Goal: Transaction & Acquisition: Purchase product/service

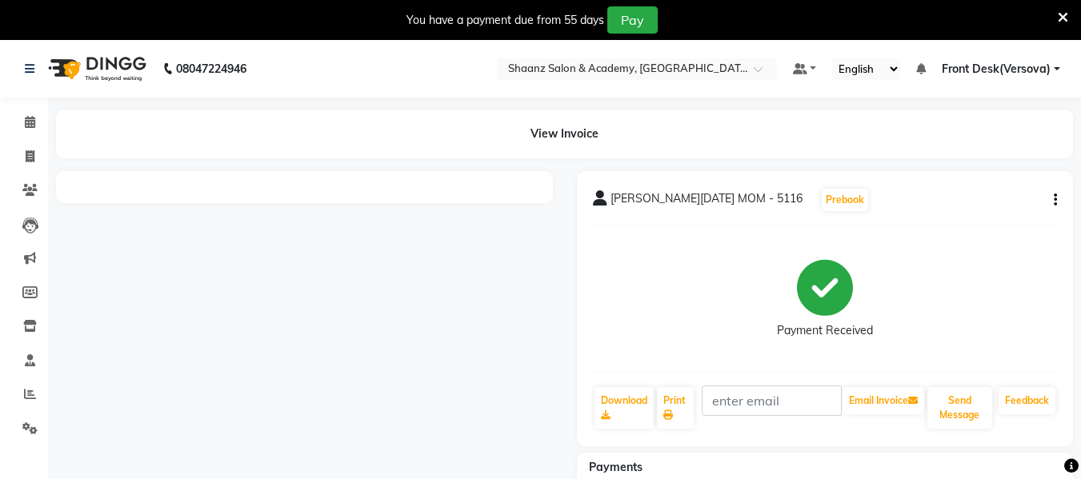
click at [1063, 18] on icon at bounding box center [1063, 17] width 10 height 14
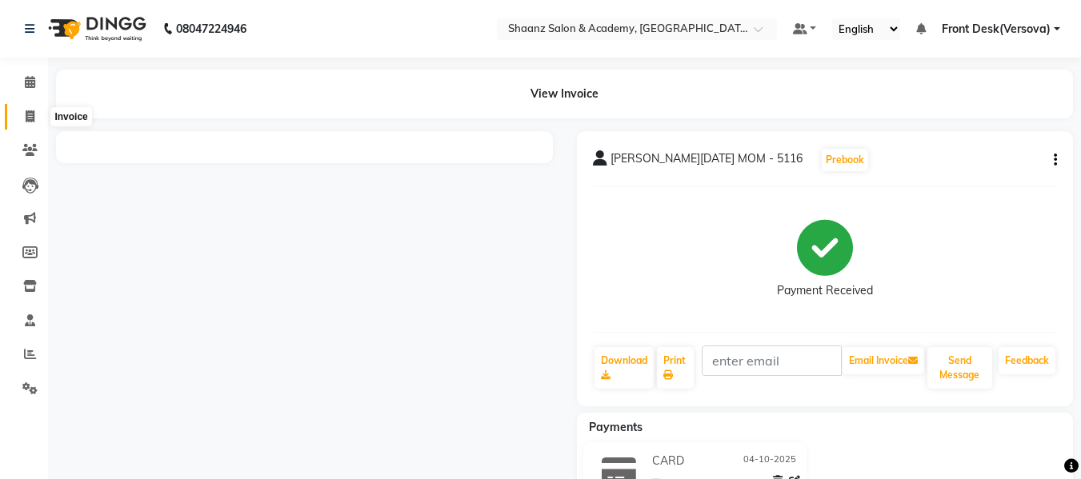
click at [35, 116] on span at bounding box center [30, 117] width 28 height 18
select select "service"
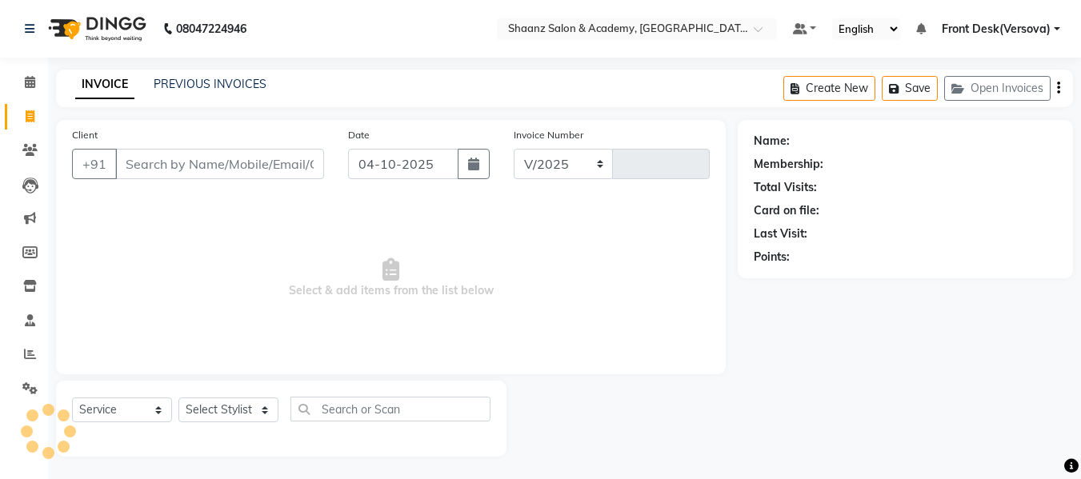
select select "8719"
type input "0158"
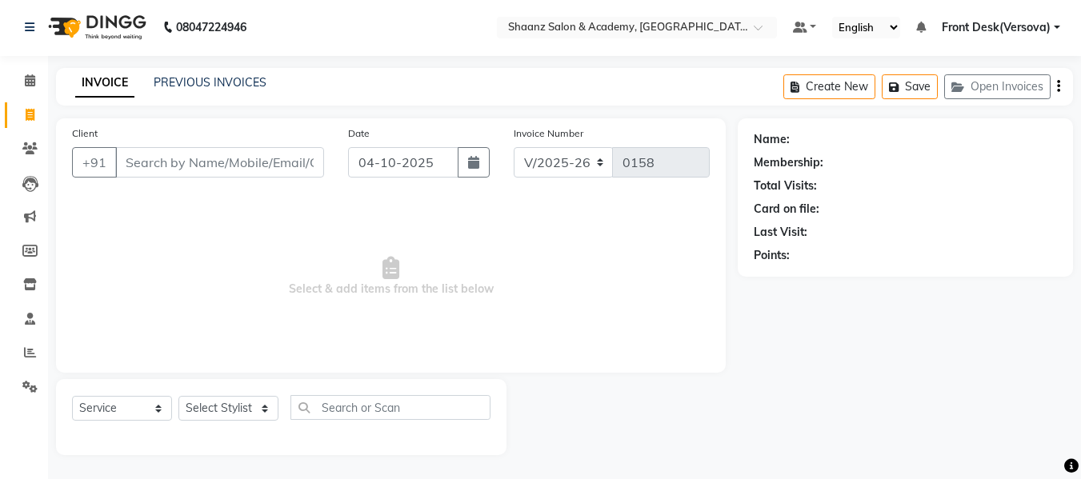
click at [133, 150] on input "Client" at bounding box center [219, 162] width 209 height 30
type input "l"
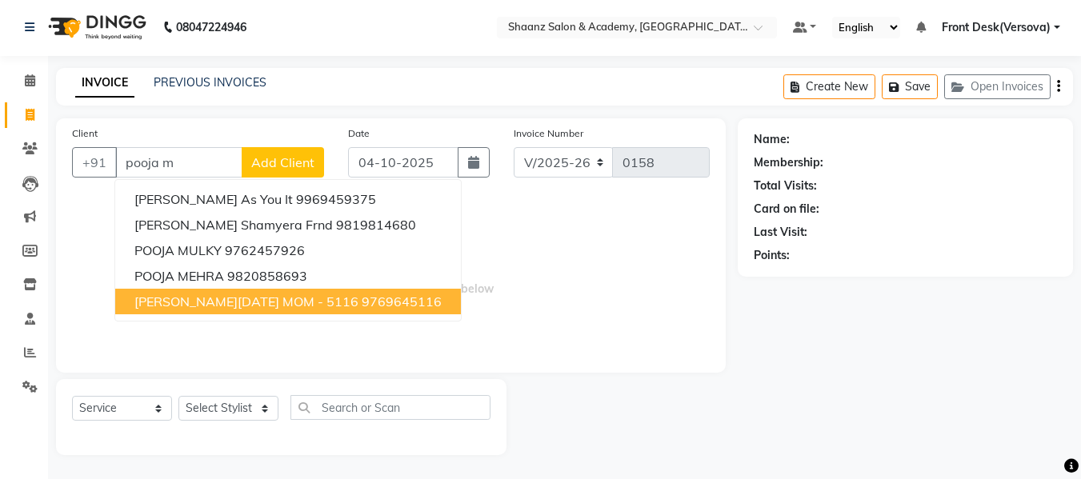
click at [161, 296] on span "LAXMI POOJA MOM - 5116" at bounding box center [246, 302] width 224 height 16
type input "9769645116"
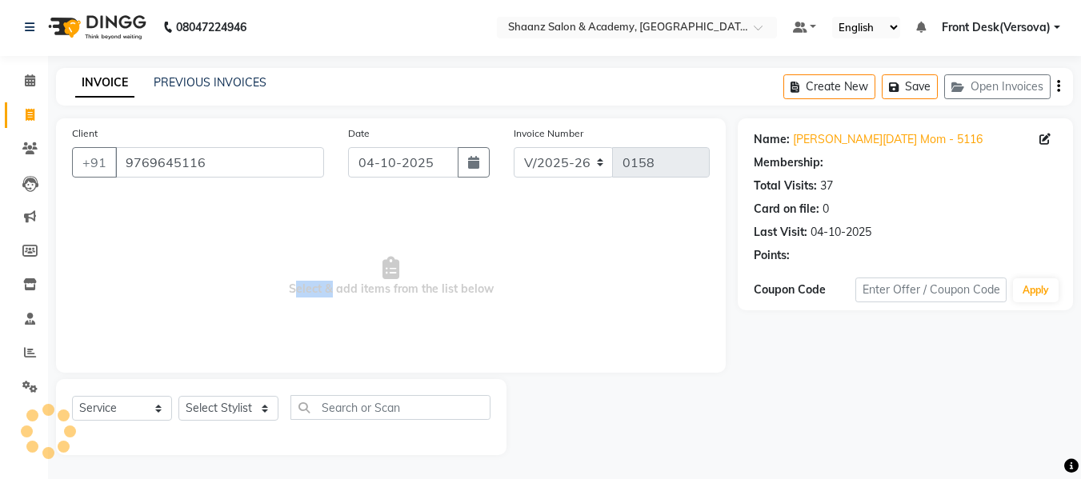
click at [161, 296] on span "Select & add items from the list below" at bounding box center [391, 277] width 638 height 160
click at [264, 407] on select "Select Stylist [PERSON_NAME] deepa [PERSON_NAME] Front Desk(Versova) [PERSON_NA…" at bounding box center [228, 408] width 100 height 25
select select "88487"
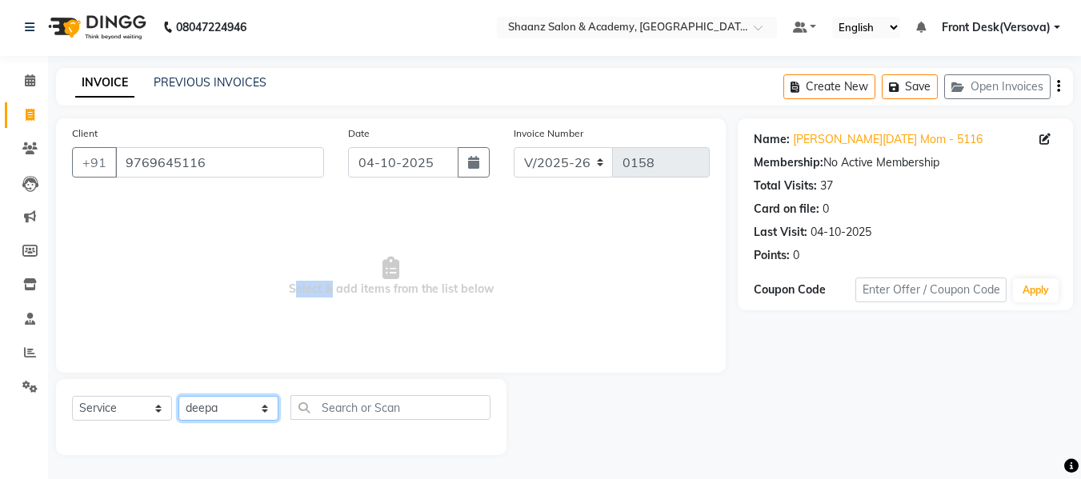
click at [178, 396] on select "Select Stylist [PERSON_NAME] deepa [PERSON_NAME] Front Desk(Versova) [PERSON_NA…" at bounding box center [228, 408] width 100 height 25
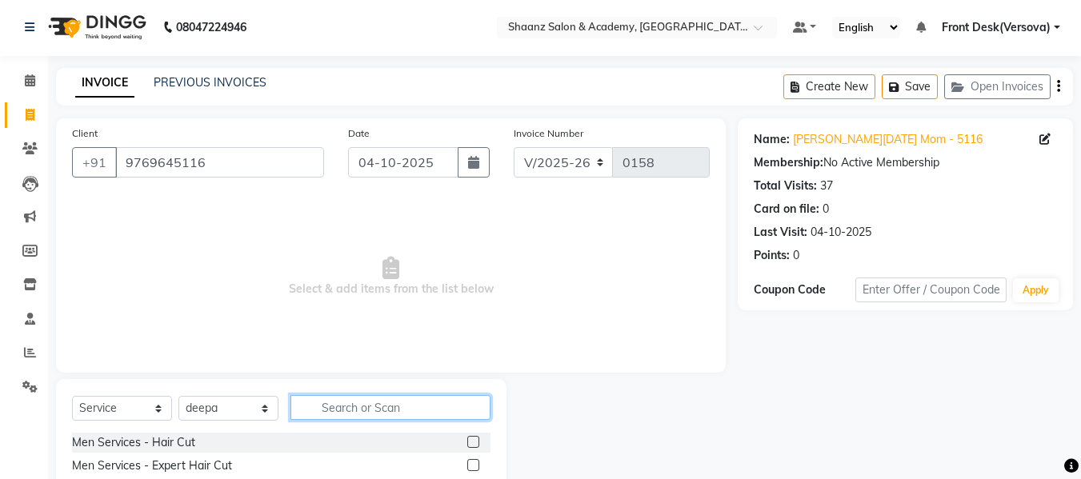
click at [405, 410] on input "text" at bounding box center [390, 407] width 200 height 25
type input "polish"
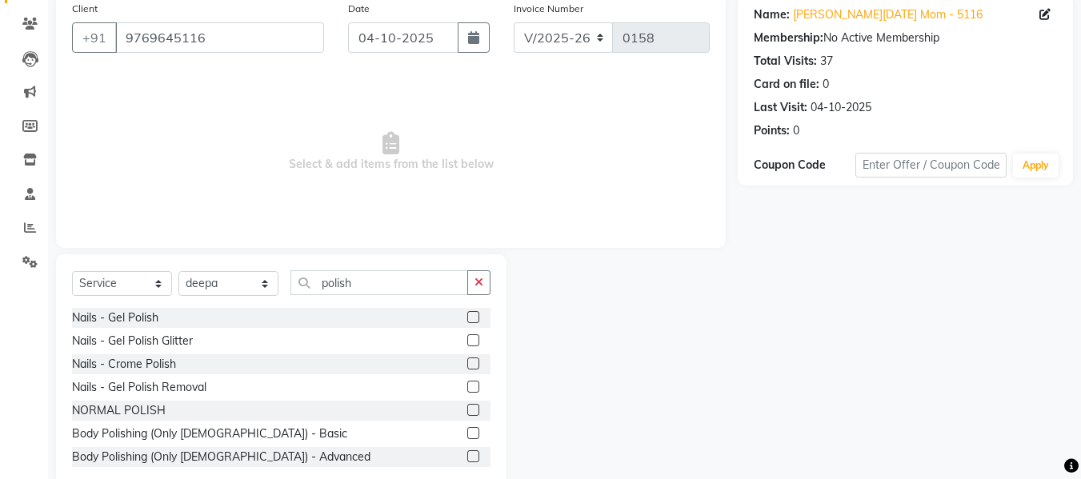
scroll to position [130, 0]
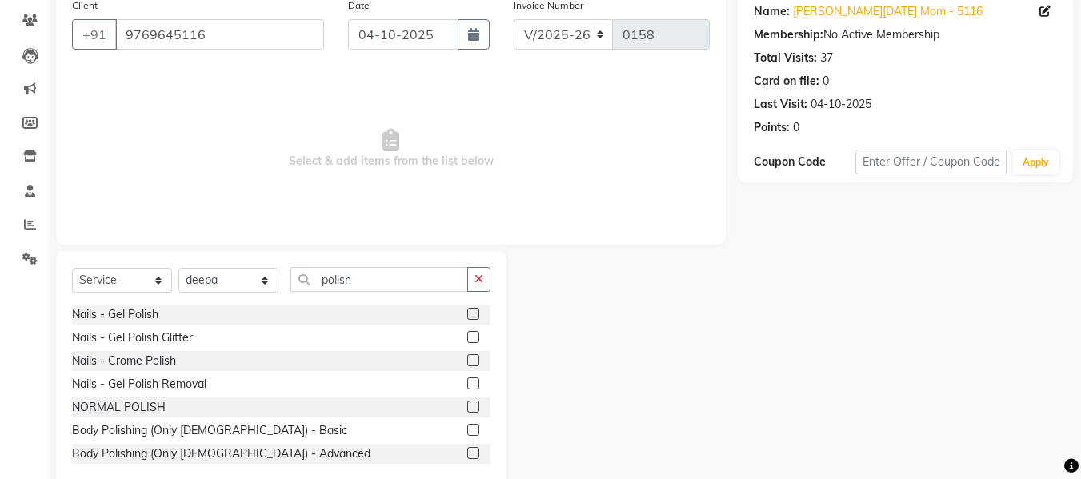
click at [467, 411] on label at bounding box center [473, 407] width 12 height 12
click at [467, 411] on input "checkbox" at bounding box center [472, 407] width 10 height 10
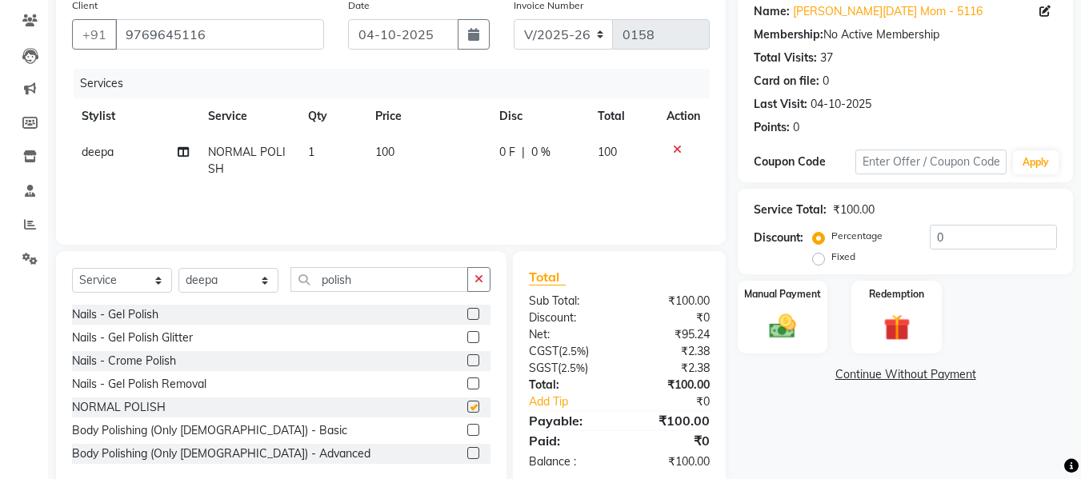
click at [467, 411] on label at bounding box center [473, 407] width 12 height 12
click at [467, 411] on input "checkbox" at bounding box center [472, 407] width 10 height 10
checkbox input "false"
click at [792, 331] on img at bounding box center [782, 326] width 45 height 32
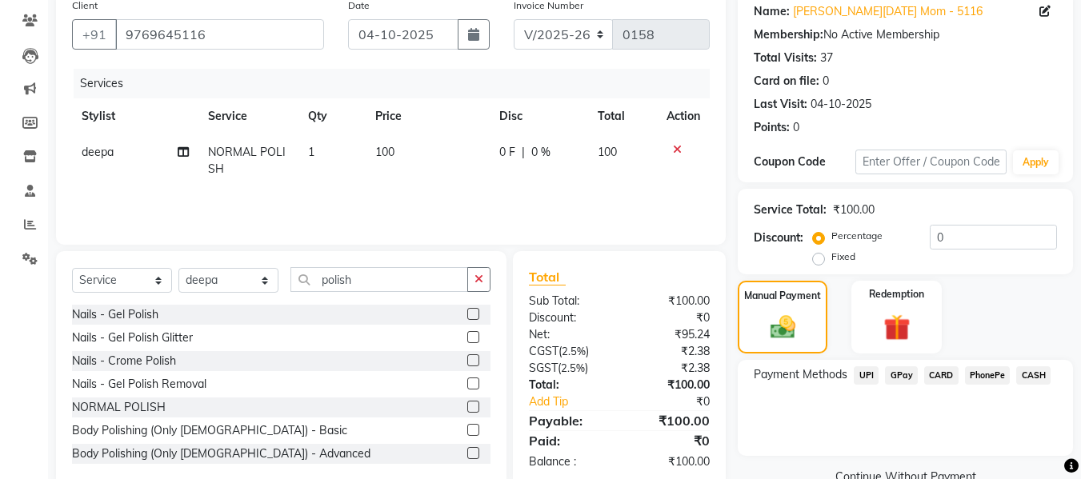
click at [937, 376] on span "CARD" at bounding box center [941, 375] width 34 height 18
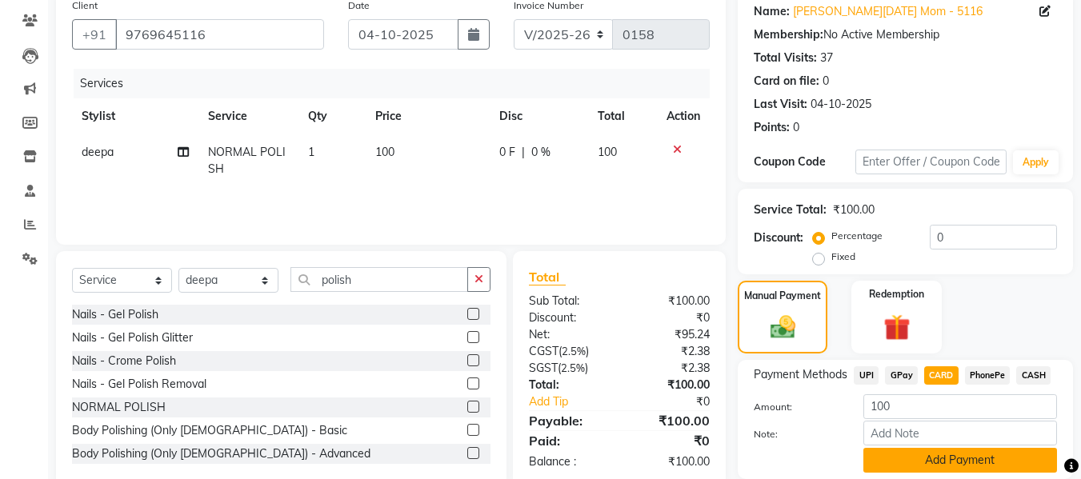
click at [925, 458] on button "Add Payment" at bounding box center [960, 460] width 194 height 25
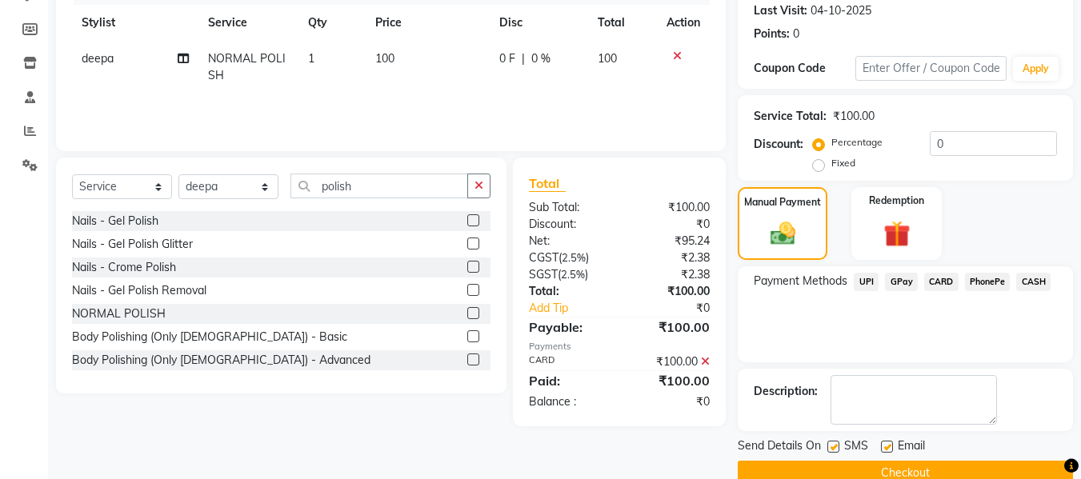
scroll to position [226, 0]
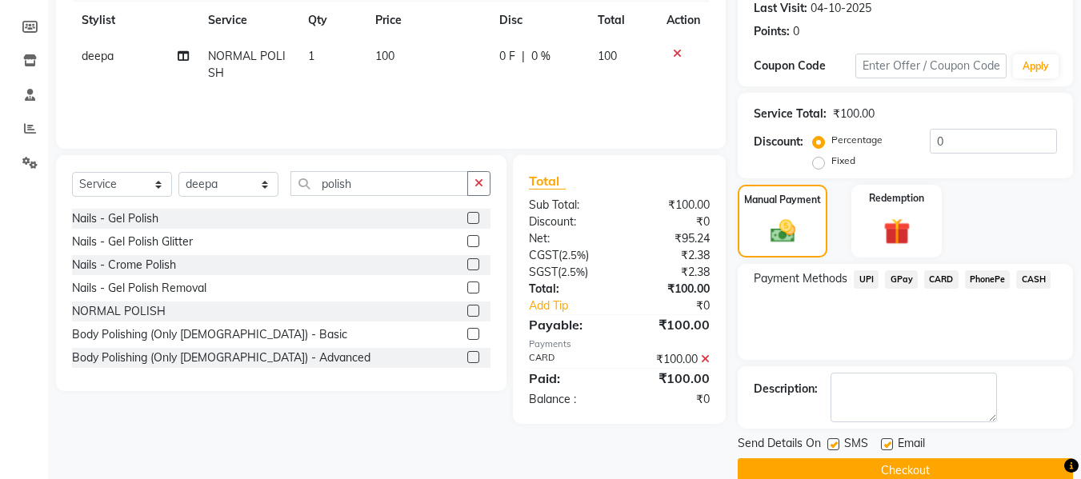
click at [924, 465] on button "Checkout" at bounding box center [905, 470] width 335 height 25
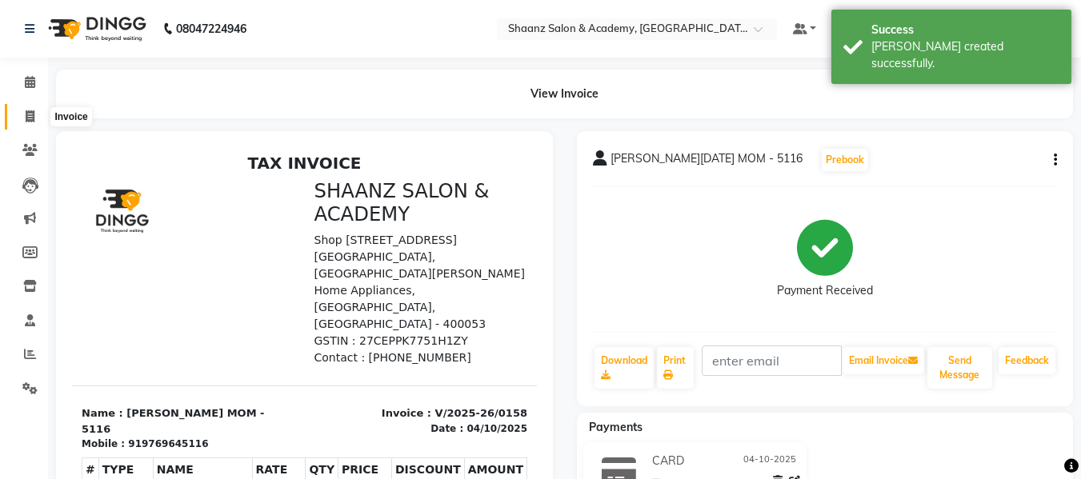
click at [34, 115] on icon at bounding box center [30, 116] width 9 height 12
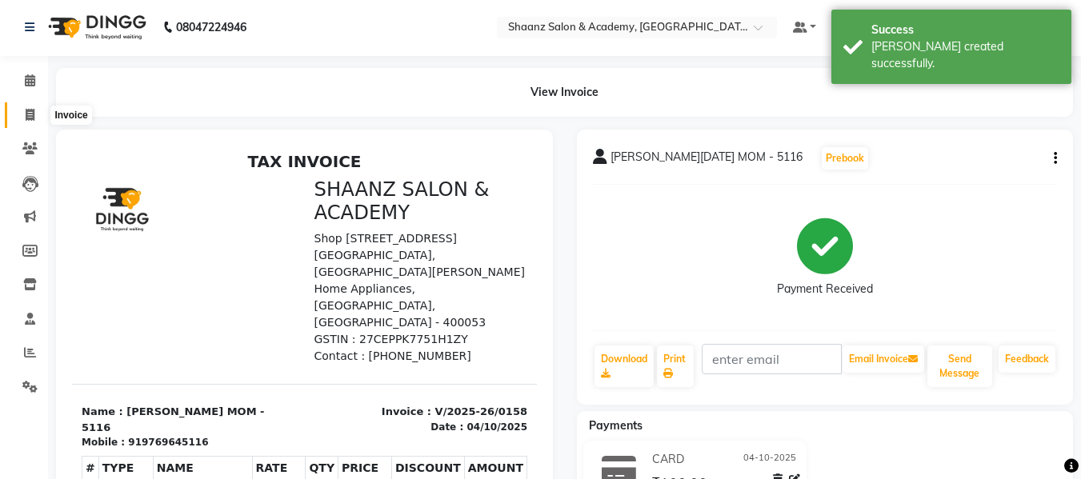
select select "8719"
select select "service"
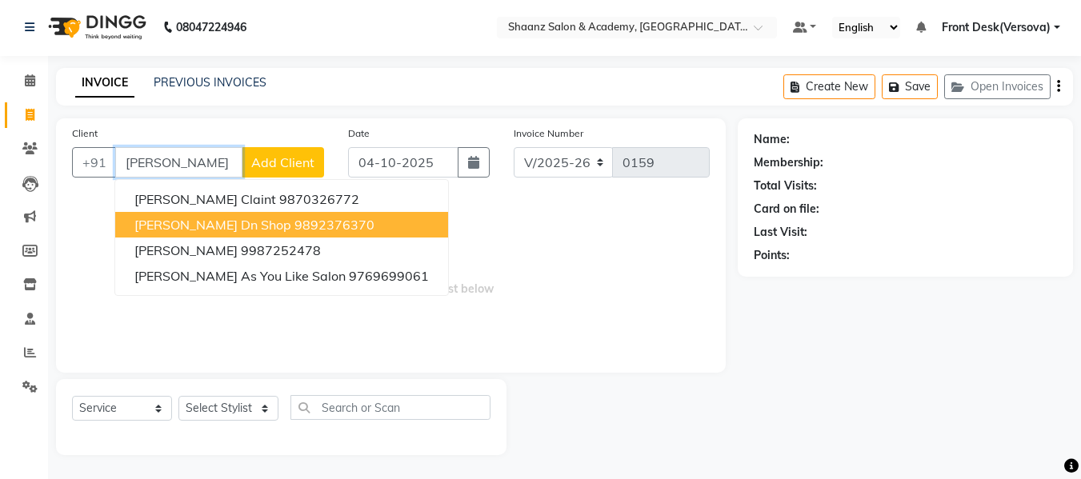
click at [325, 222] on ngb-highlight "9892376370" at bounding box center [334, 225] width 80 height 16
type input "9892376370"
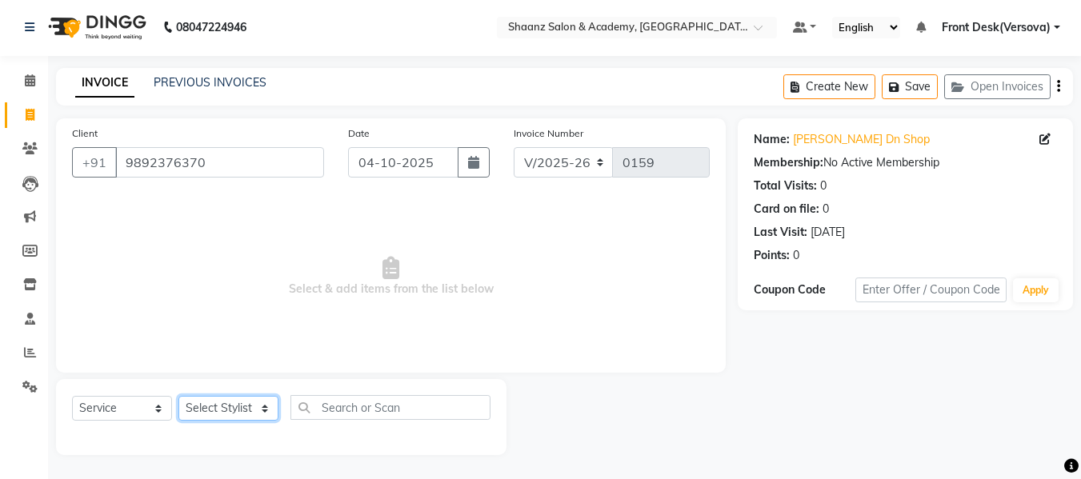
click at [267, 406] on select "Select Stylist [PERSON_NAME] deepa [PERSON_NAME] Front Desk(Versova) [PERSON_NA…" at bounding box center [228, 408] width 100 height 25
select select "88483"
click at [178, 396] on select "Select Stylist [PERSON_NAME] deepa [PERSON_NAME] Front Desk(Versova) [PERSON_NA…" at bounding box center [228, 408] width 100 height 25
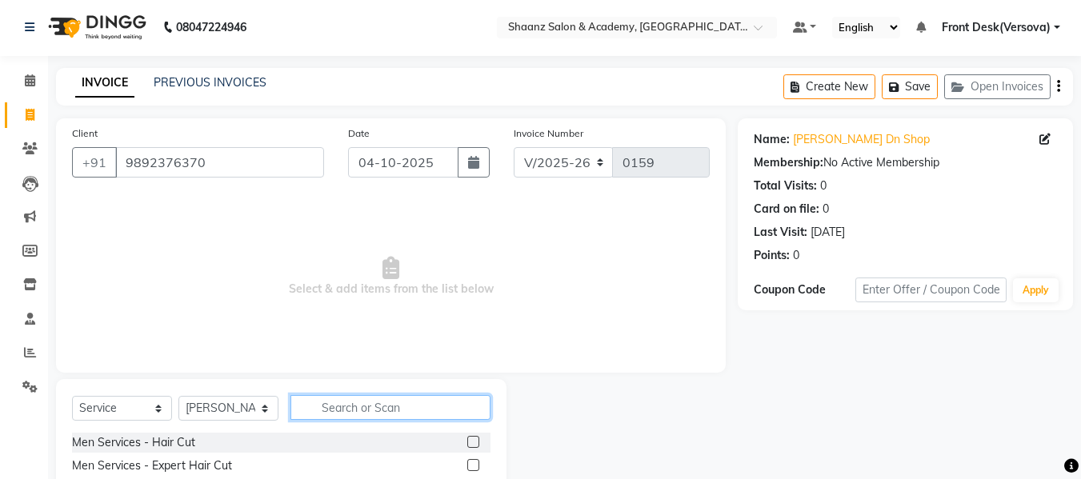
click at [314, 414] on input "text" at bounding box center [390, 407] width 200 height 25
type input "color"
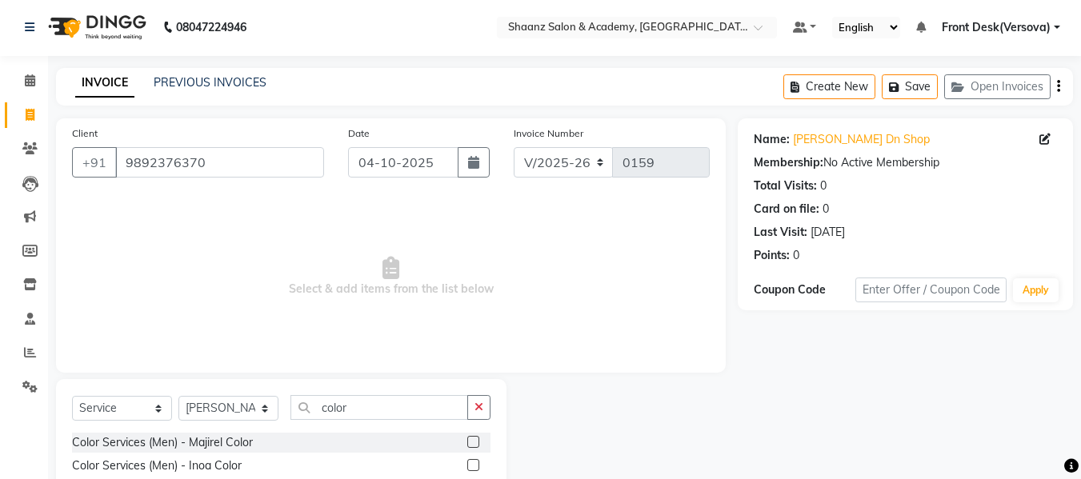
click at [467, 444] on label at bounding box center [473, 442] width 12 height 12
click at [467, 444] on input "checkbox" at bounding box center [472, 443] width 10 height 10
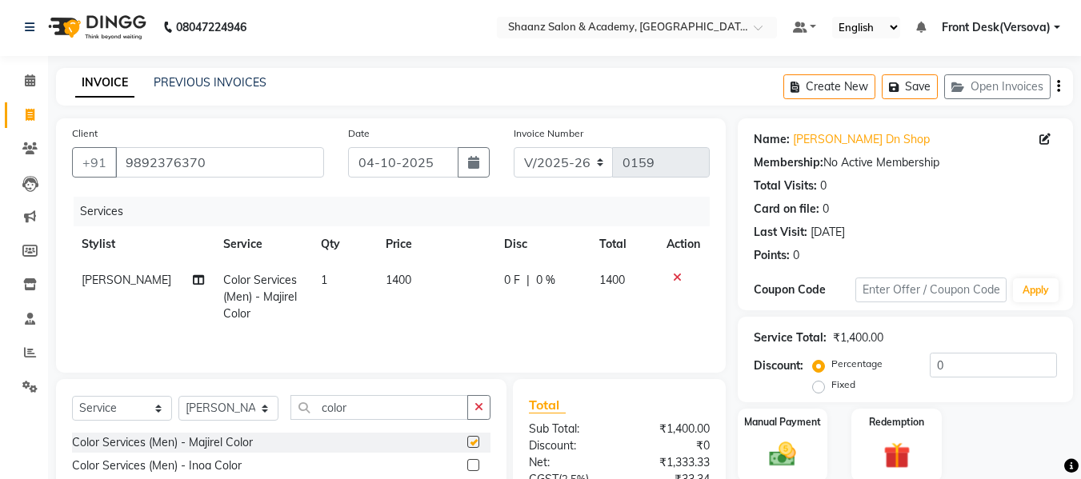
checkbox input "false"
click at [406, 278] on td "1400" at bounding box center [435, 297] width 118 height 70
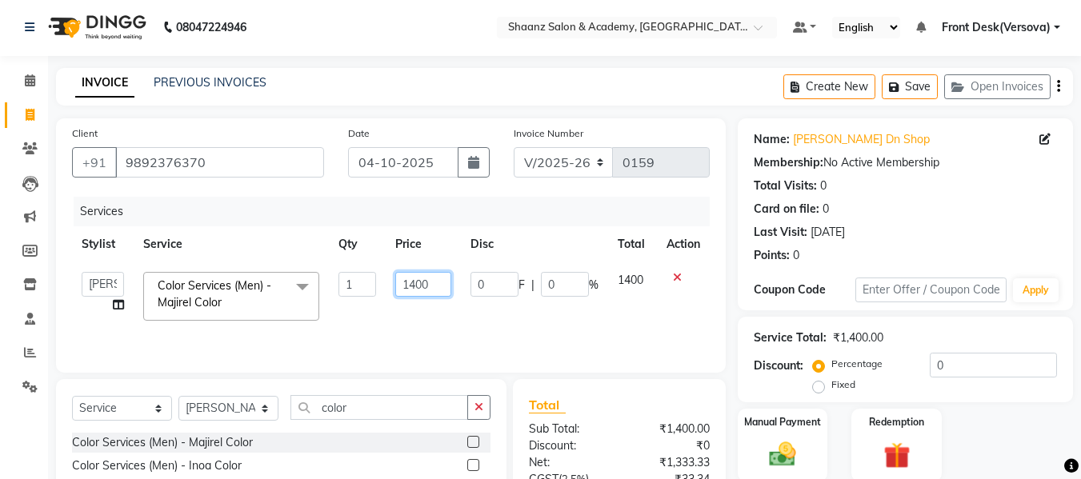
click at [416, 283] on input "1400" at bounding box center [422, 284] width 55 height 25
type input "1000"
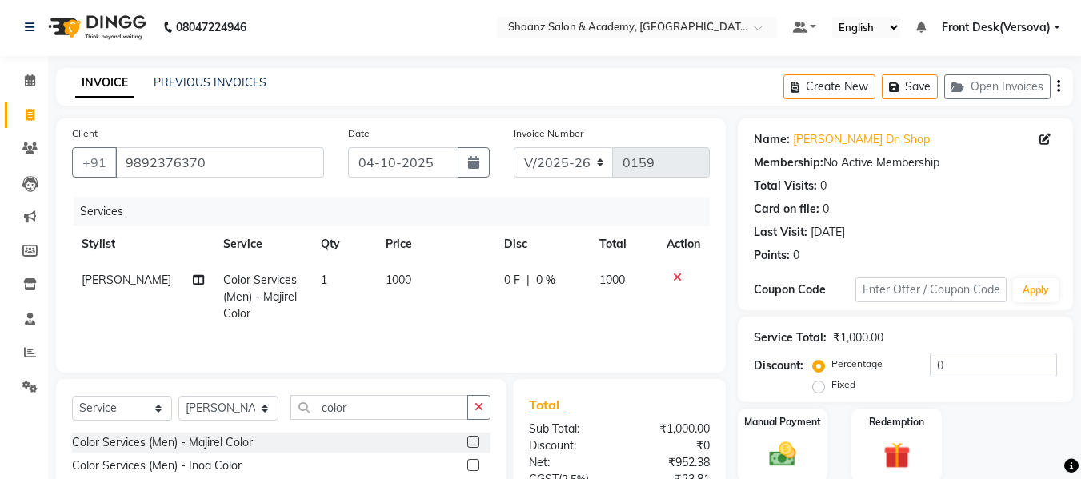
click at [377, 319] on tr "Amir Salmani Color Services (Men) - Majirel Color 1 1000 0 F | 0 % 1000" at bounding box center [391, 297] width 638 height 70
click at [910, 86] on button "Save" at bounding box center [910, 86] width 56 height 25
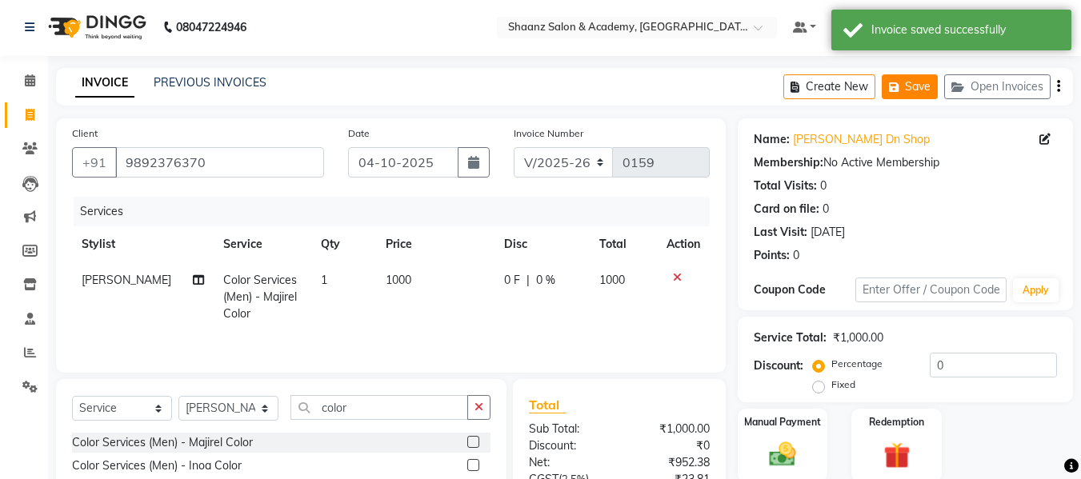
click at [910, 86] on button "Save" at bounding box center [910, 86] width 56 height 25
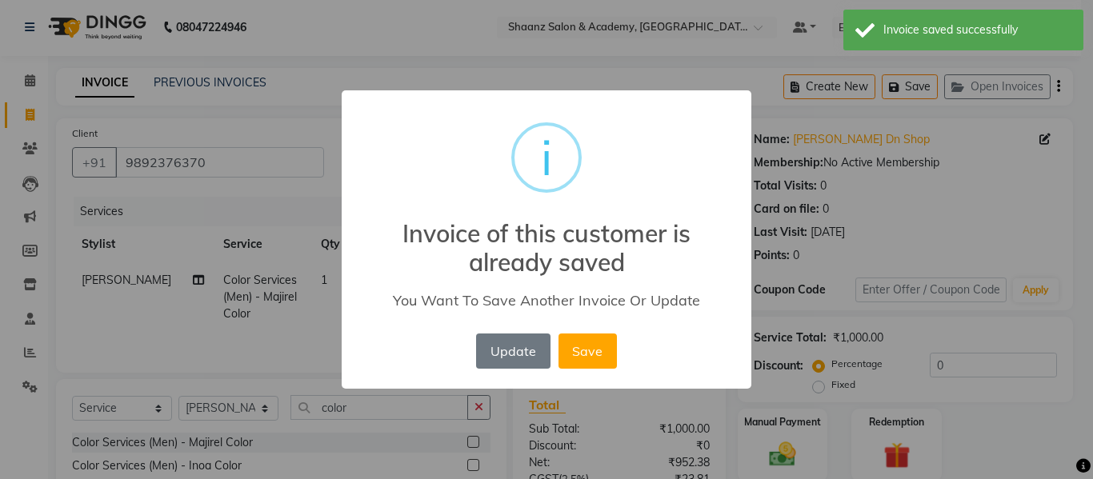
click at [658, 121] on div "× i Invoice of this customer is already saved You Want To Save Another Invoice …" at bounding box center [547, 239] width 410 height 299
click at [584, 346] on button "Save" at bounding box center [587, 351] width 58 height 35
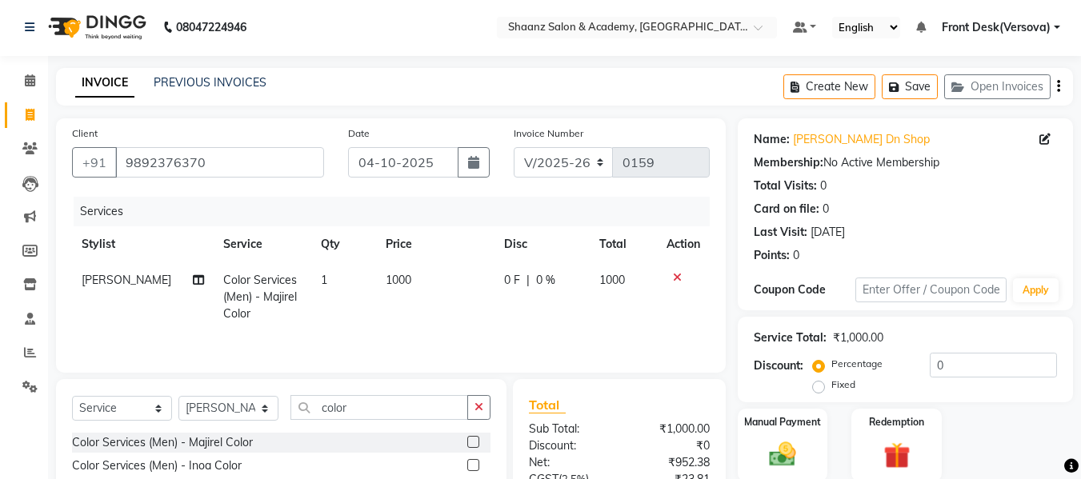
click at [882, 74] on button "Save" at bounding box center [910, 86] width 56 height 25
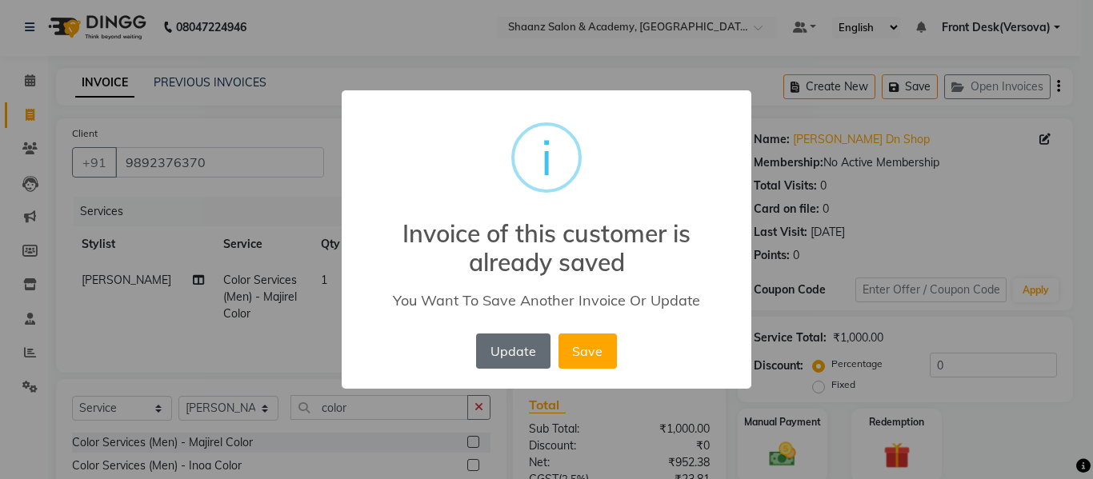
click at [531, 344] on button "Update" at bounding box center [513, 351] width 74 height 35
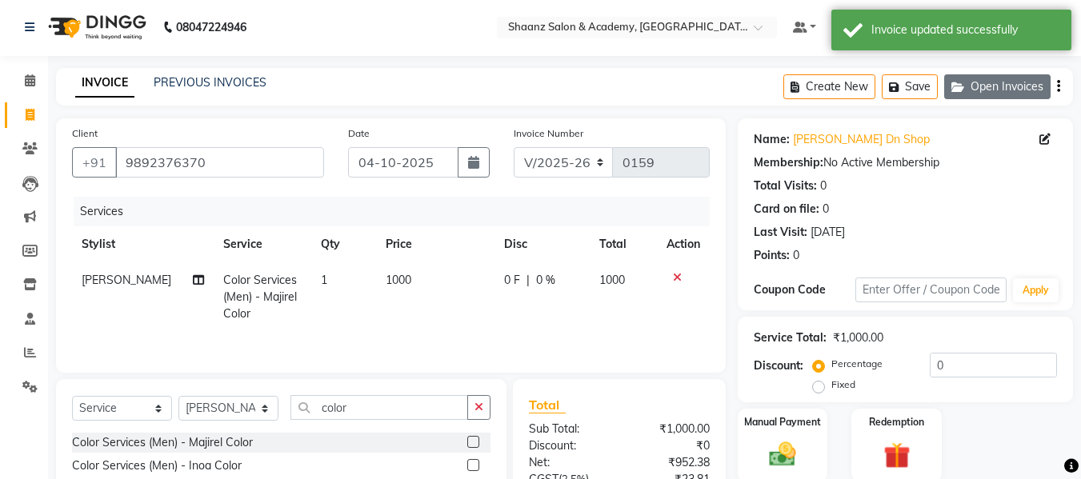
click at [971, 83] on button "Open Invoices" at bounding box center [997, 86] width 106 height 25
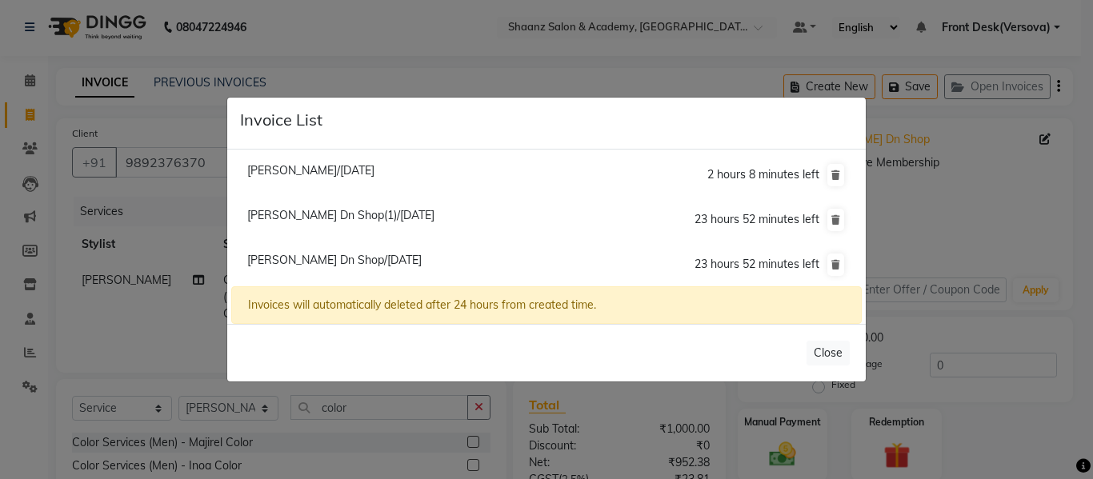
click at [434, 219] on span "Hetal Shah Dn Shop(1)/04 October 2025" at bounding box center [340, 215] width 187 height 14
click at [451, 219] on ul "Pooja Kamath/03 October 2025 2 hours 8 minutes left Hetal Shah Dn Shop(1)/04 Oc…" at bounding box center [546, 220] width 630 height 134
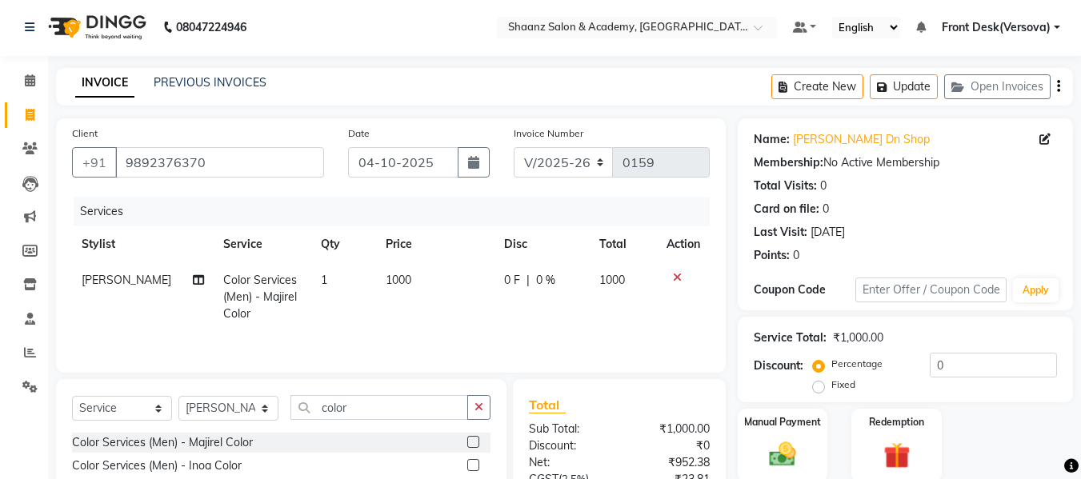
select select
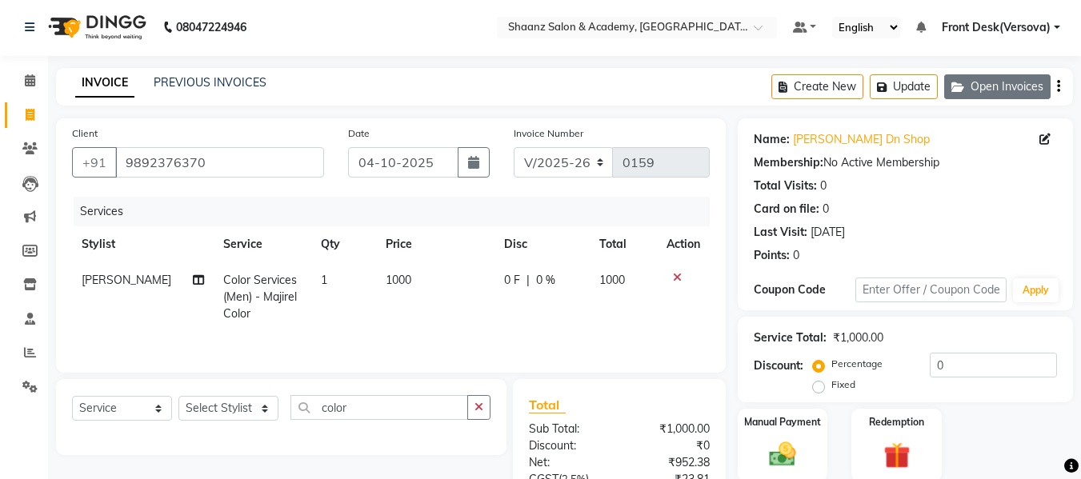
click at [985, 83] on button "Open Invoices" at bounding box center [997, 86] width 106 height 25
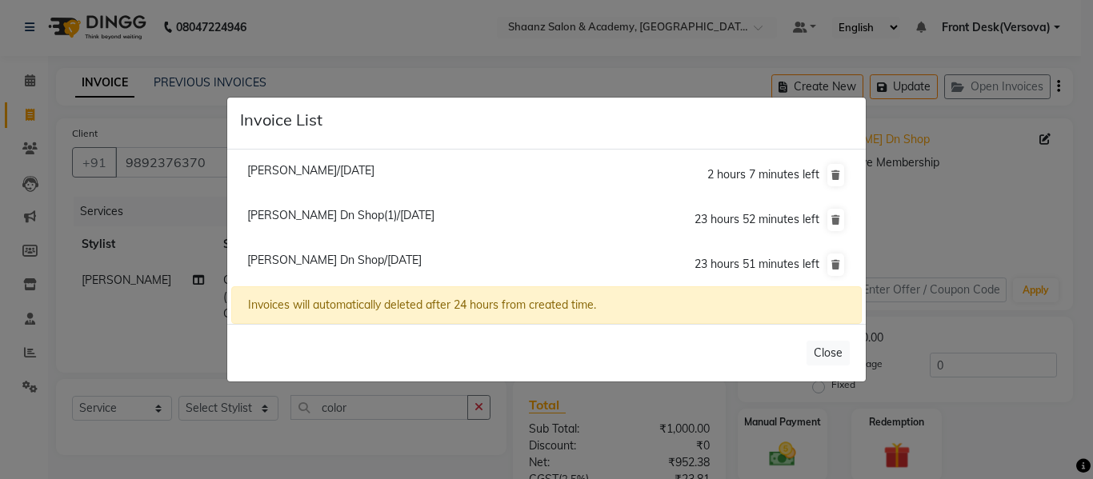
click at [434, 214] on span "Hetal Shah Dn Shop(1)/04 October 2025" at bounding box center [340, 215] width 187 height 14
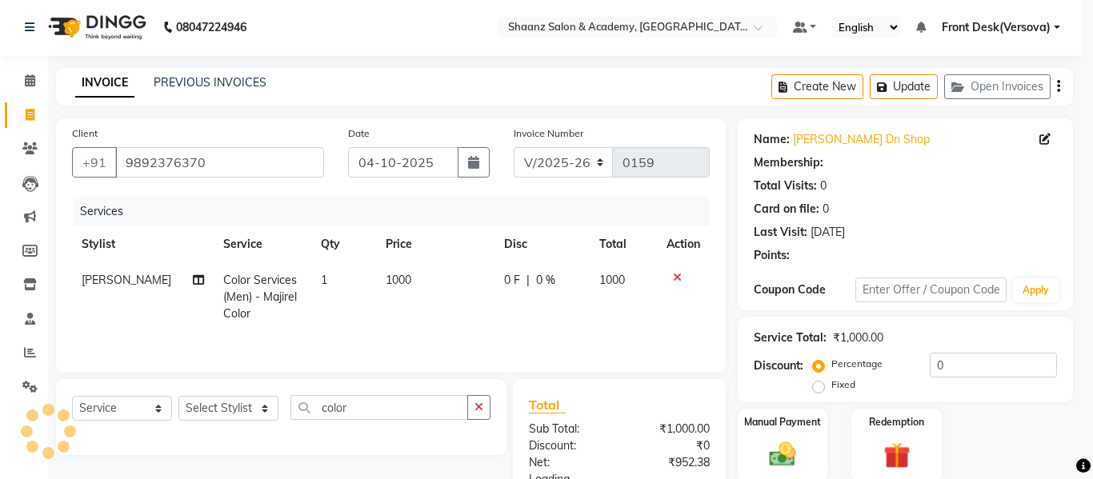
click at [449, 214] on ul "Pooja Kamath/03 October 2025 2 hours 7 minutes left Hetal Shah Dn Shop(1)/04 Oc…" at bounding box center [546, 180] width 630 height 134
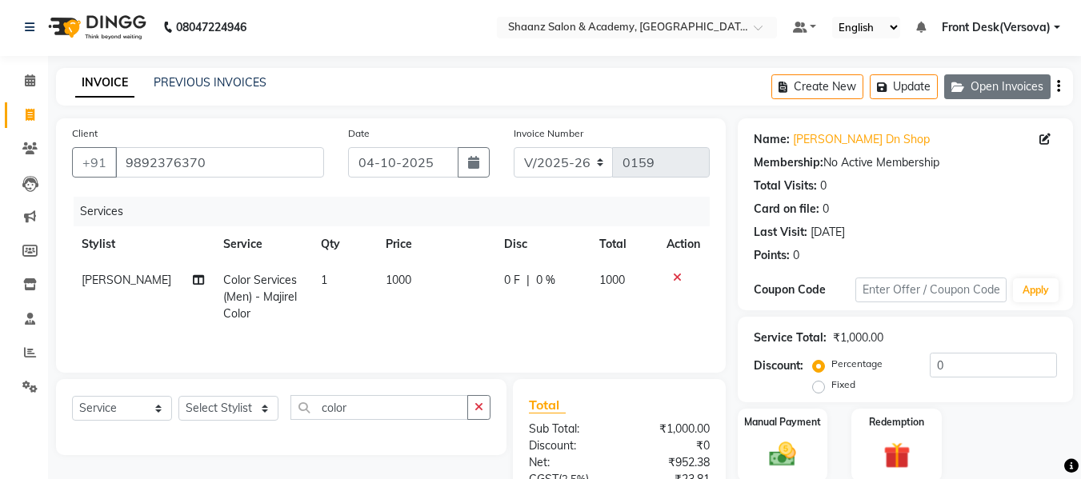
click at [975, 86] on button "Open Invoices" at bounding box center [997, 86] width 106 height 25
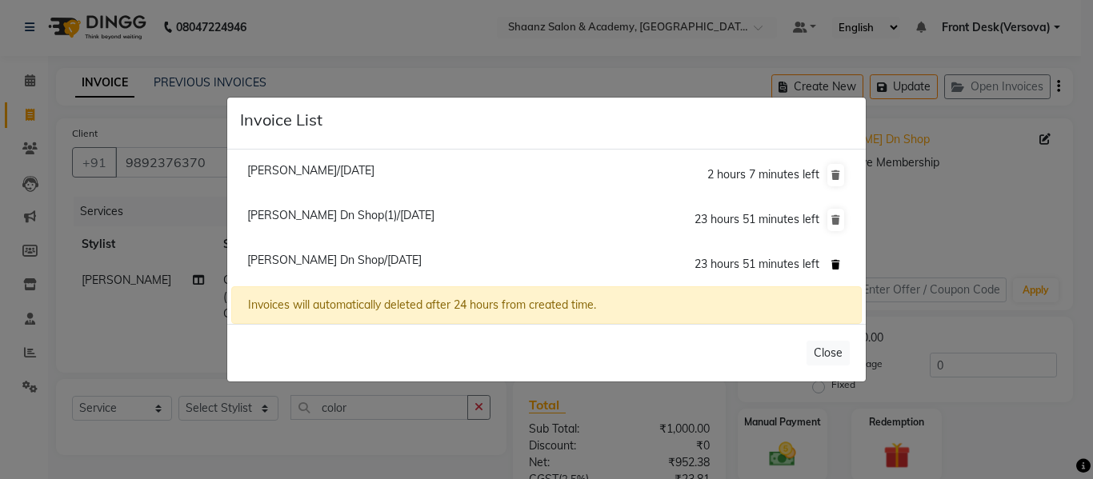
click at [838, 266] on icon at bounding box center [835, 265] width 9 height 10
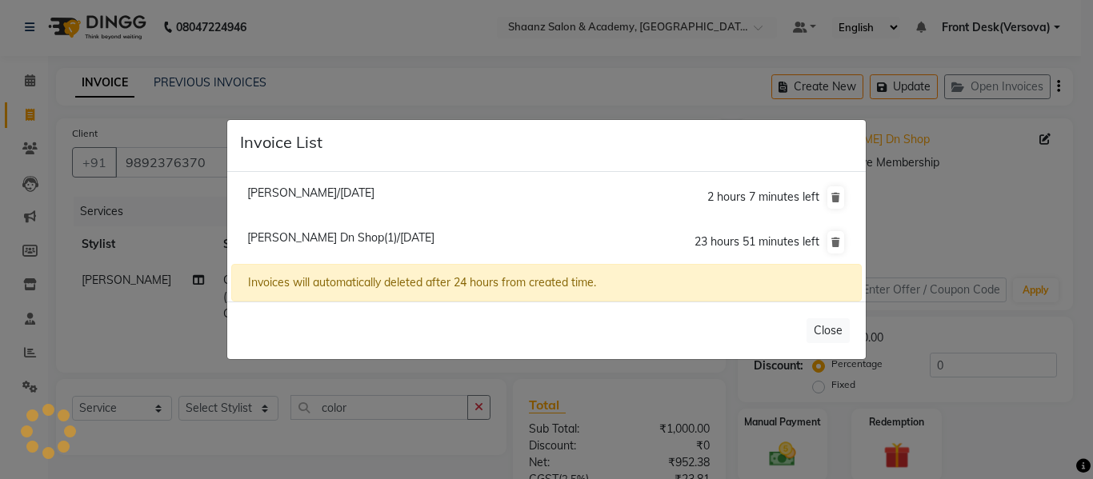
click at [426, 233] on span "Hetal Shah Dn Shop(1)/04 October 2025" at bounding box center [340, 237] width 187 height 14
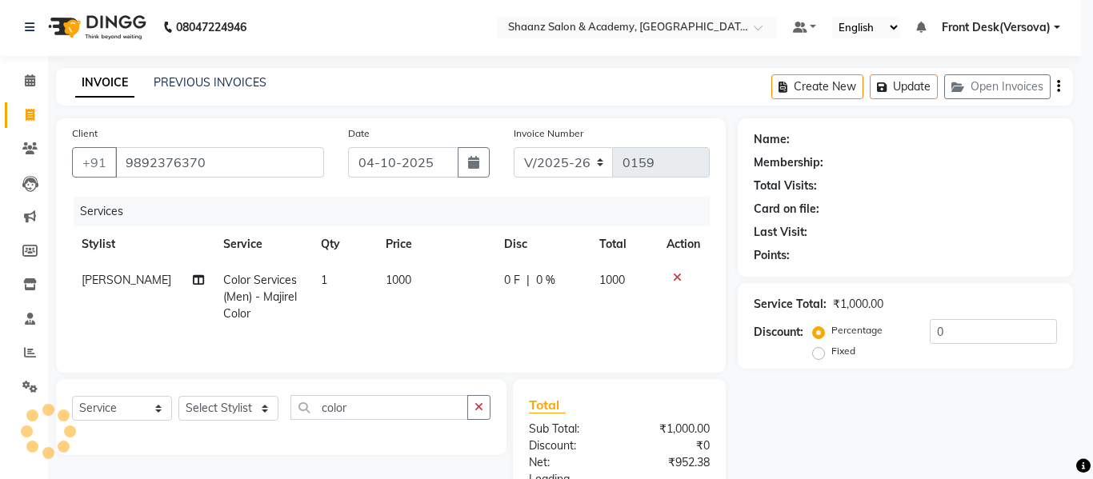
click at [426, 233] on div "Pooja Kamath/03 October 2025 2 hours 7 minutes left Hetal Shah Dn Shop(1)/04 Oc…" at bounding box center [546, 197] width 638 height 130
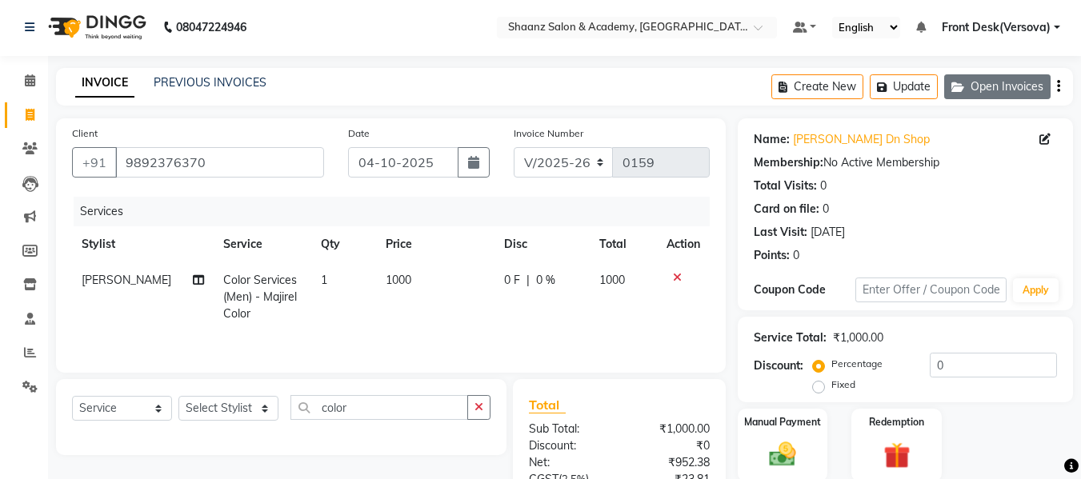
click at [974, 91] on button "Open Invoices" at bounding box center [997, 86] width 106 height 25
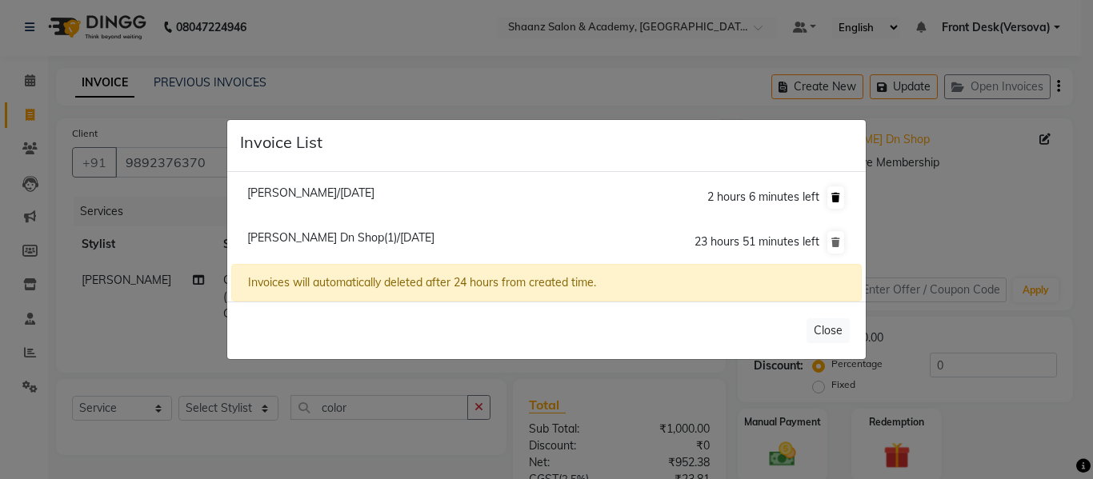
click at [838, 198] on icon at bounding box center [835, 198] width 9 height 10
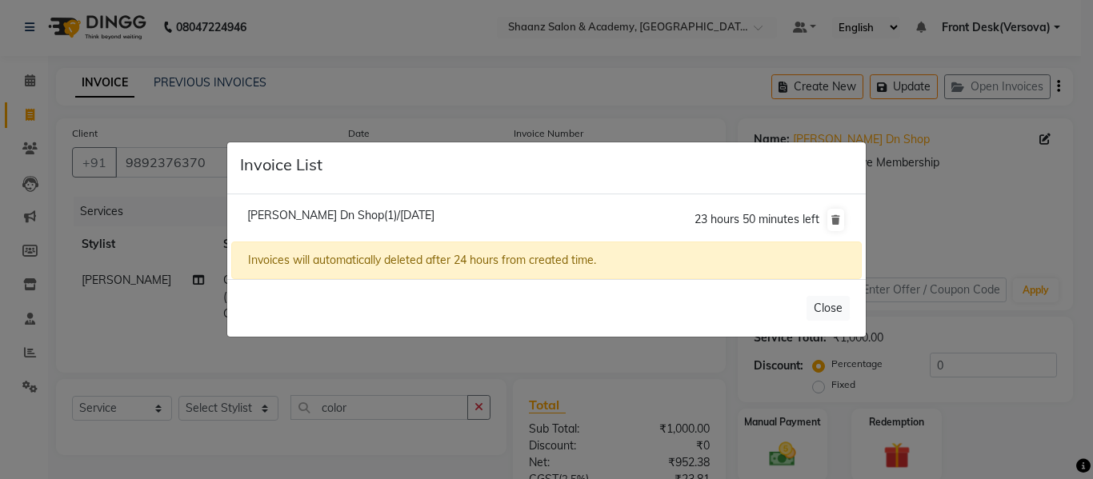
click at [480, 222] on li "Hetal Shah Dn Shop(1)/04 October 2025 23 hours 50 minutes left" at bounding box center [546, 220] width 630 height 45
click at [416, 222] on span "Hetal Shah Dn Shop(1)/04 October 2025" at bounding box center [340, 215] width 187 height 14
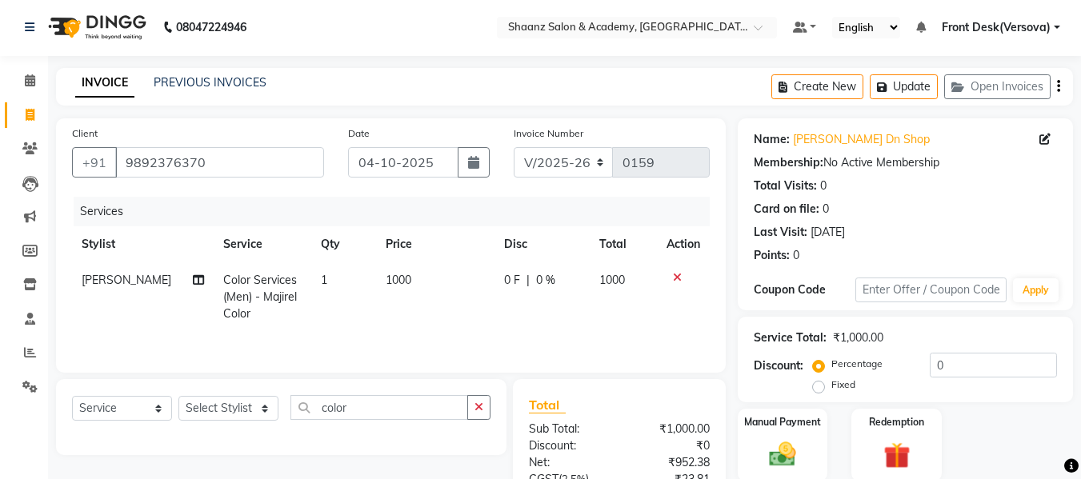
click at [944, 74] on button "Open Invoices" at bounding box center [997, 86] width 106 height 25
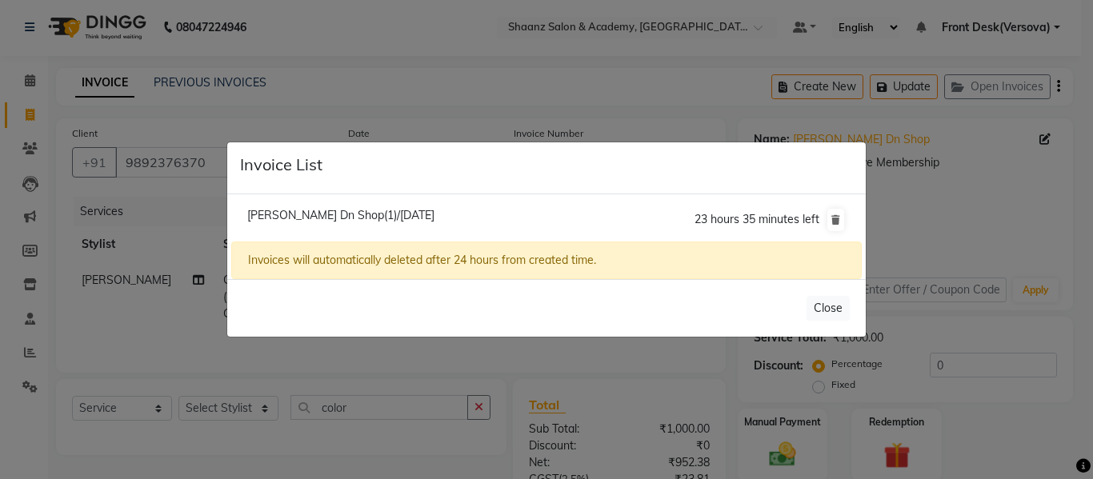
click at [463, 219] on li "Hetal Shah Dn Shop(1)/04 October 2025 23 hours 35 minutes left" at bounding box center [546, 220] width 630 height 45
click at [407, 215] on span "Hetal Shah Dn Shop(1)/04 October 2025" at bounding box center [340, 215] width 187 height 14
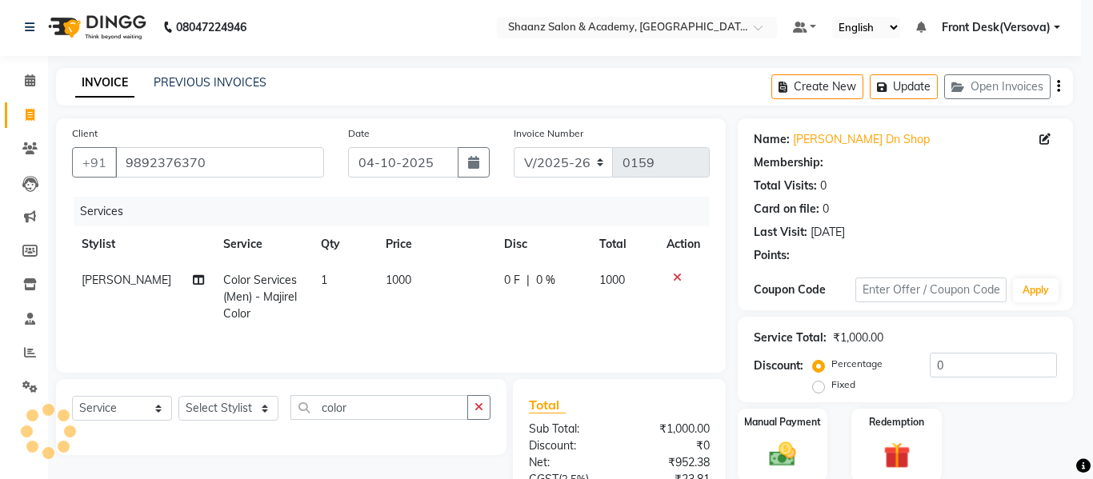
click at [407, 215] on div "Hetal Shah Dn Shop(1)/04 October 2025 23 hours 35 minutes left Invoices will au…" at bounding box center [546, 197] width 638 height 86
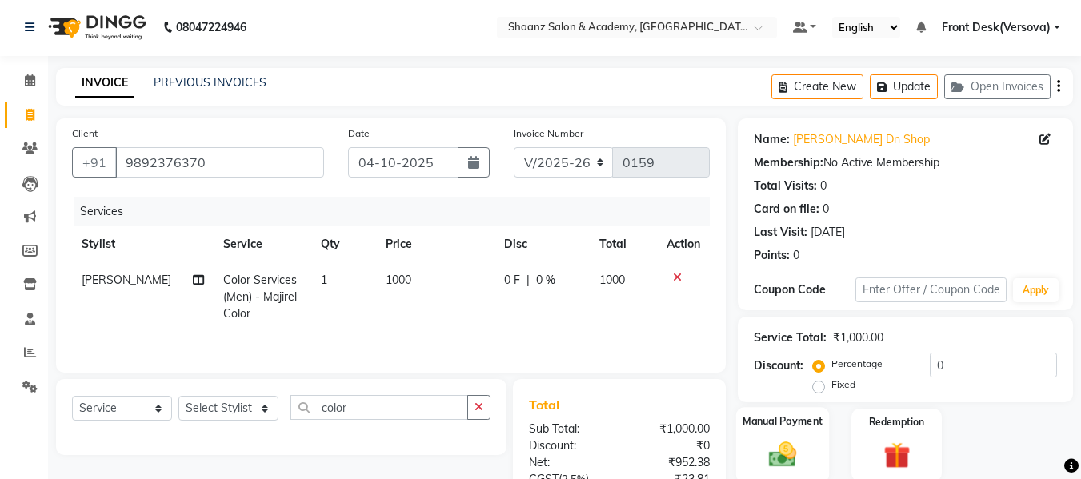
click at [803, 432] on div "Manual Payment" at bounding box center [783, 445] width 94 height 76
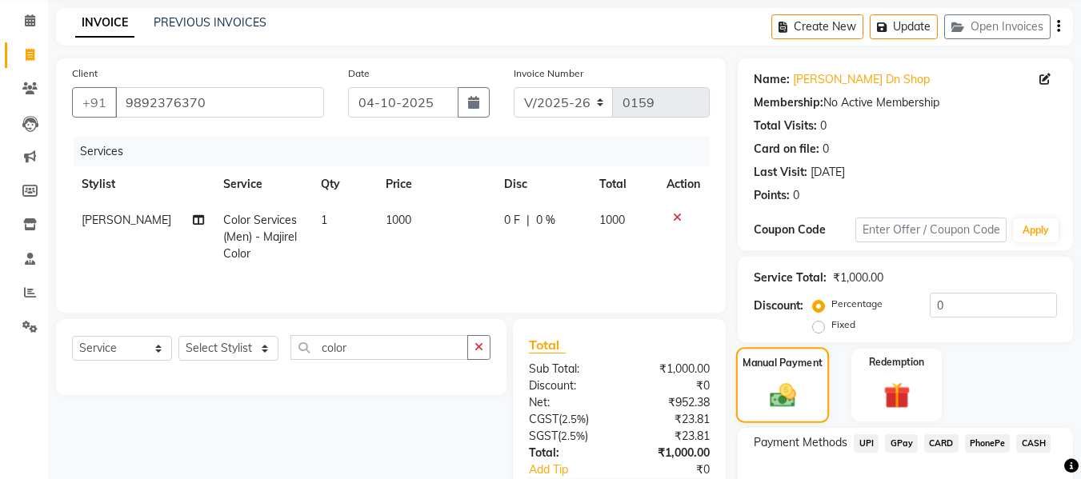
scroll to position [66, 0]
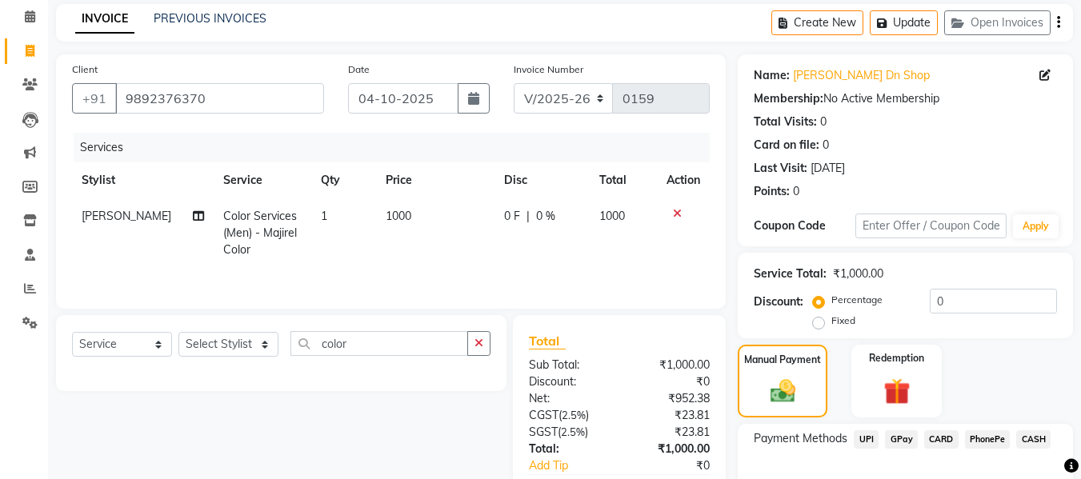
click at [900, 437] on span "GPay" at bounding box center [901, 439] width 33 height 18
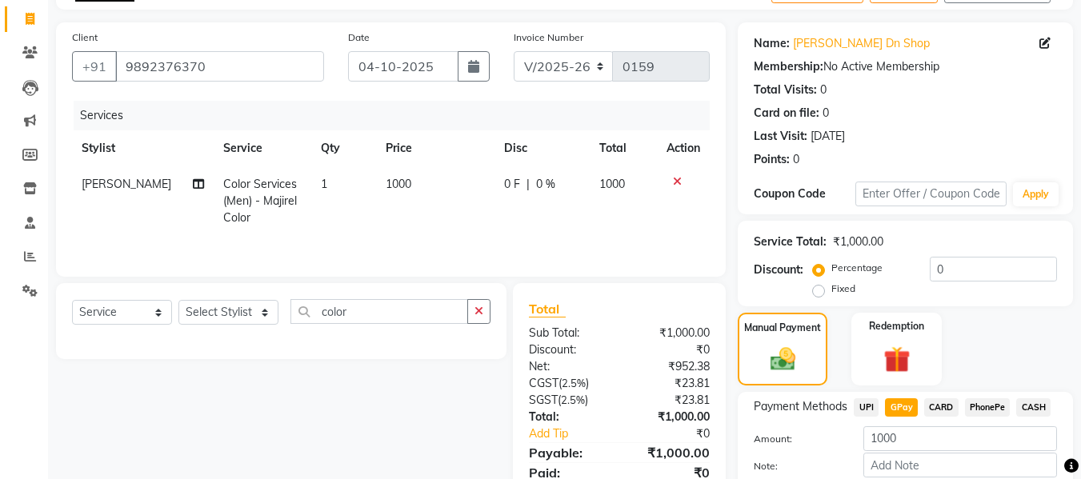
scroll to position [130, 0]
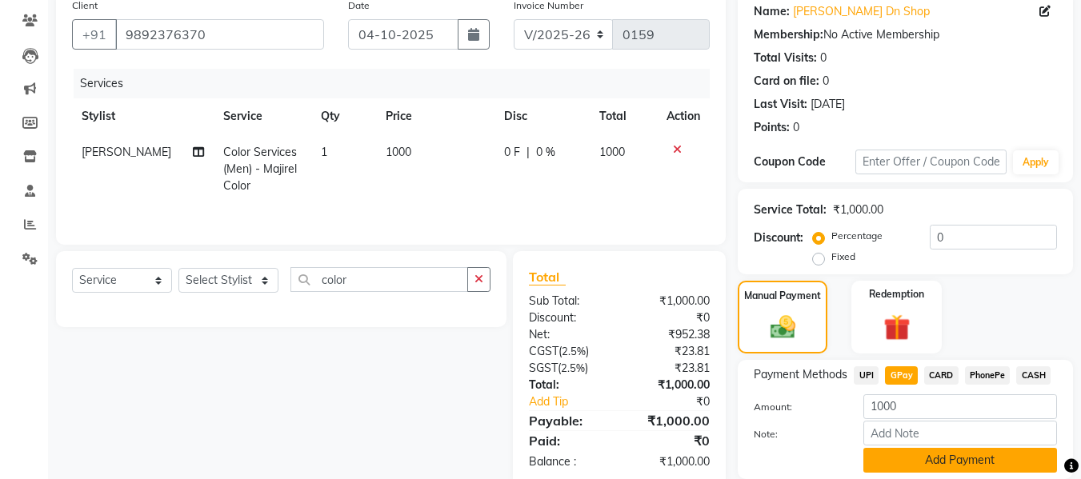
click at [993, 466] on button "Add Payment" at bounding box center [960, 460] width 194 height 25
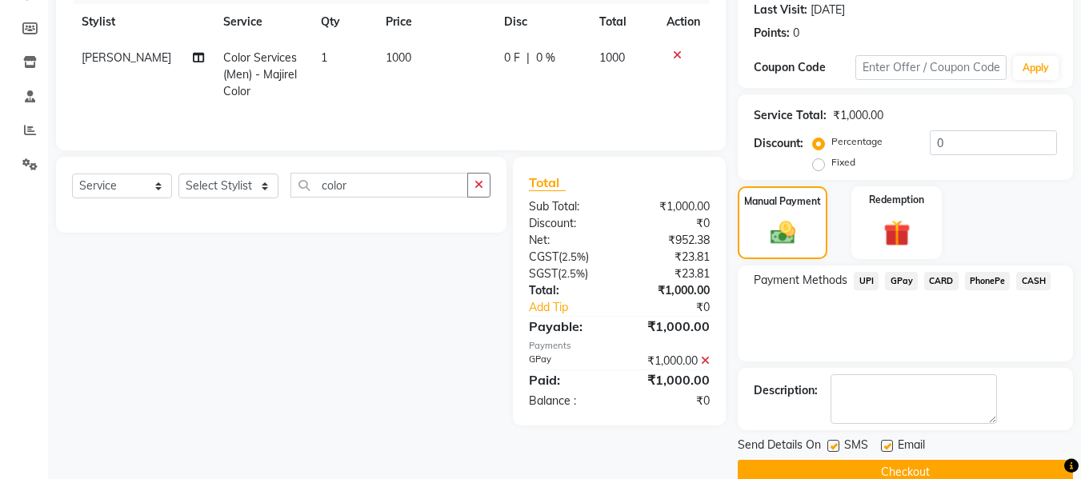
scroll to position [226, 0]
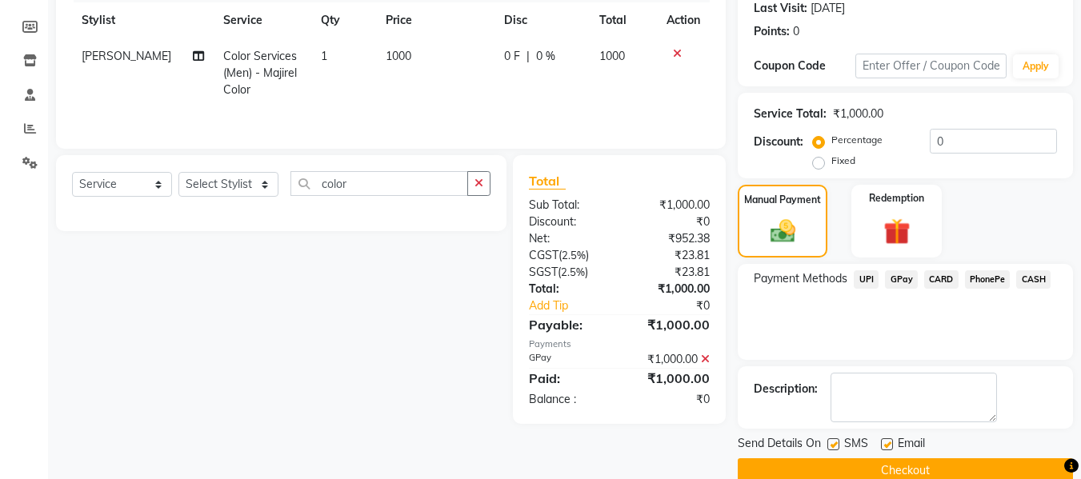
click at [993, 466] on button "Checkout" at bounding box center [905, 470] width 335 height 25
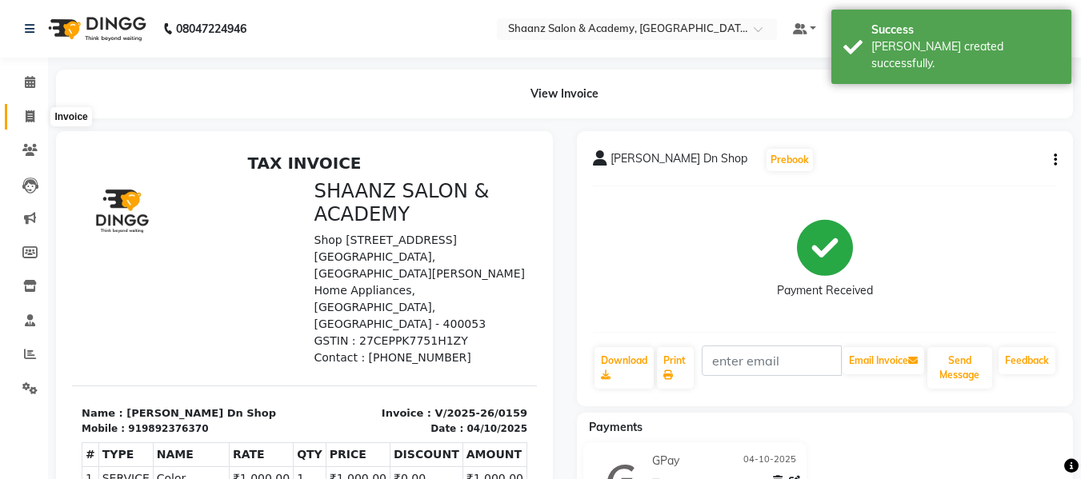
click at [30, 115] on icon at bounding box center [30, 116] width 9 height 12
select select "8719"
select select "service"
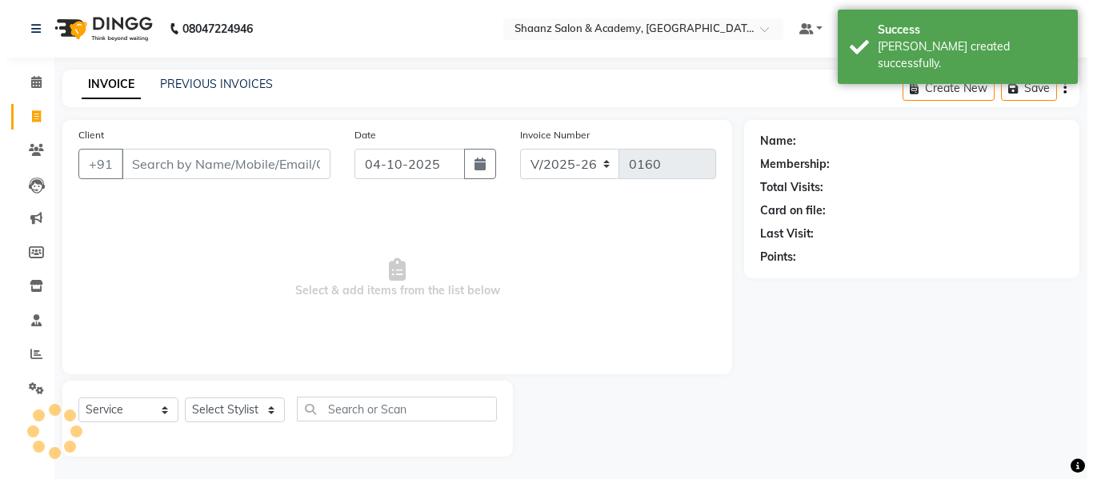
scroll to position [2, 0]
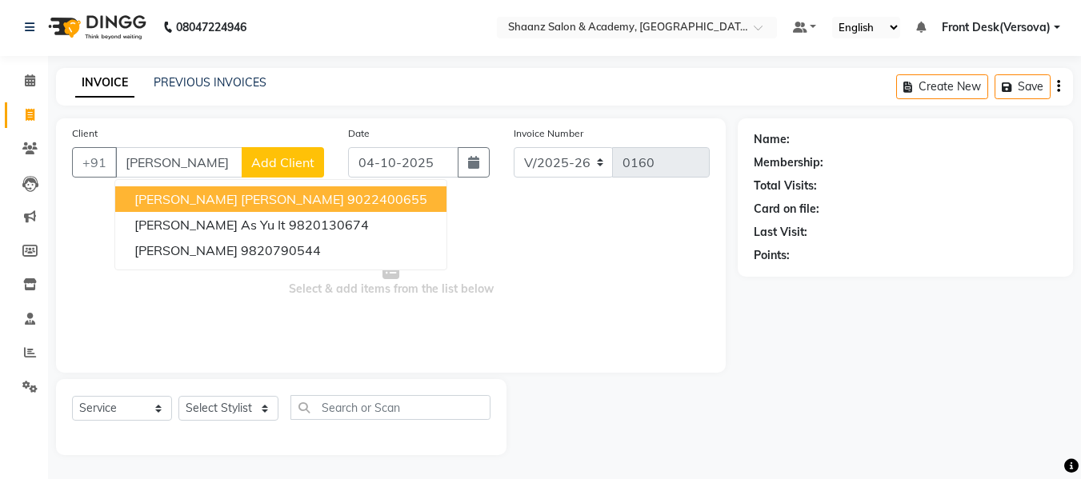
click at [191, 199] on span "rajesh bindu luk" at bounding box center [239, 199] width 210 height 16
type input "9022400655"
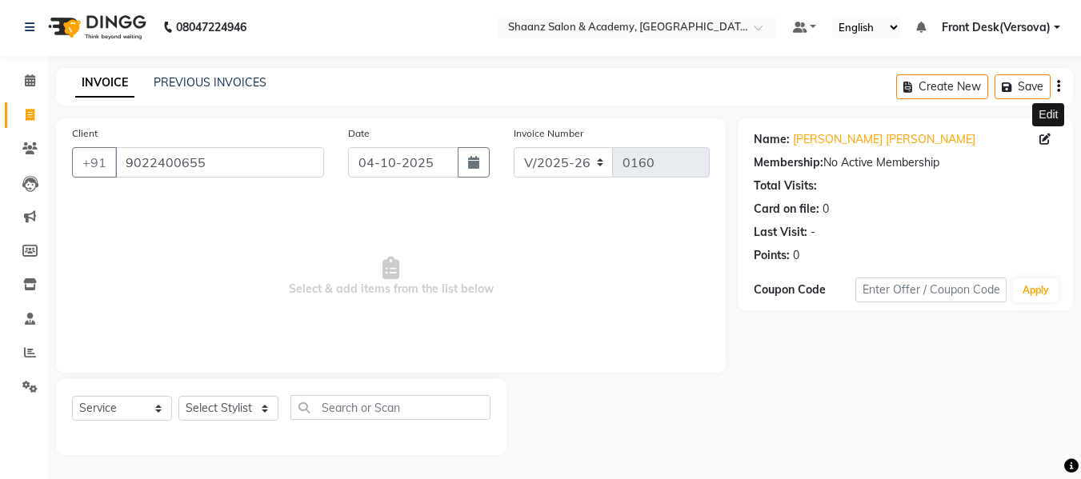
click at [1042, 143] on icon at bounding box center [1044, 139] width 11 height 11
select select "male"
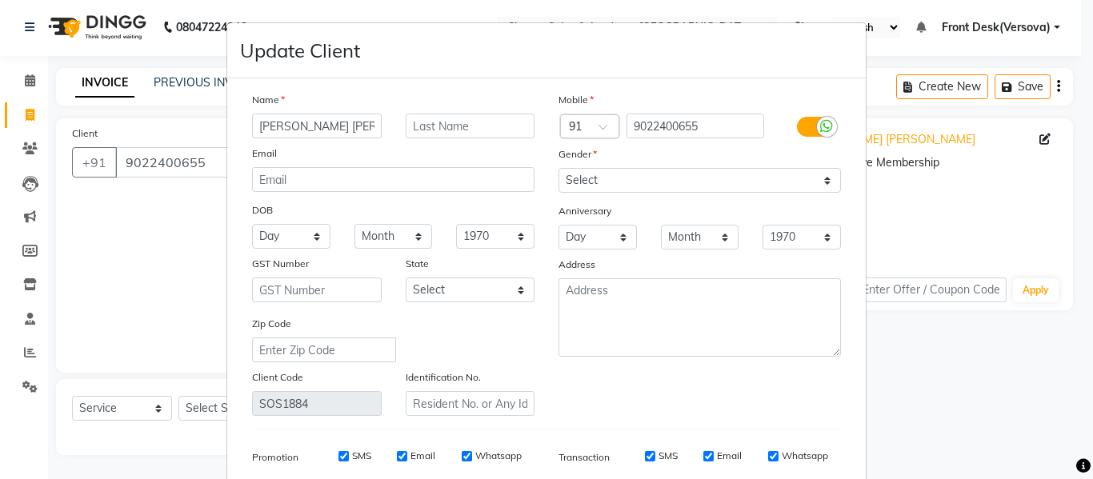
click at [318, 125] on input "rajesh bindu luk" at bounding box center [317, 126] width 130 height 25
click at [346, 122] on input "rajesh binda luk" at bounding box center [317, 126] width 130 height 25
type input "rajesh binda lukbro"
click at [1019, 85] on ngb-modal-window "Update Client Name rajesh binda lukbro Email DOB Day 01 02 03 04 05 06 07 08 09…" at bounding box center [546, 239] width 1093 height 479
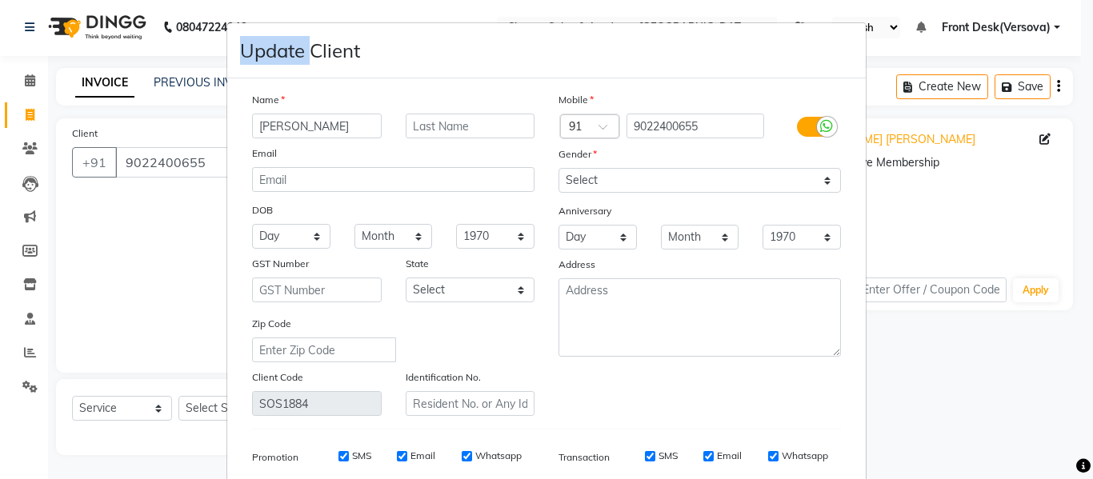
click at [1019, 85] on ngb-modal-window "Update Client Name rajesh binda lukbro Email DOB Day 01 02 03 04 05 06 07 08 09…" at bounding box center [546, 239] width 1093 height 479
click at [902, 363] on ngb-modal-window "Update Client Name rajesh binda lukbro Email DOB Day 01 02 03 04 05 06 07 08 09…" at bounding box center [546, 239] width 1093 height 479
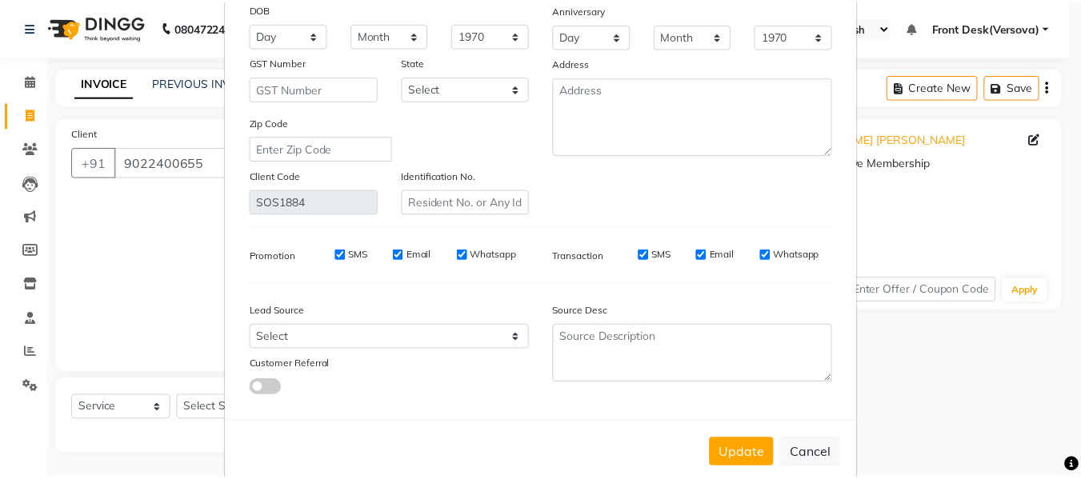
scroll to position [230, 0]
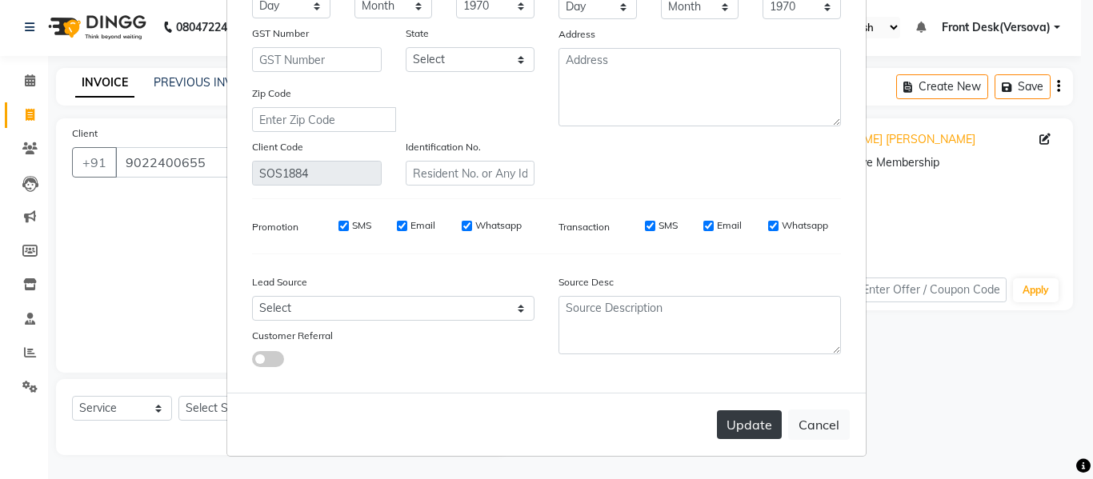
click at [759, 420] on button "Update" at bounding box center [749, 424] width 65 height 29
select select
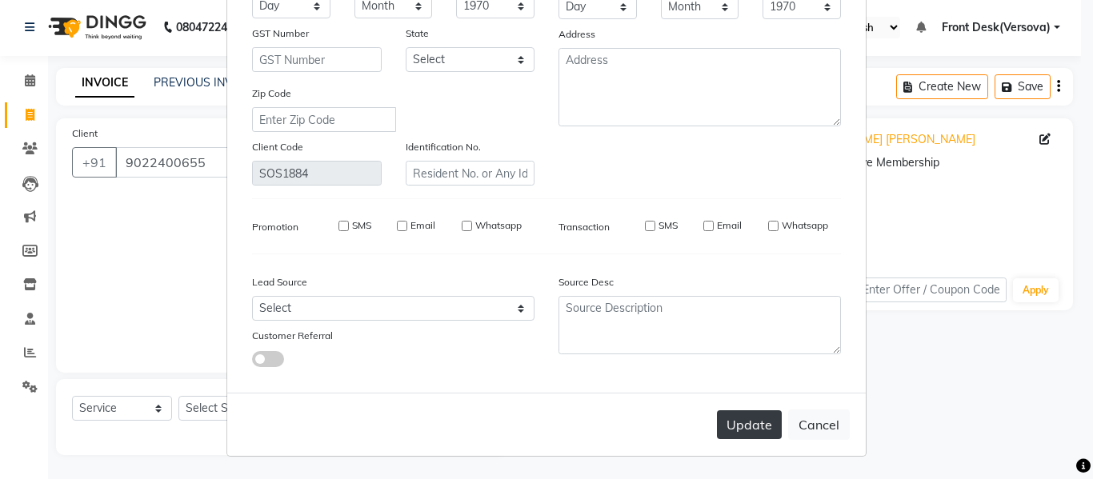
select select
checkbox input "false"
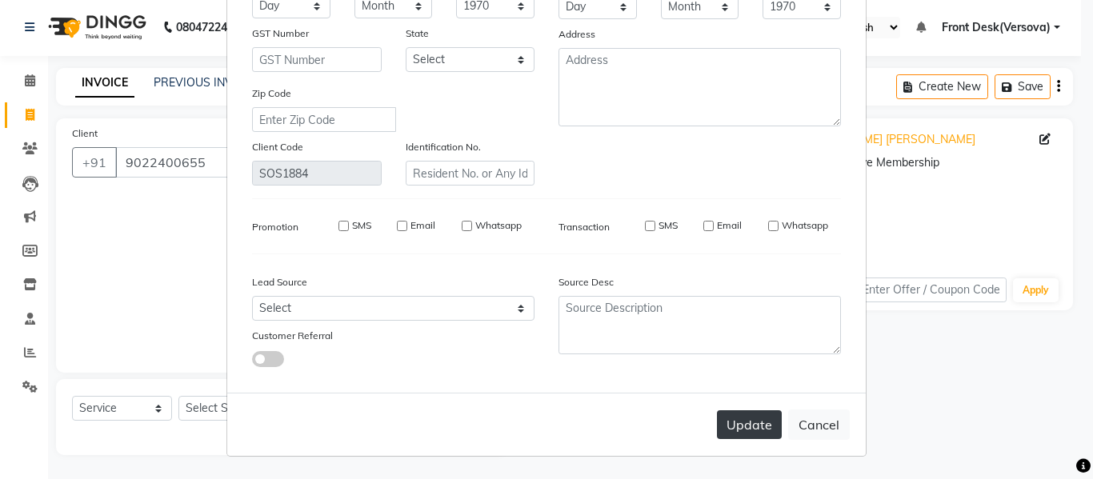
checkbox input "false"
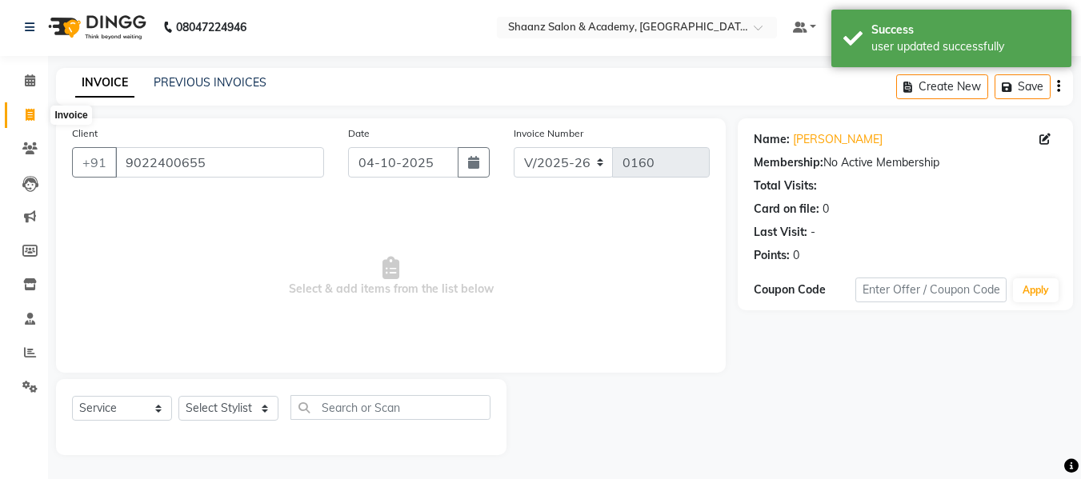
click at [26, 114] on icon at bounding box center [30, 115] width 9 height 12
select select "service"
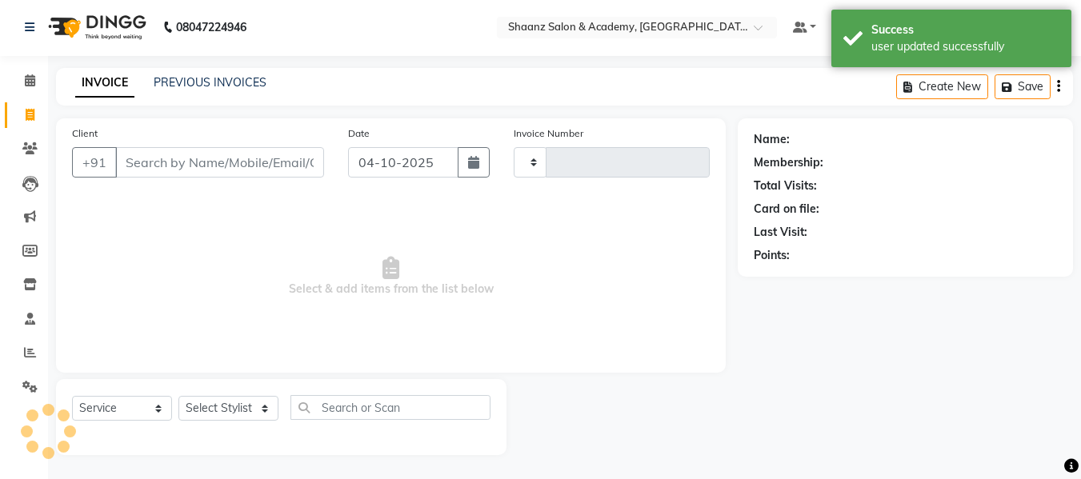
type input "0160"
select select "8719"
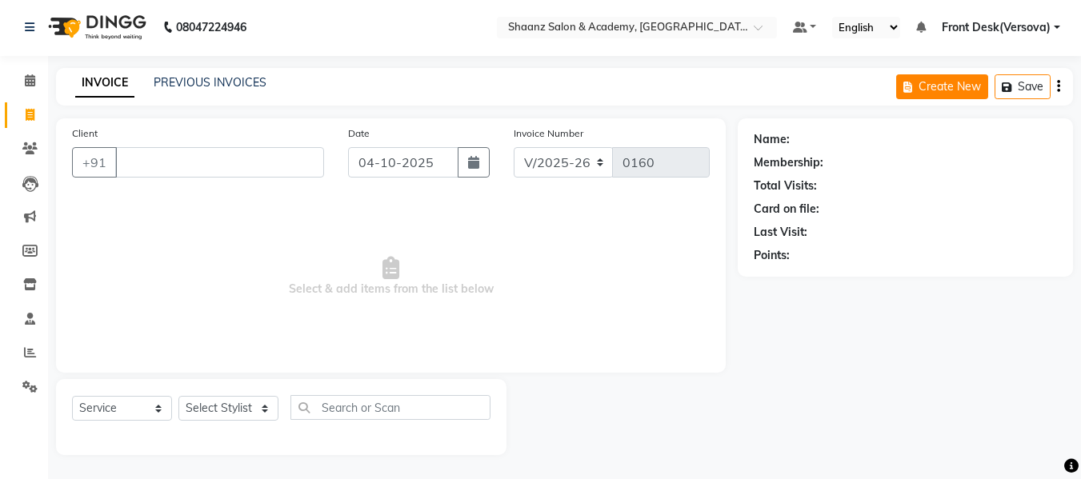
click at [942, 82] on button "Create New" at bounding box center [942, 86] width 92 height 25
select select "service"
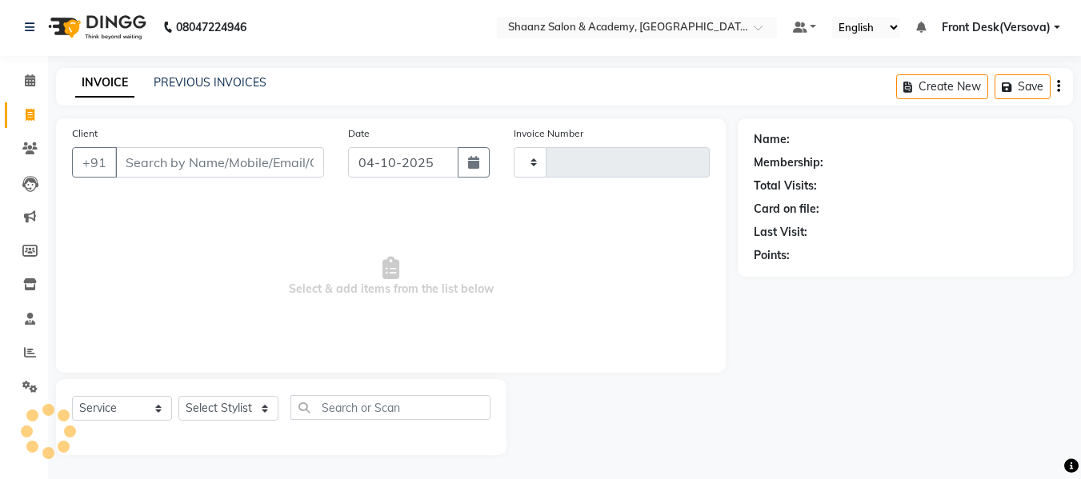
type input "0160"
select select "8719"
click at [167, 152] on input "Client" at bounding box center [219, 162] width 209 height 30
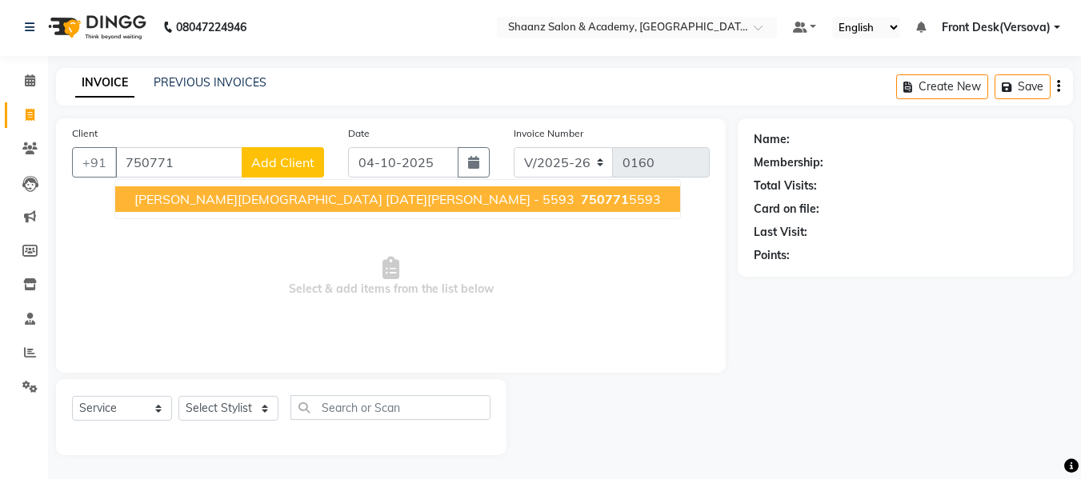
click at [190, 199] on span "ANKUR JAIN VISHU LUK - 5593" at bounding box center [354, 199] width 440 height 16
type input "7507715593"
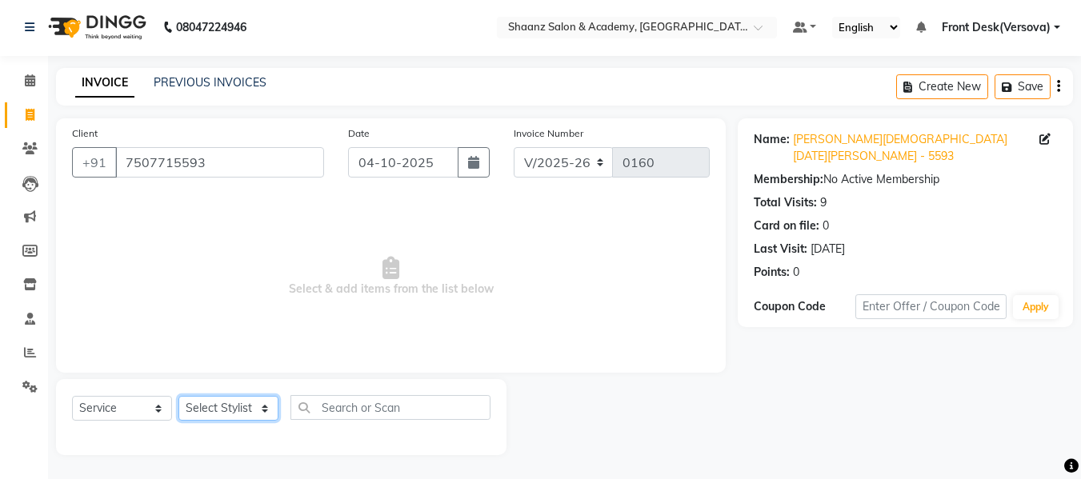
click at [264, 401] on select "Select Stylist [PERSON_NAME] deepa [PERSON_NAME] Front Desk(Versova) [PERSON_NA…" at bounding box center [228, 408] width 100 height 25
select select "88485"
click at [178, 396] on select "Select Stylist [PERSON_NAME] deepa [PERSON_NAME] Front Desk(Versova) [PERSON_NA…" at bounding box center [228, 408] width 100 height 25
click at [225, 199] on span "Select & add items from the list below" at bounding box center [391, 277] width 638 height 160
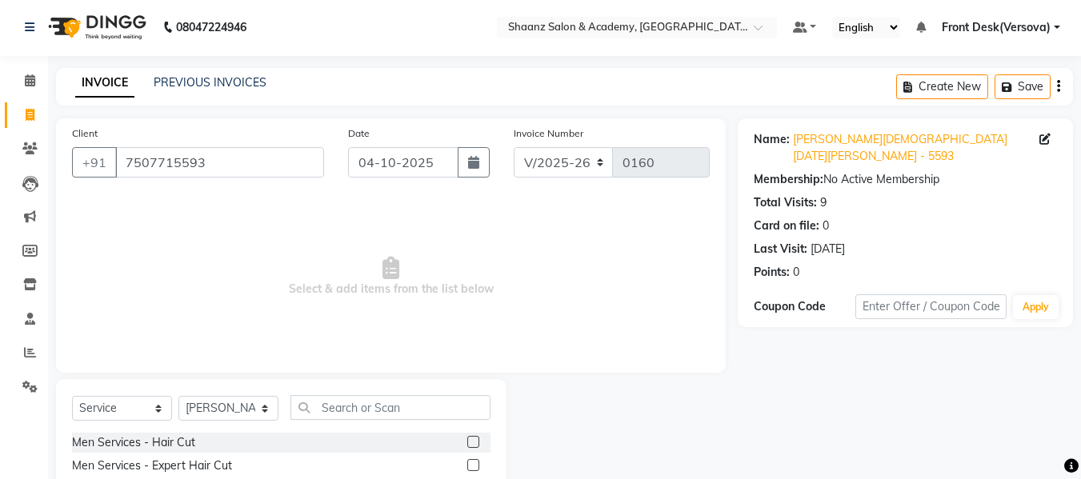
click at [467, 442] on label at bounding box center [473, 442] width 12 height 12
click at [467, 442] on input "checkbox" at bounding box center [472, 443] width 10 height 10
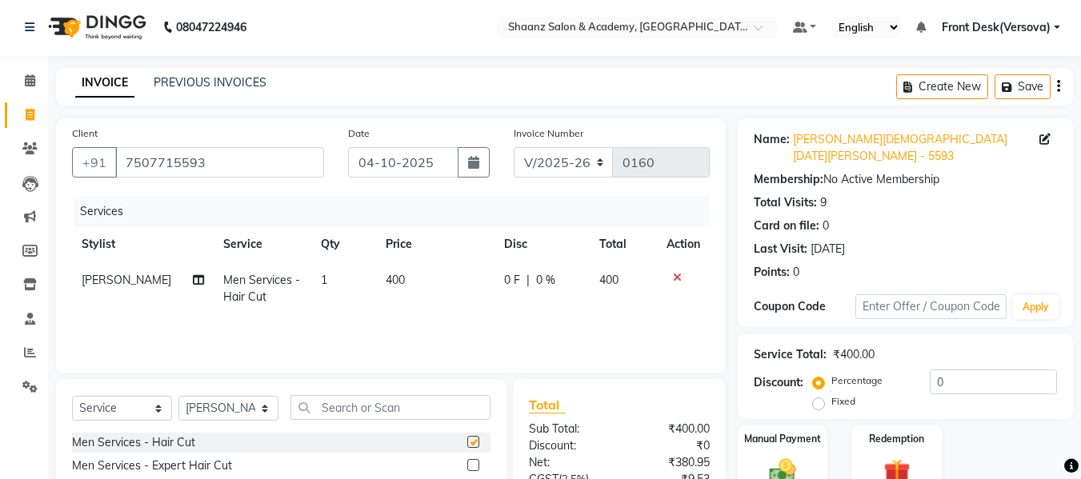
checkbox input "false"
click at [348, 402] on input "text" at bounding box center [390, 407] width 200 height 25
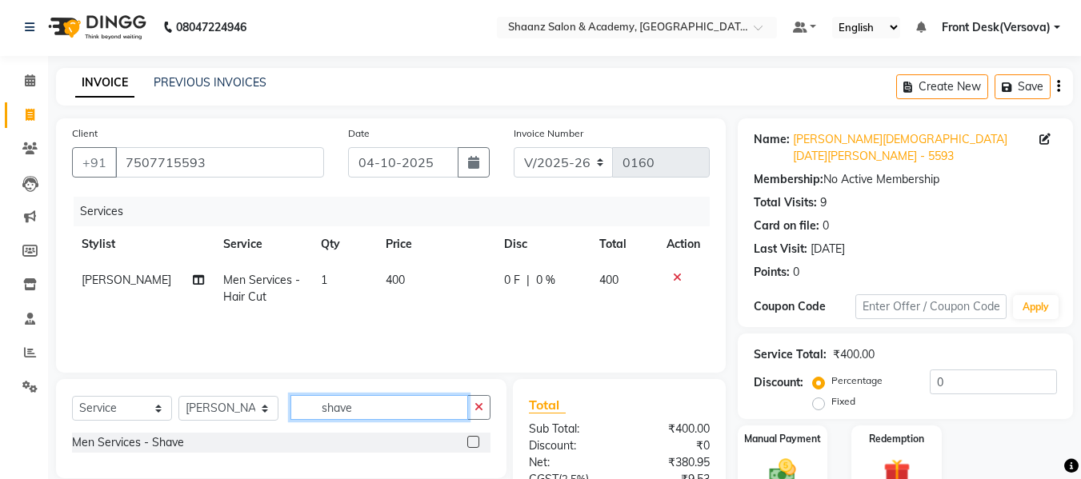
type input "shave"
click at [472, 442] on label at bounding box center [473, 442] width 12 height 12
click at [472, 442] on input "checkbox" at bounding box center [472, 443] width 10 height 10
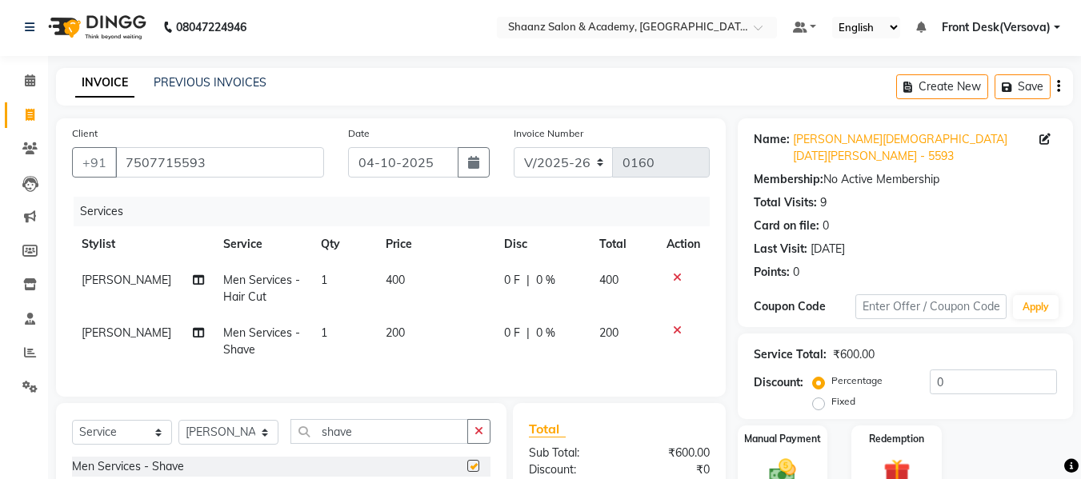
checkbox input "false"
click at [397, 284] on td "400" at bounding box center [435, 288] width 118 height 53
select select "88485"
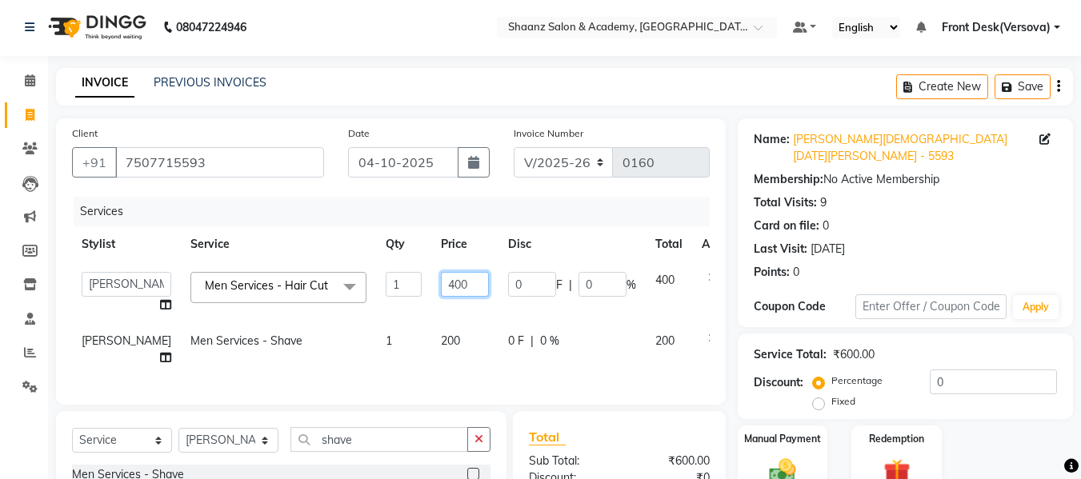
click at [441, 284] on input "400" at bounding box center [465, 284] width 48 height 25
type input "4"
type input "350"
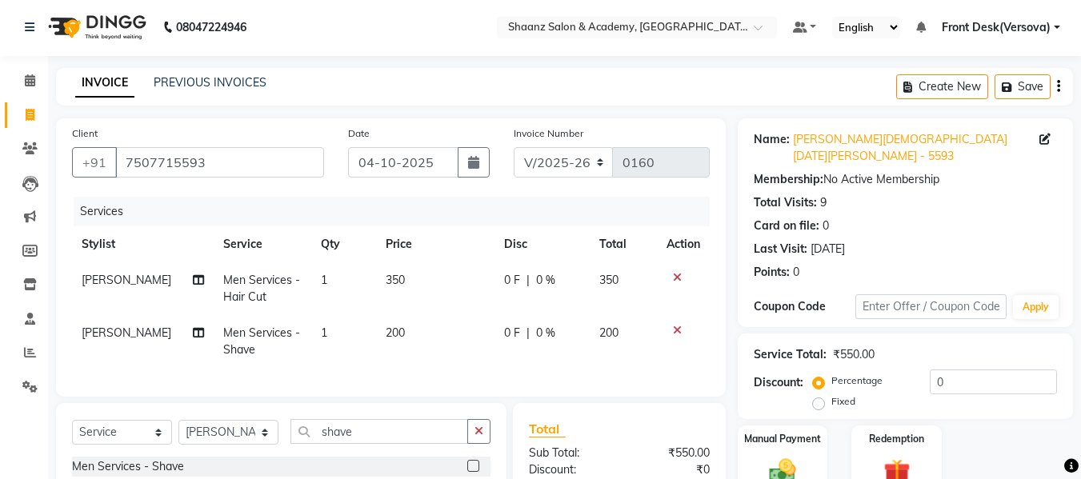
click at [537, 361] on td "0 F | 0 %" at bounding box center [541, 341] width 95 height 53
select select "88485"
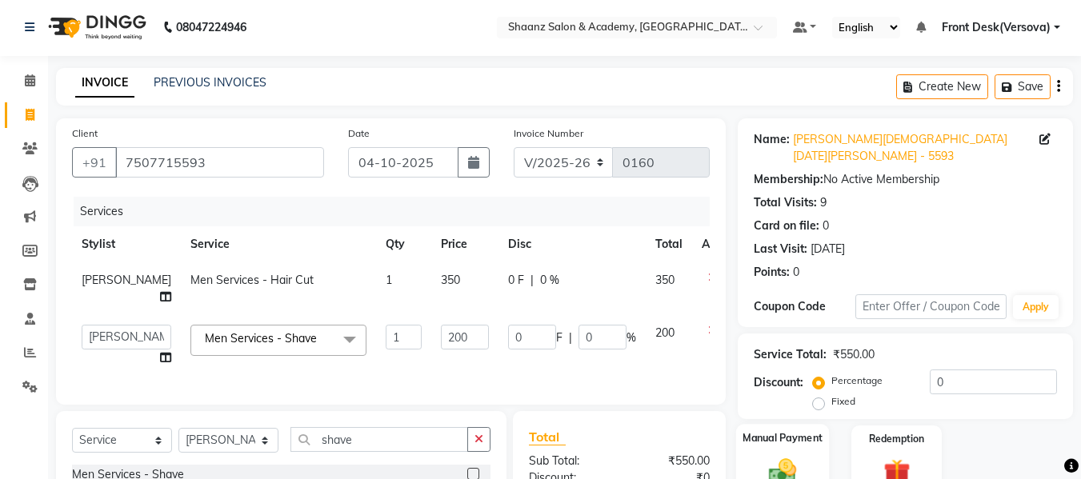
click at [778, 455] on img at bounding box center [782, 471] width 45 height 32
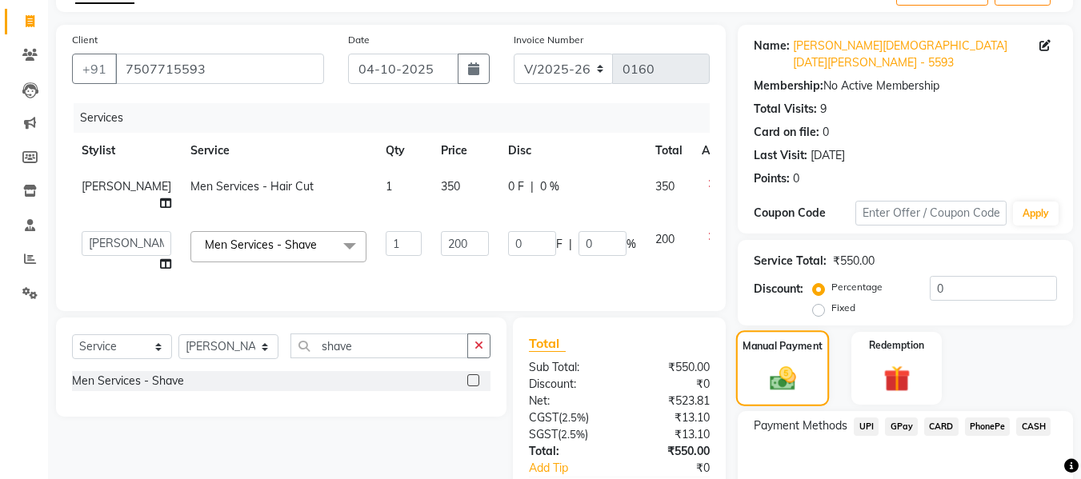
scroll to position [98, 0]
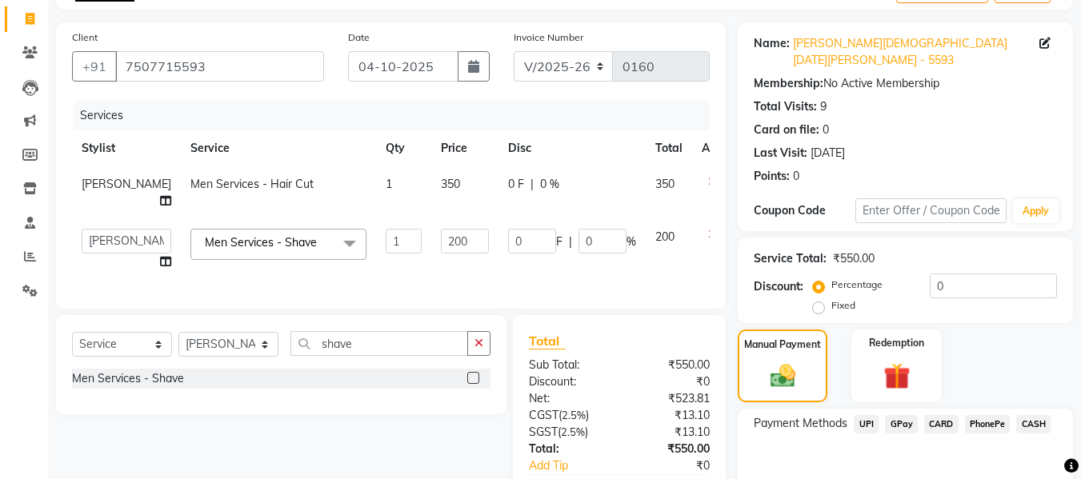
click at [903, 415] on span "GPay" at bounding box center [901, 424] width 33 height 18
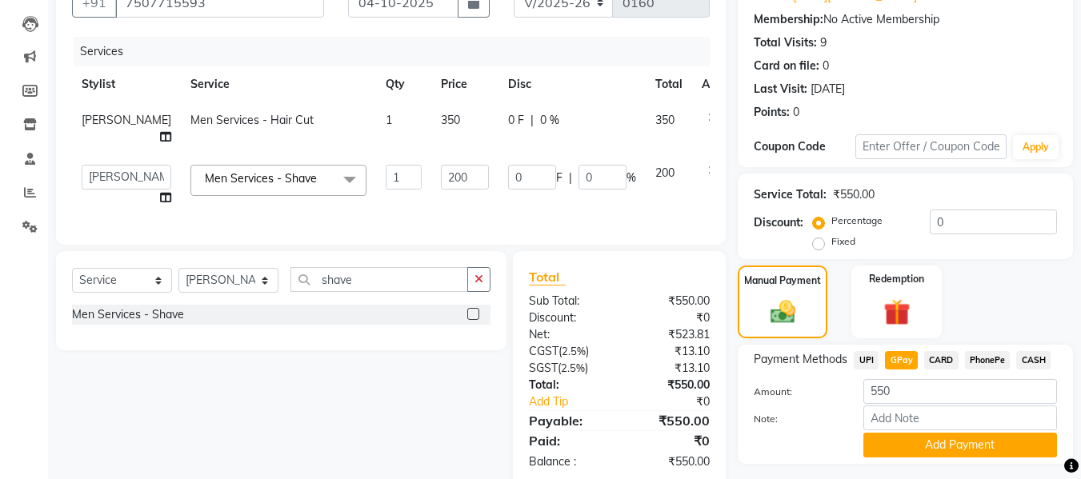
scroll to position [194, 0]
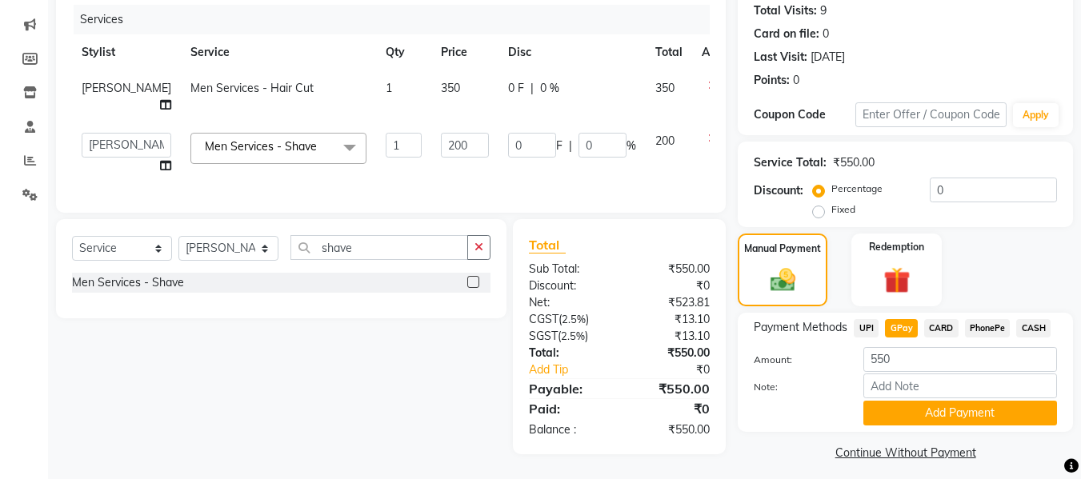
click at [903, 403] on button "Add Payment" at bounding box center [960, 413] width 194 height 25
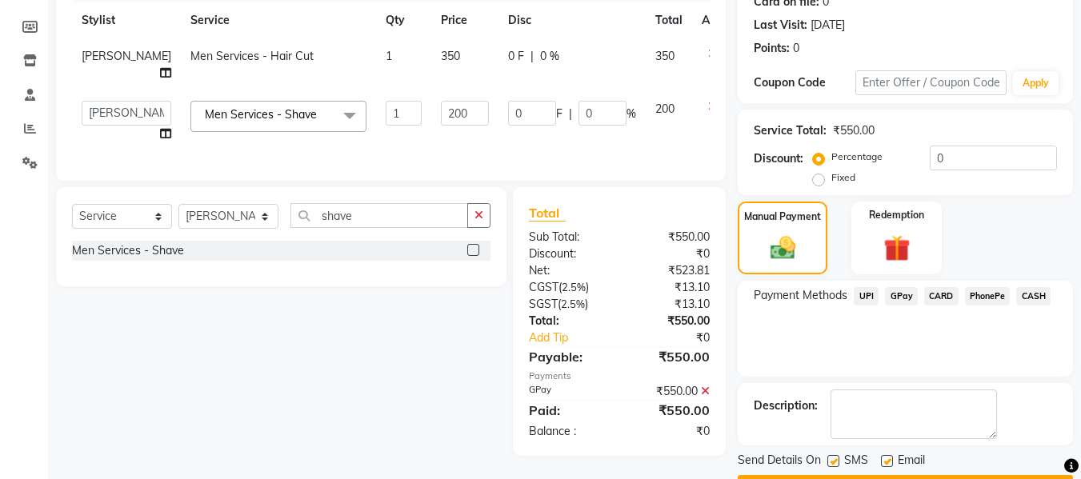
scroll to position [254, 0]
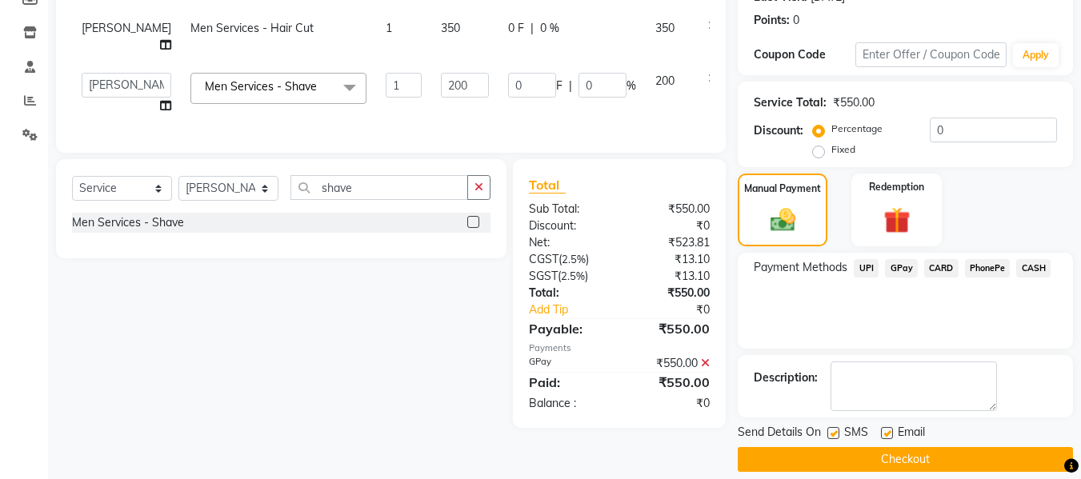
click at [883, 427] on label at bounding box center [887, 433] width 12 height 12
click at [883, 429] on input "checkbox" at bounding box center [886, 434] width 10 height 10
checkbox input "false"
click at [839, 427] on label at bounding box center [833, 433] width 12 height 12
click at [838, 429] on input "checkbox" at bounding box center [832, 434] width 10 height 10
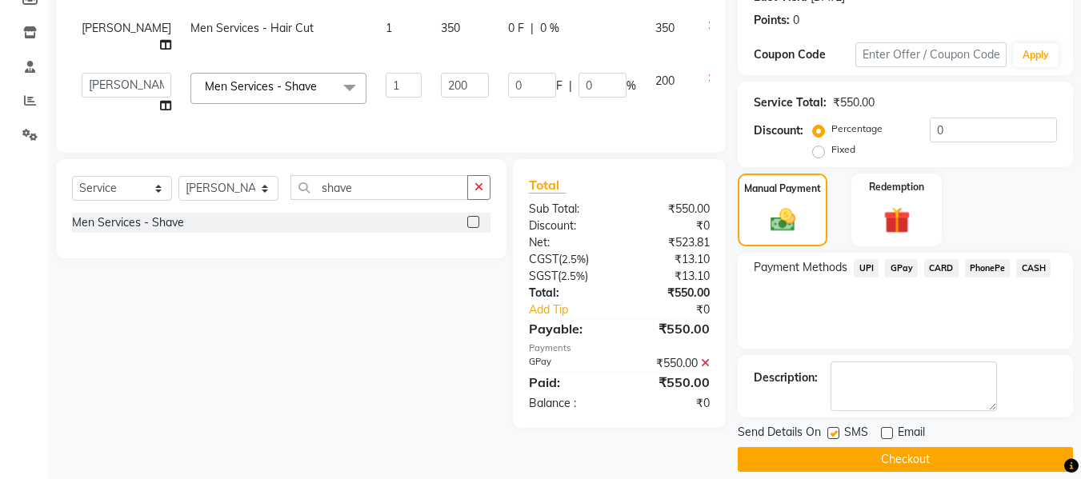
checkbox input "false"
click at [903, 447] on button "Checkout" at bounding box center [905, 459] width 335 height 25
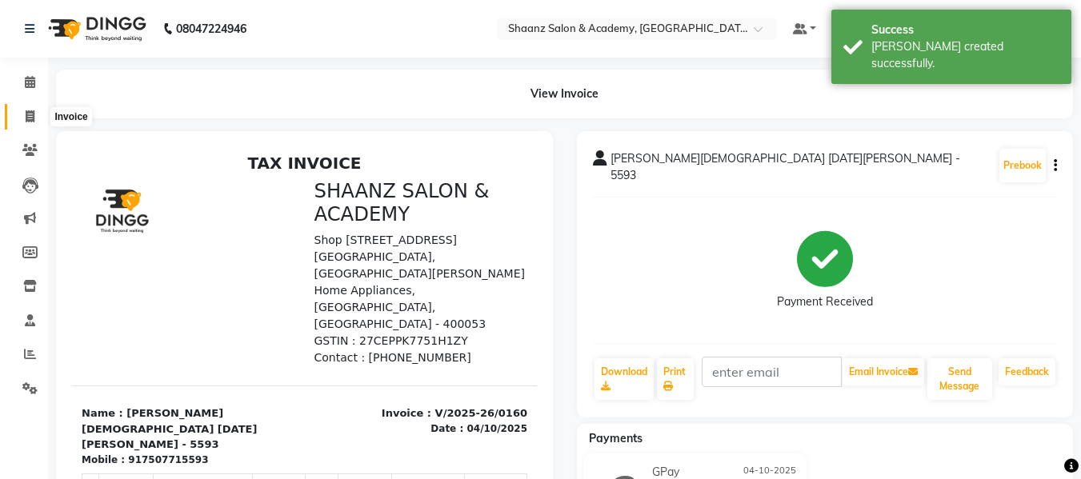
click at [29, 119] on icon at bounding box center [30, 116] width 9 height 12
select select "service"
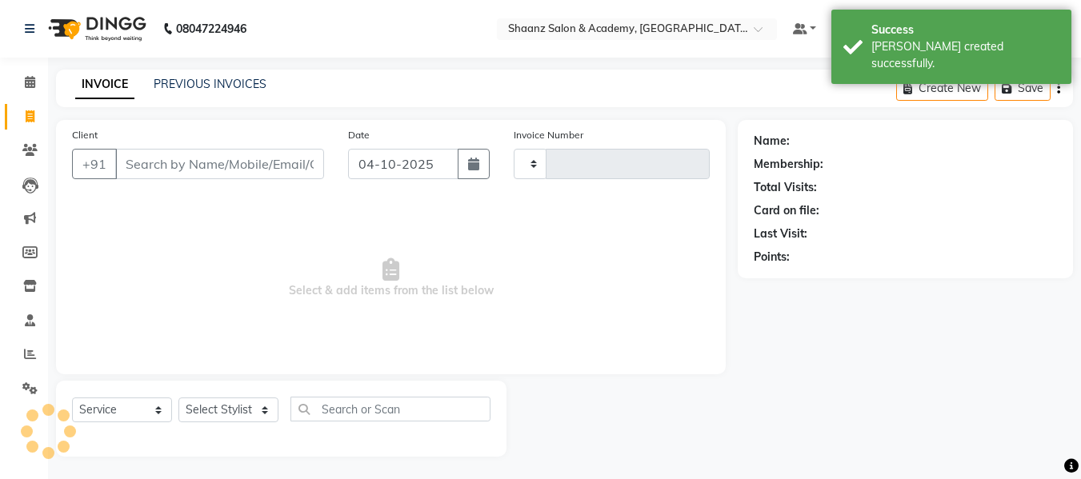
scroll to position [2, 0]
type input "0161"
select select "8719"
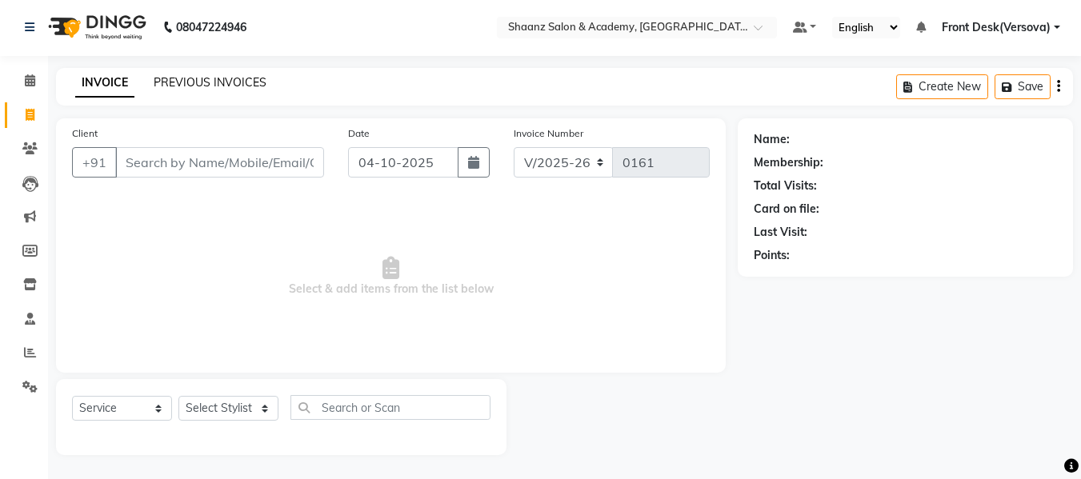
click at [185, 79] on link "PREVIOUS INVOICES" at bounding box center [210, 82] width 113 height 14
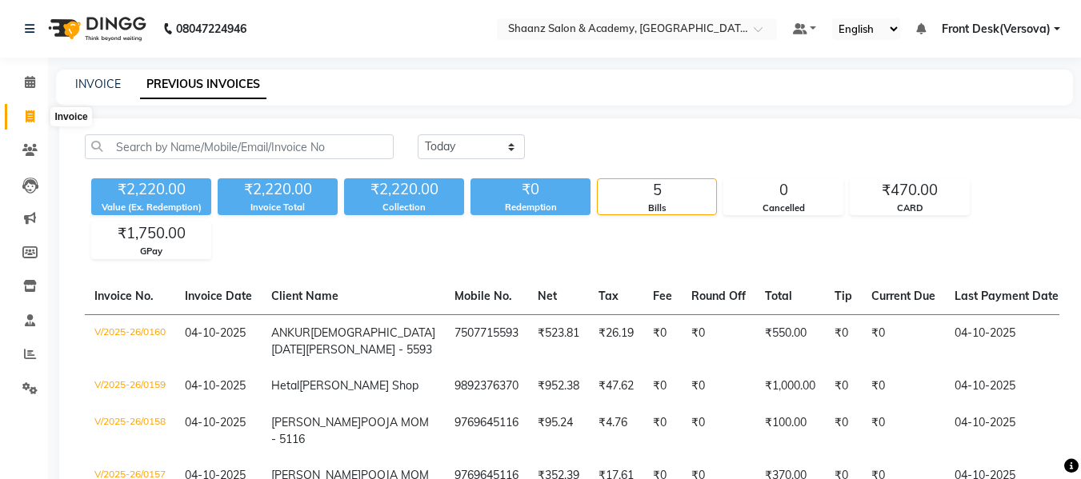
click at [31, 111] on icon at bounding box center [30, 116] width 9 height 12
select select "service"
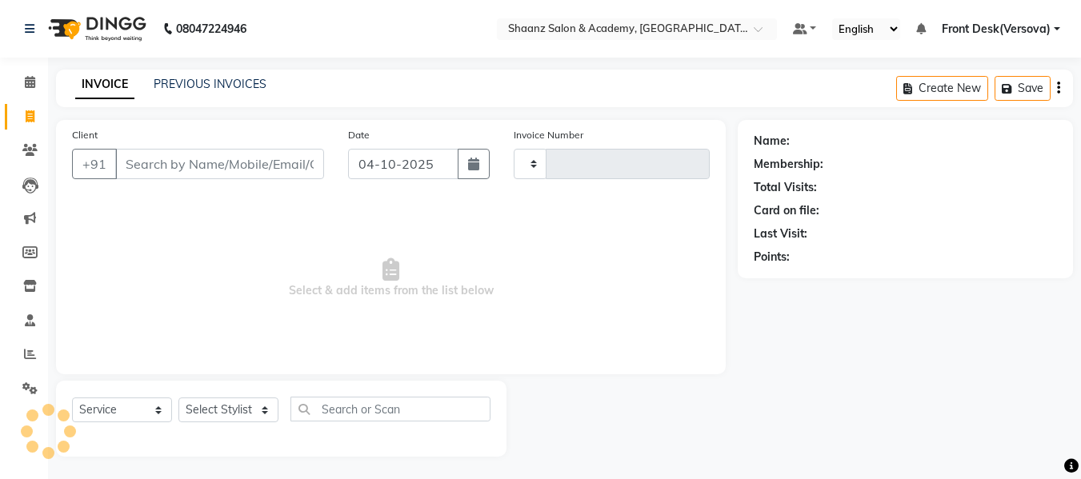
scroll to position [2, 0]
type input "0161"
select select "8719"
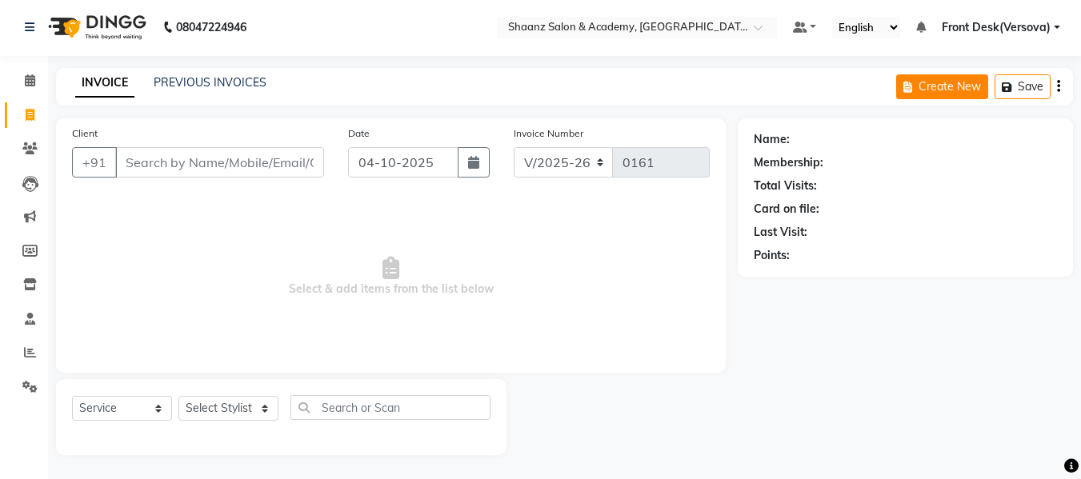
click at [922, 87] on button "Create New" at bounding box center [942, 86] width 92 height 25
select select "service"
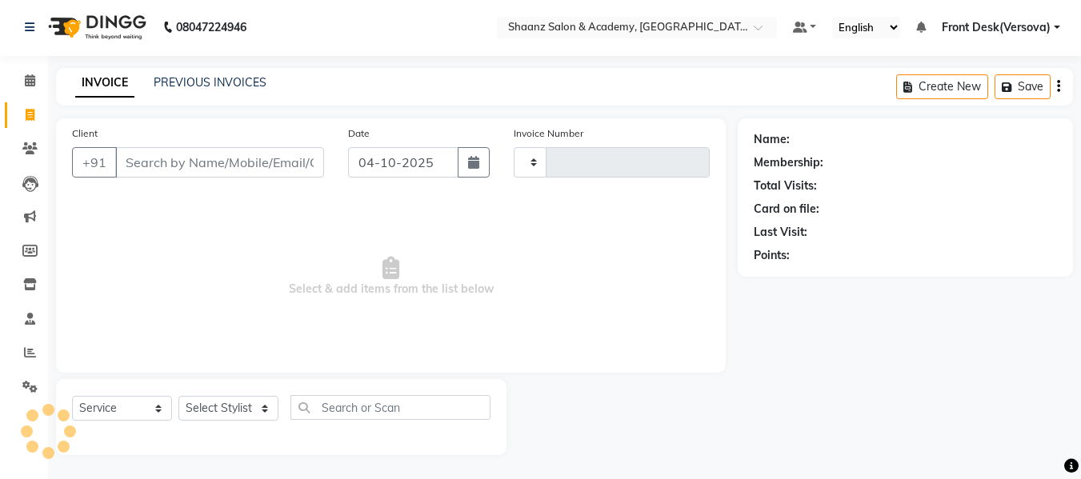
type input "0161"
select select "8719"
click at [173, 153] on input "Client" at bounding box center [219, 162] width 209 height 30
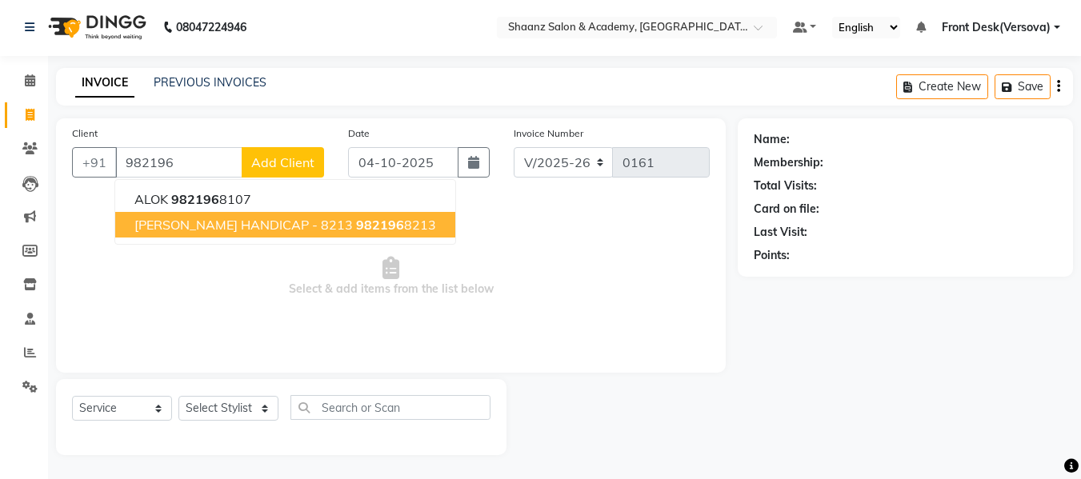
click at [180, 227] on span "TULSI BHUTANI HANDICAP - 8213" at bounding box center [243, 225] width 218 height 16
type input "9821968213"
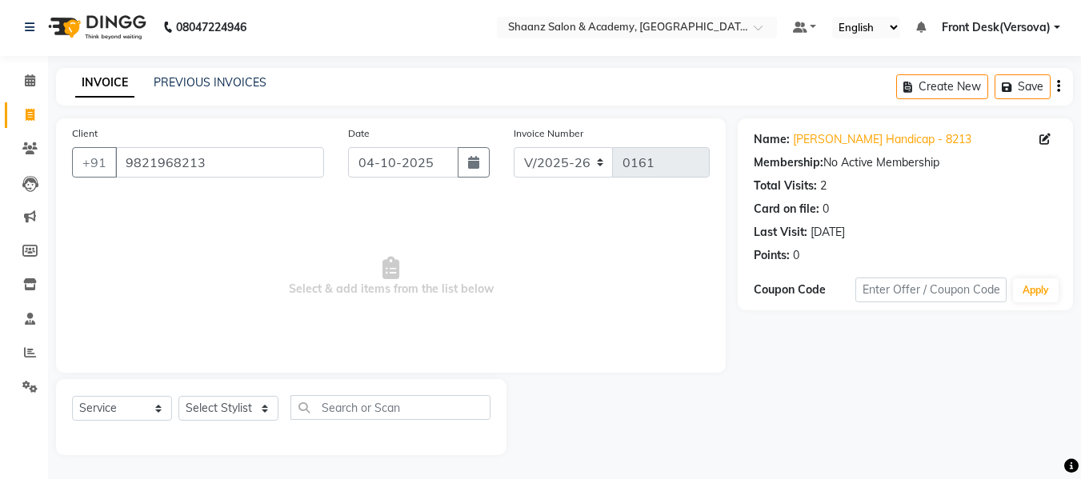
click at [204, 74] on div "PREVIOUS INVOICES" at bounding box center [210, 82] width 113 height 17
click at [218, 87] on link "PREVIOUS INVOICES" at bounding box center [210, 82] width 113 height 14
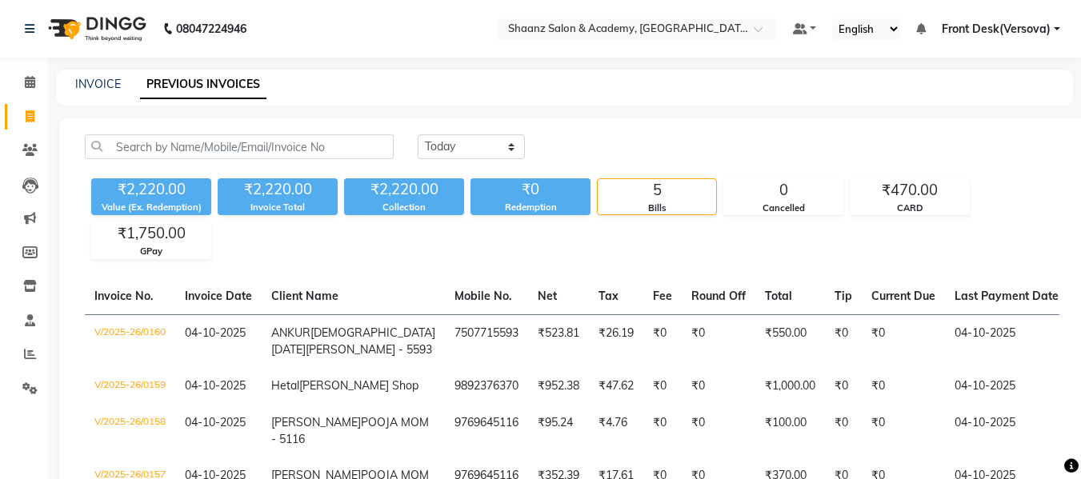
scroll to position [250, 0]
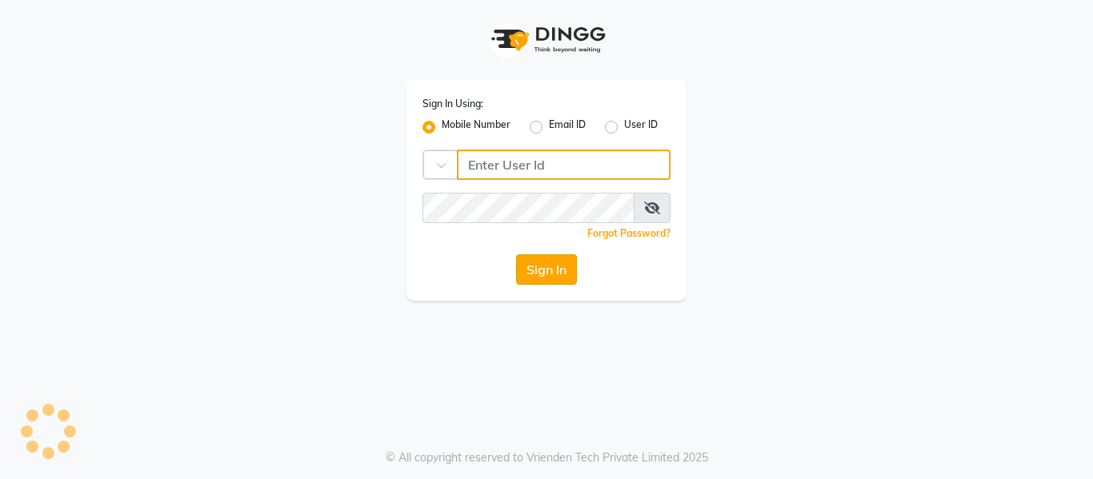
type input "9167740009"
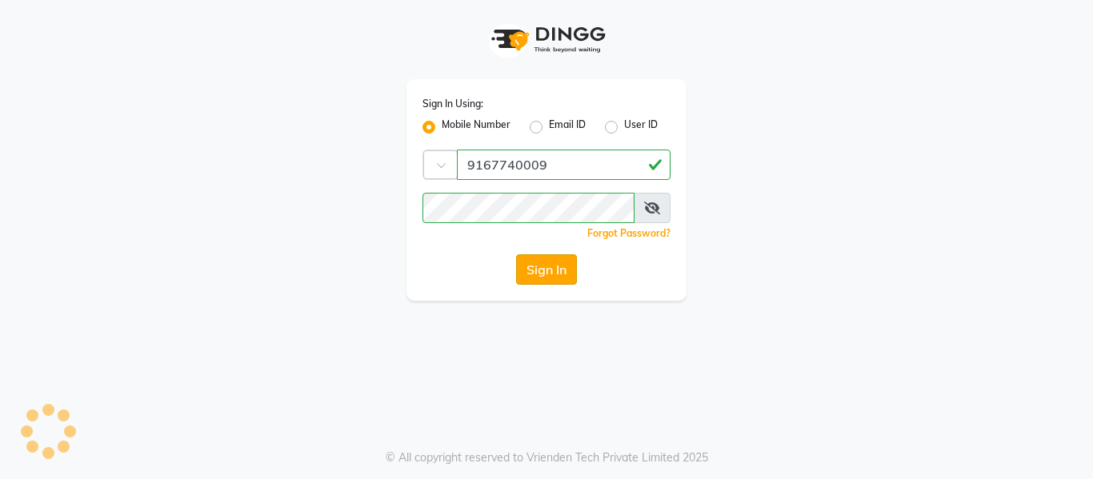
click at [536, 272] on button "Sign In" at bounding box center [546, 269] width 61 height 30
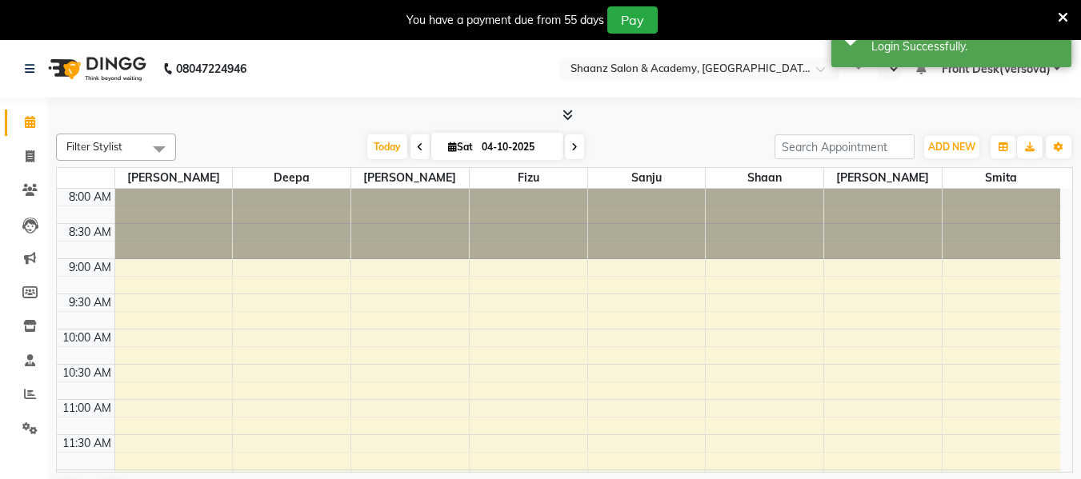
scroll to position [530, 0]
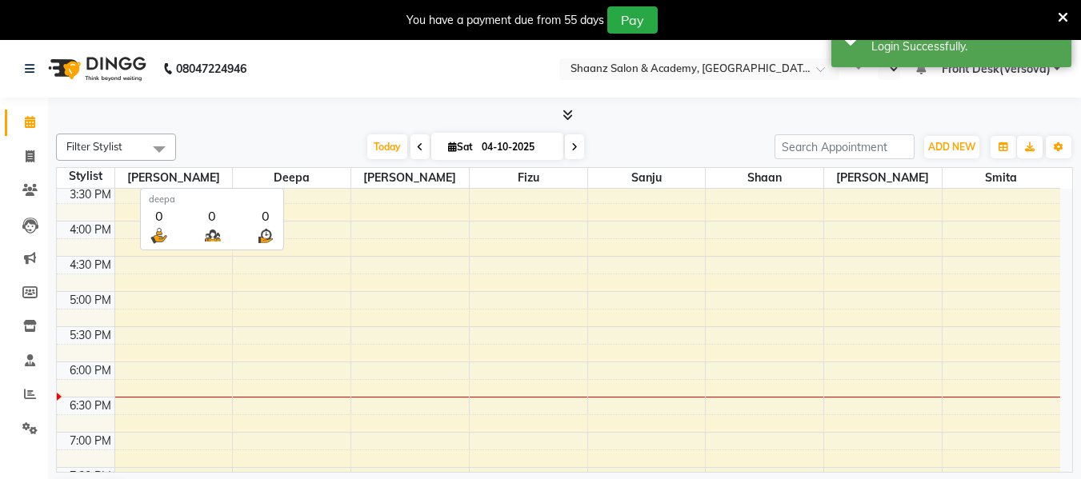
select select "en"
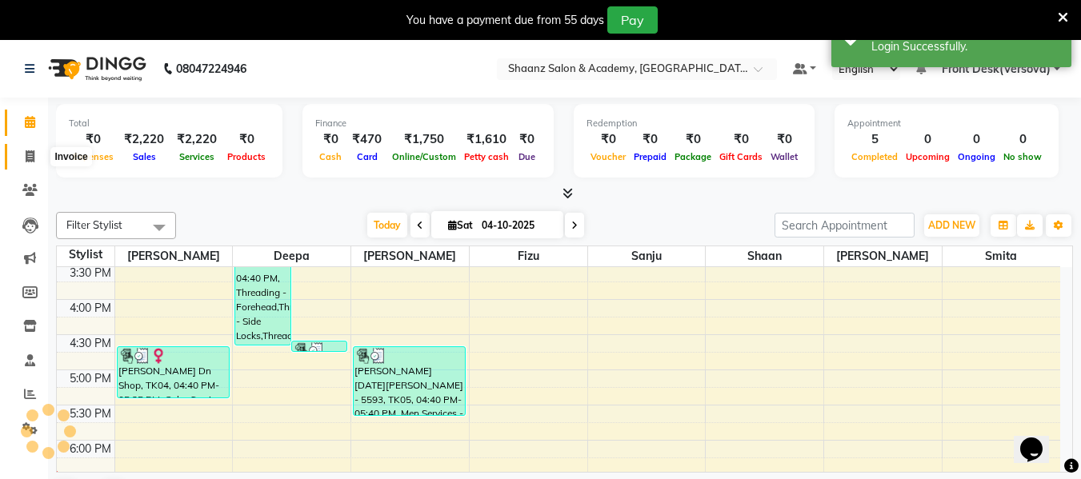
scroll to position [0, 0]
click at [29, 158] on icon at bounding box center [30, 156] width 9 height 12
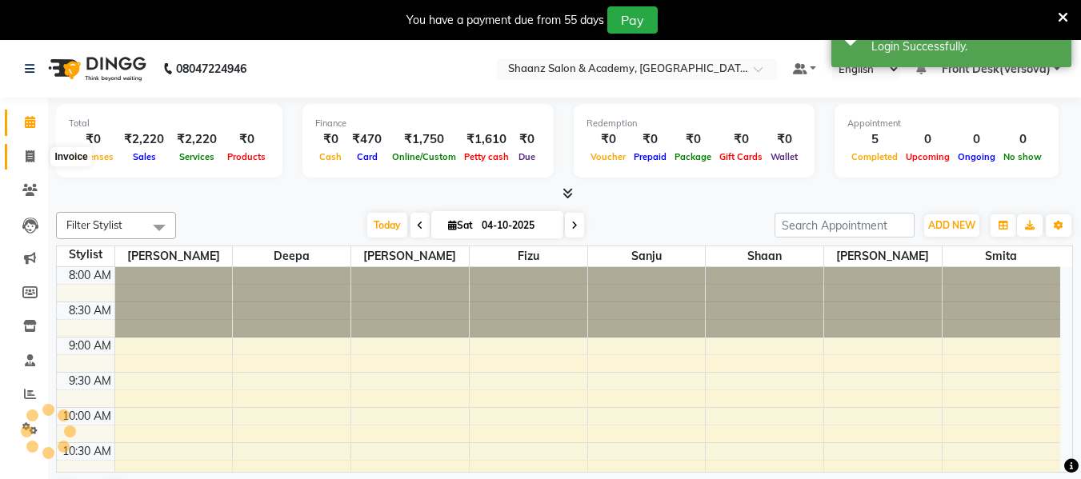
select select "8719"
select select "service"
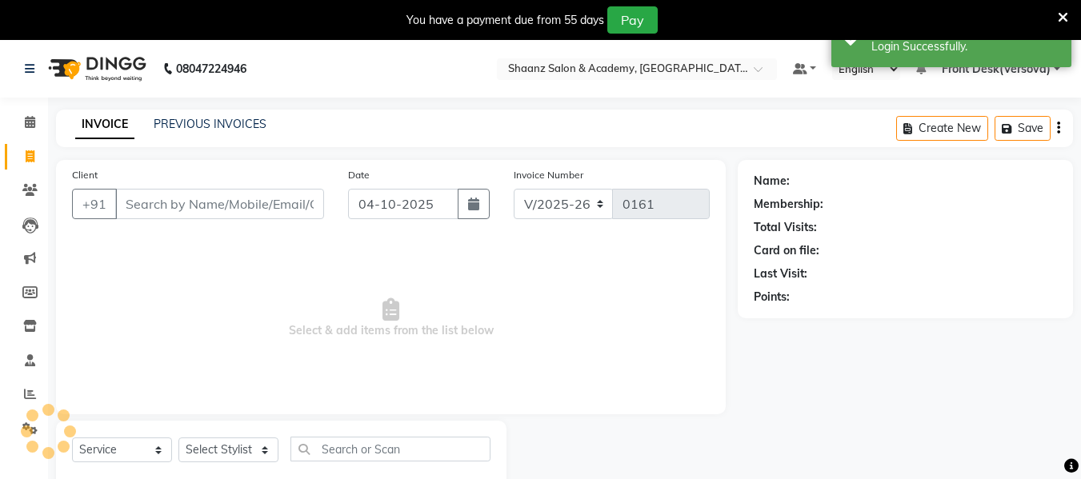
click at [130, 198] on input "Client" at bounding box center [219, 204] width 209 height 30
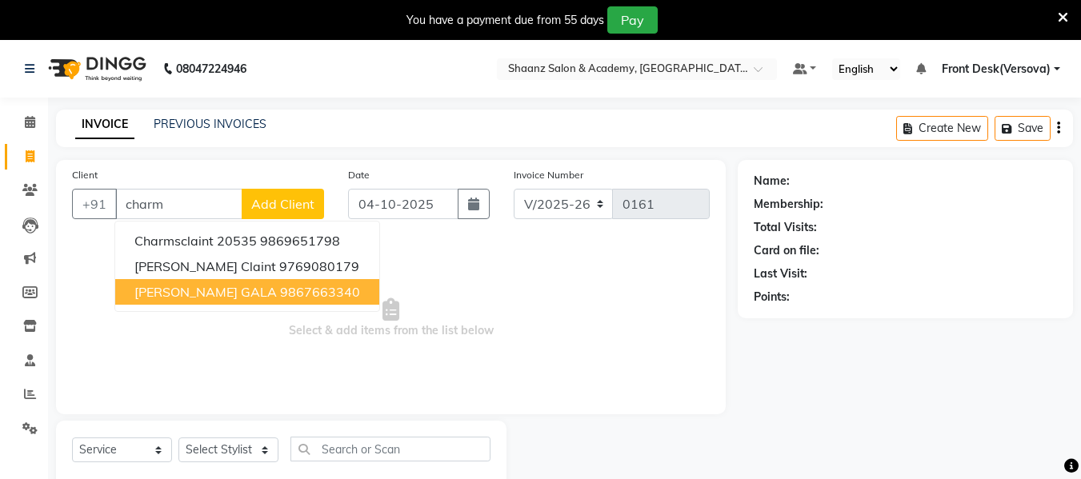
click at [170, 288] on span "[PERSON_NAME] GALA" at bounding box center [205, 292] width 142 height 16
type input "9867663340"
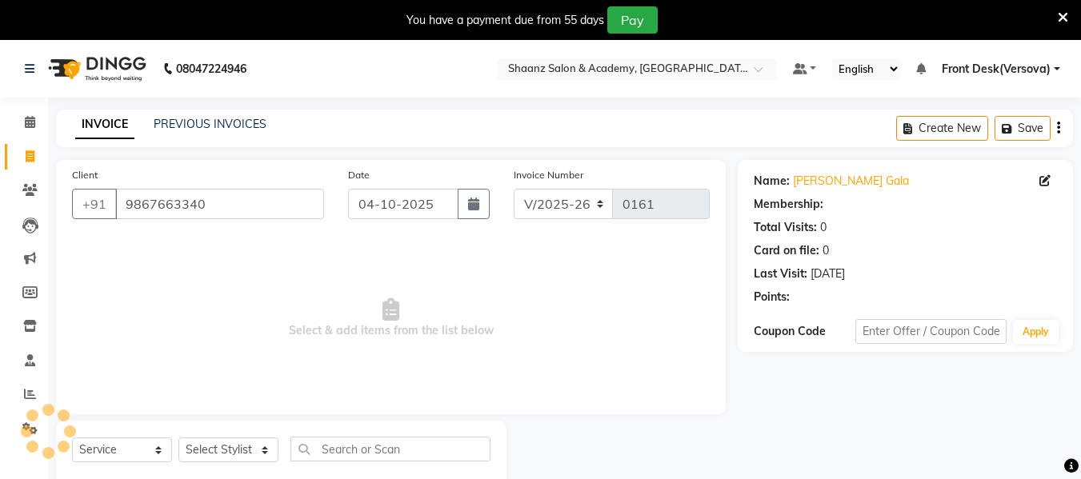
click at [170, 288] on span "Select & add items from the list below" at bounding box center [391, 318] width 638 height 160
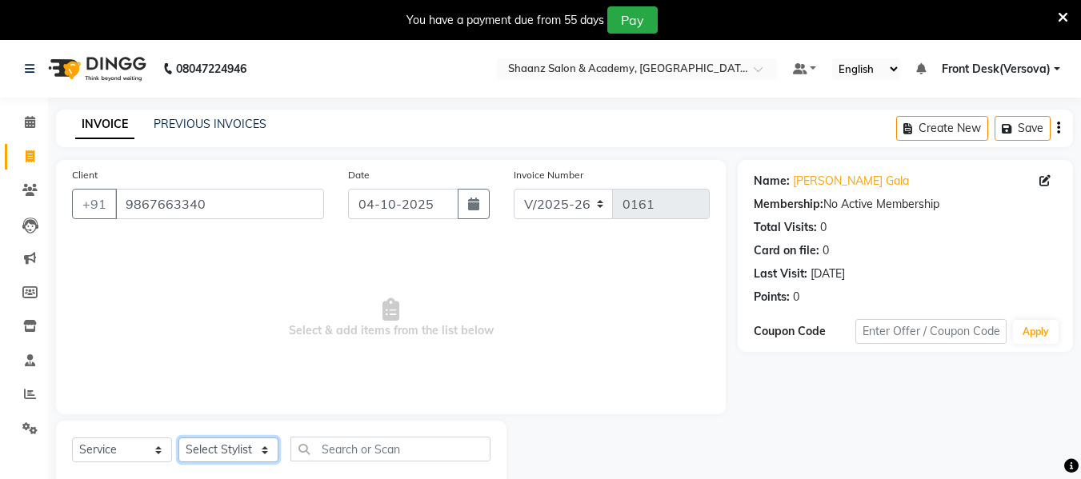
click at [262, 450] on select "Select Stylist [PERSON_NAME] deepa [PERSON_NAME] Front Desk(Versova) [PERSON_NA…" at bounding box center [228, 450] width 100 height 25
select select "88490"
click at [178, 438] on select "Select Stylist [PERSON_NAME] deepa [PERSON_NAME] Front Desk(Versova) [PERSON_NA…" at bounding box center [228, 450] width 100 height 25
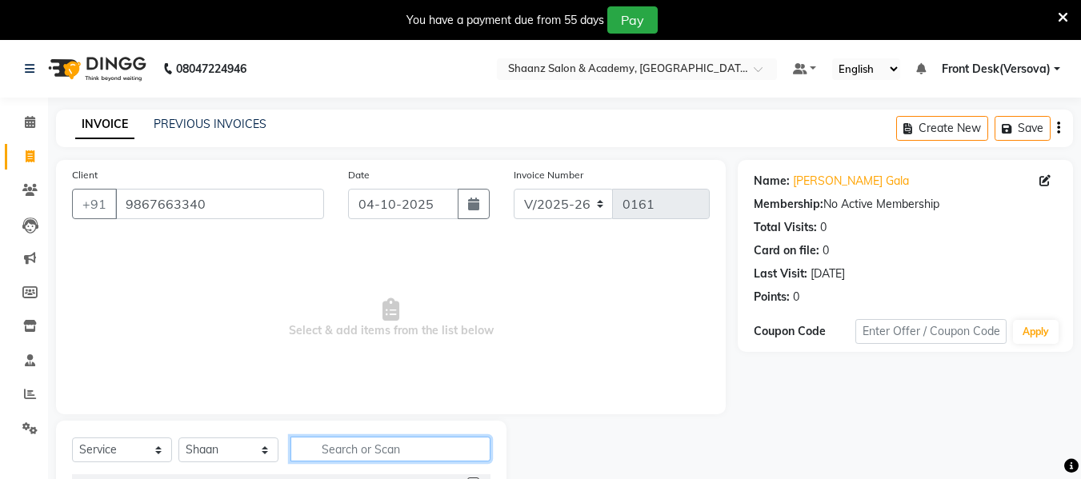
click at [334, 449] on input "text" at bounding box center [390, 449] width 200 height 25
type input "color"
click at [436, 470] on div "Select Service Product Membership Package Voucher Prepaid Gift Card Select Styl…" at bounding box center [281, 456] width 418 height 38
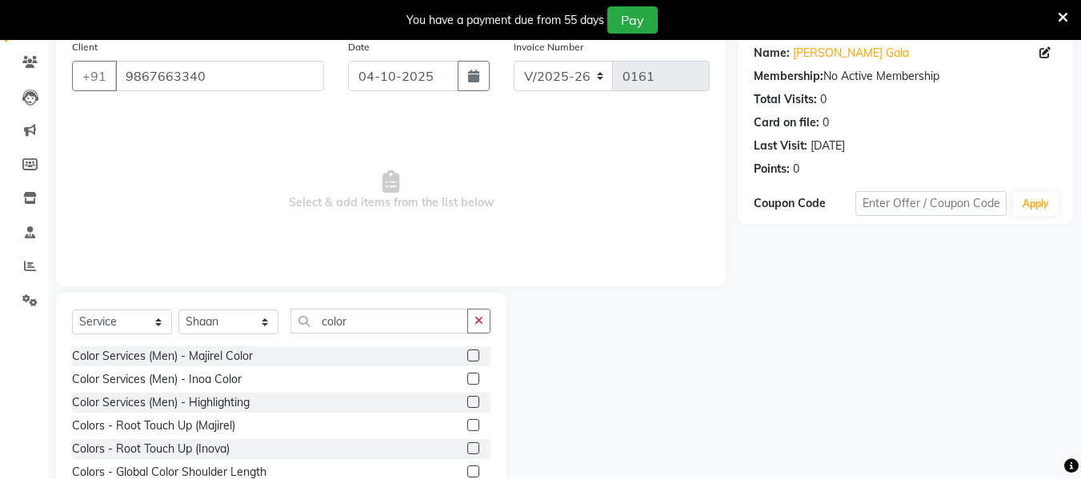
scroll to position [160, 0]
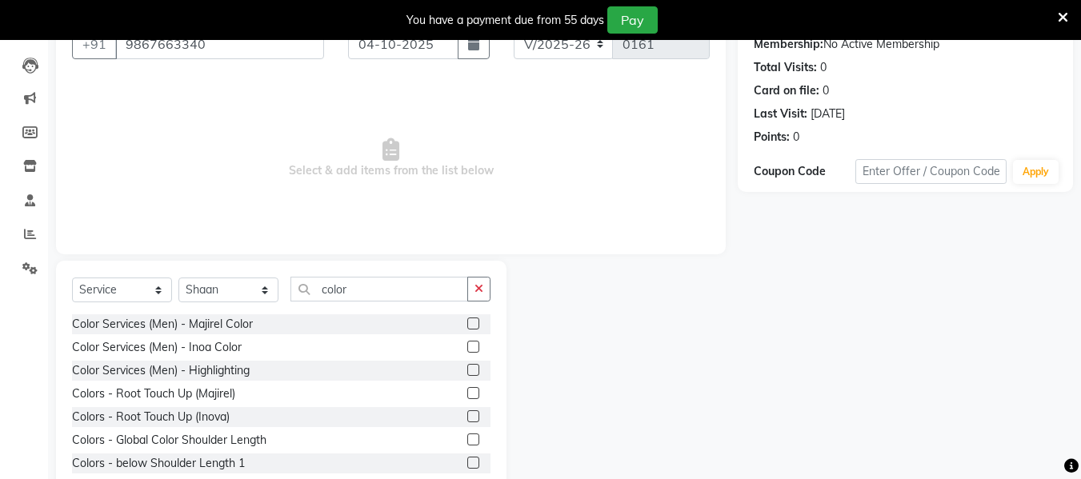
click at [467, 439] on label at bounding box center [473, 440] width 12 height 12
click at [467, 439] on input "checkbox" at bounding box center [472, 440] width 10 height 10
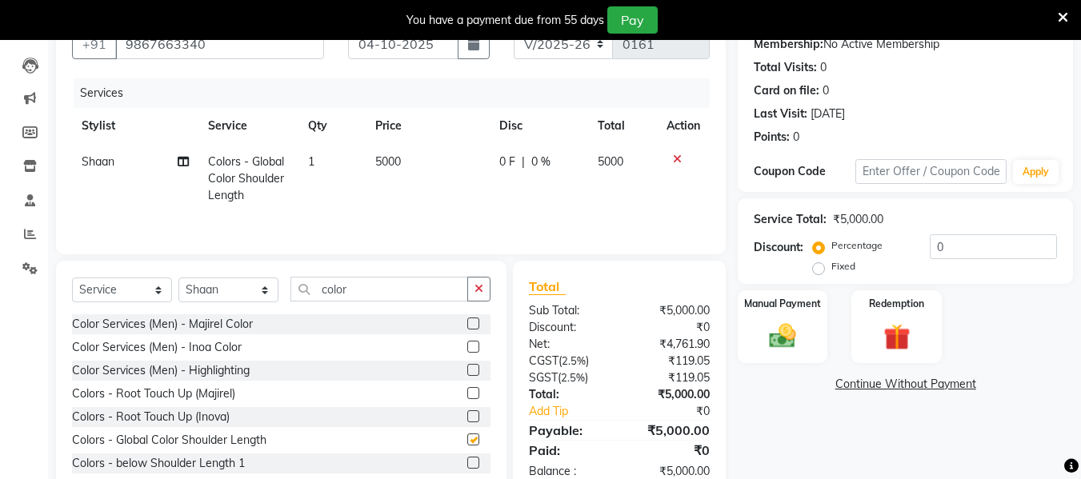
click at [467, 439] on label at bounding box center [473, 440] width 12 height 12
click at [467, 439] on input "checkbox" at bounding box center [472, 440] width 10 height 10
checkbox input "false"
click at [355, 291] on input "color" at bounding box center [379, 289] width 178 height 25
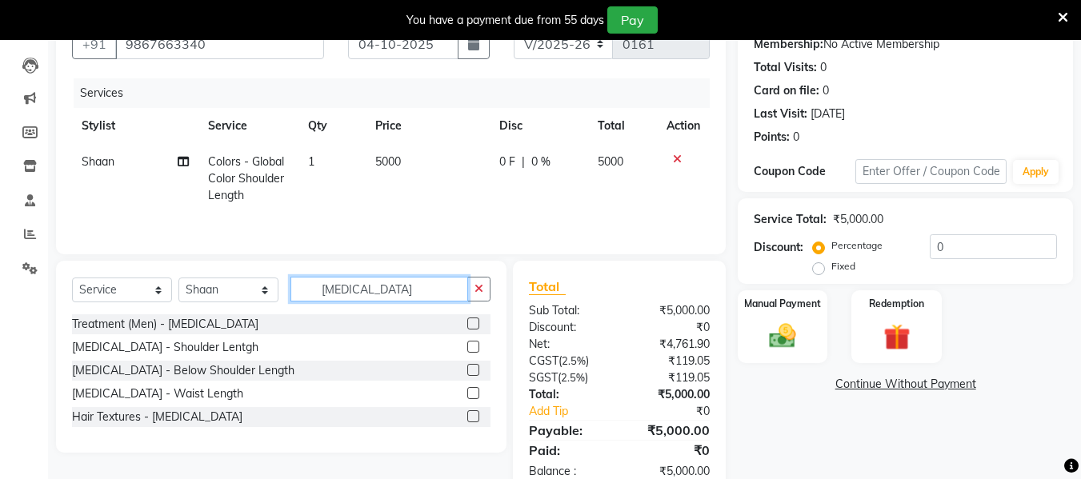
type input "[MEDICAL_DATA]"
click at [474, 368] on label at bounding box center [473, 370] width 12 height 12
click at [474, 368] on input "checkbox" at bounding box center [472, 371] width 10 height 10
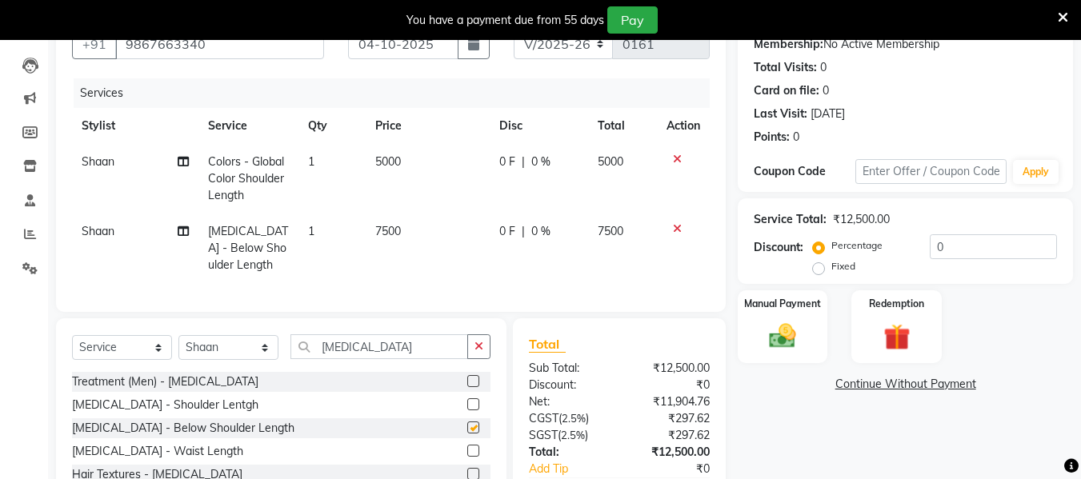
checkbox input "false"
click at [410, 233] on td "7500" at bounding box center [428, 249] width 124 height 70
select select "88490"
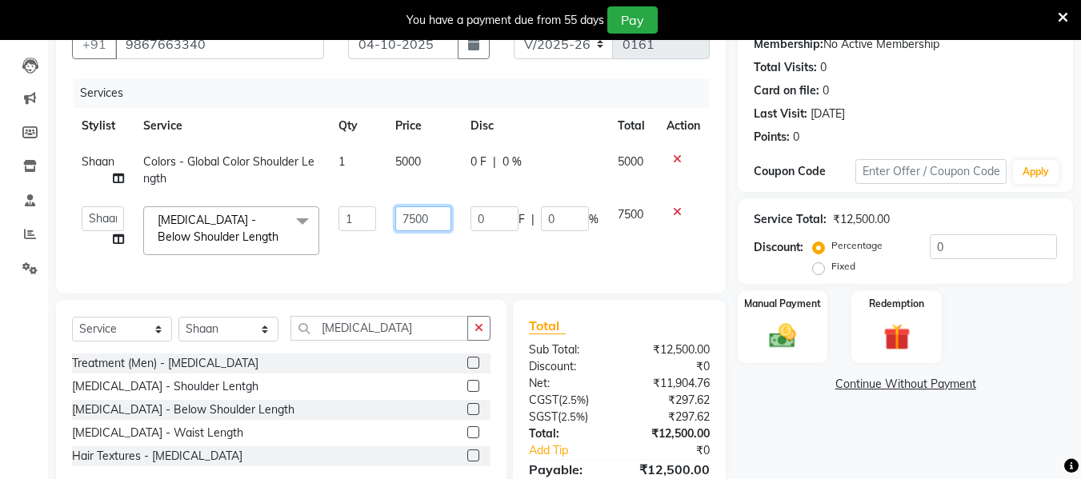
click at [431, 218] on input "7500" at bounding box center [422, 218] width 55 height 25
type input "7"
type input "3000"
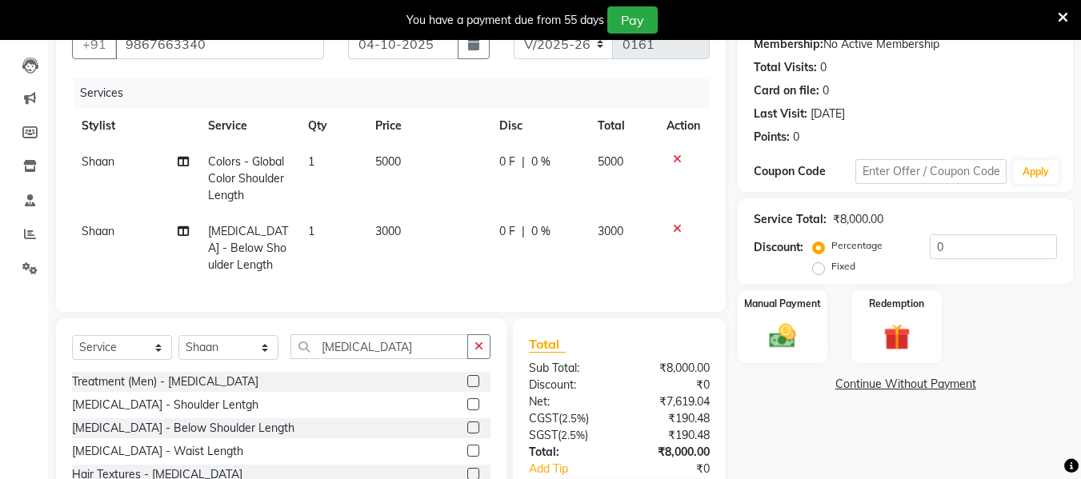
click at [426, 159] on td "5000" at bounding box center [428, 179] width 124 height 70
select select "88490"
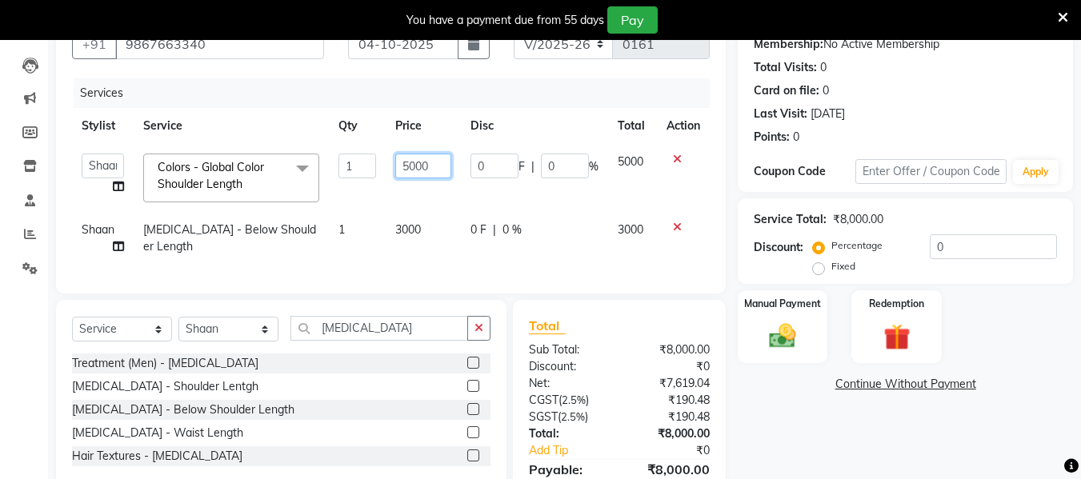
click at [432, 166] on input "5000" at bounding box center [422, 166] width 55 height 25
type input "5"
type input "2000"
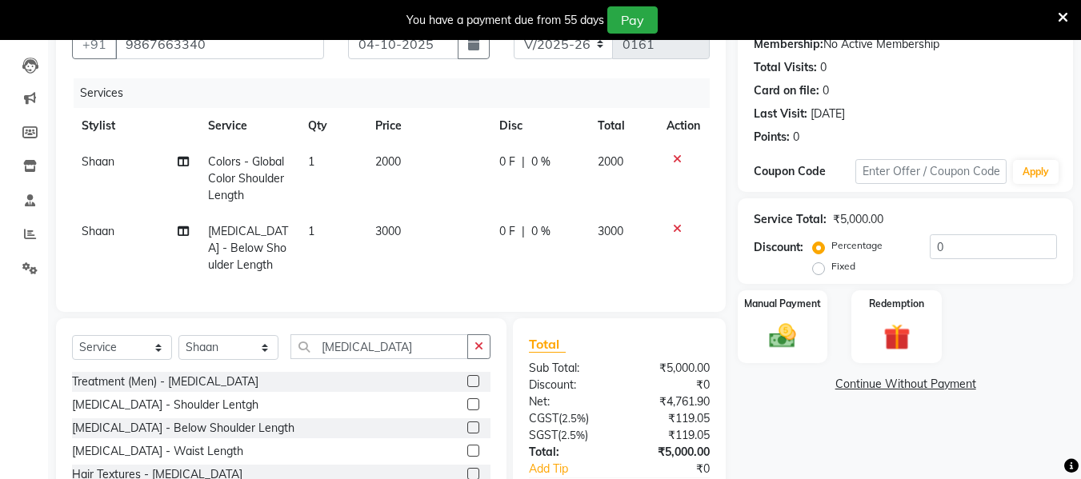
click at [435, 258] on td "3000" at bounding box center [428, 249] width 124 height 70
select select "88490"
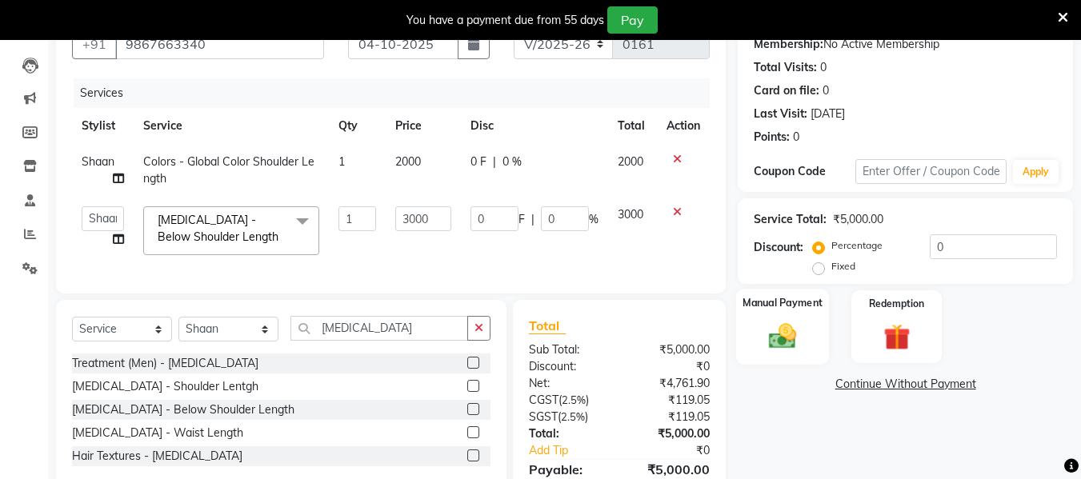
click at [774, 334] on img at bounding box center [782, 336] width 45 height 32
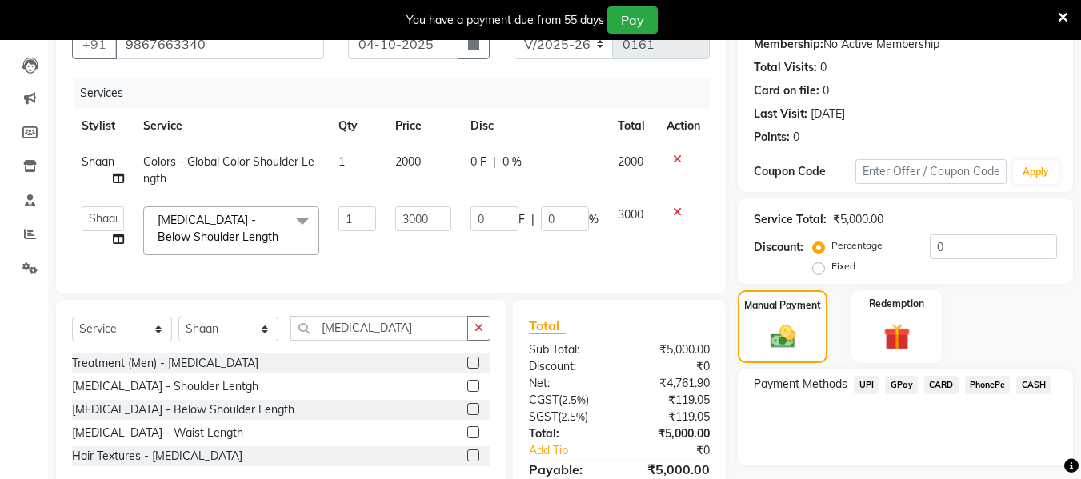
click at [944, 384] on span "CARD" at bounding box center [941, 385] width 34 height 18
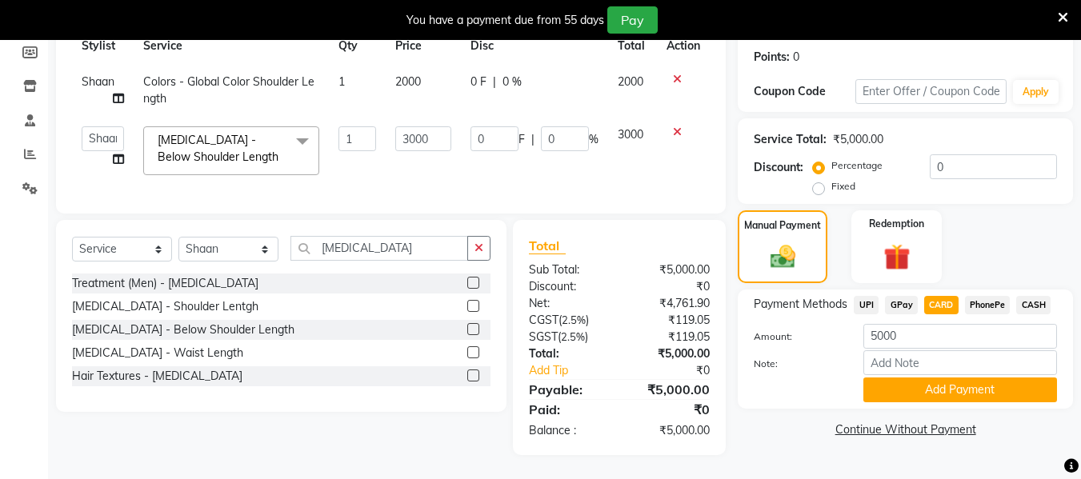
scroll to position [252, 0]
click at [944, 384] on button "Add Payment" at bounding box center [960, 390] width 194 height 25
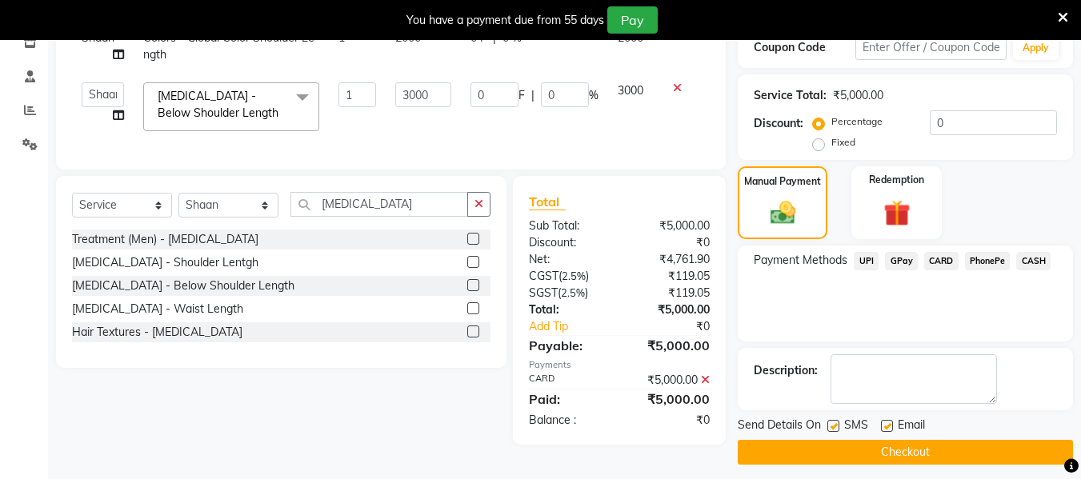
scroll to position [294, 0]
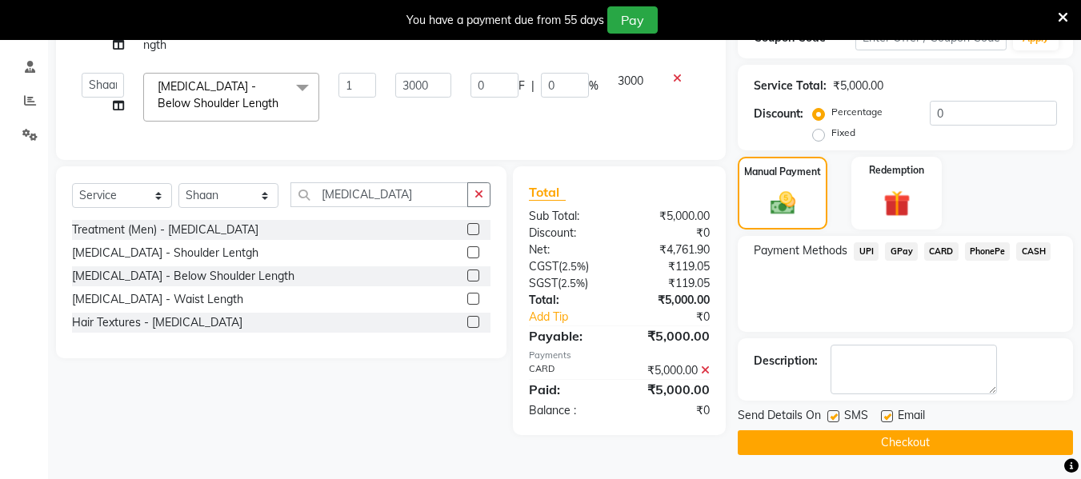
click at [917, 440] on button "Checkout" at bounding box center [905, 442] width 335 height 25
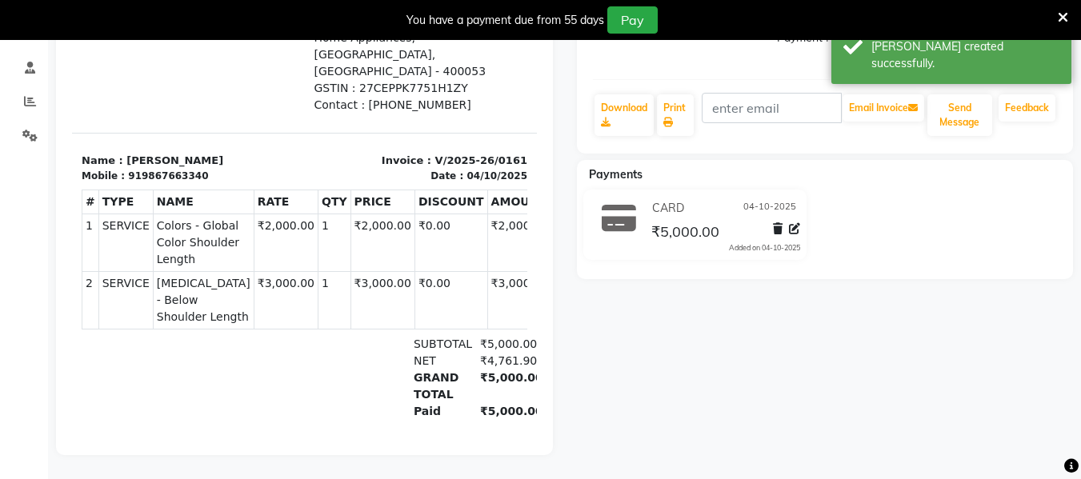
click at [122, 89] on div at bounding box center [188, 19] width 233 height 187
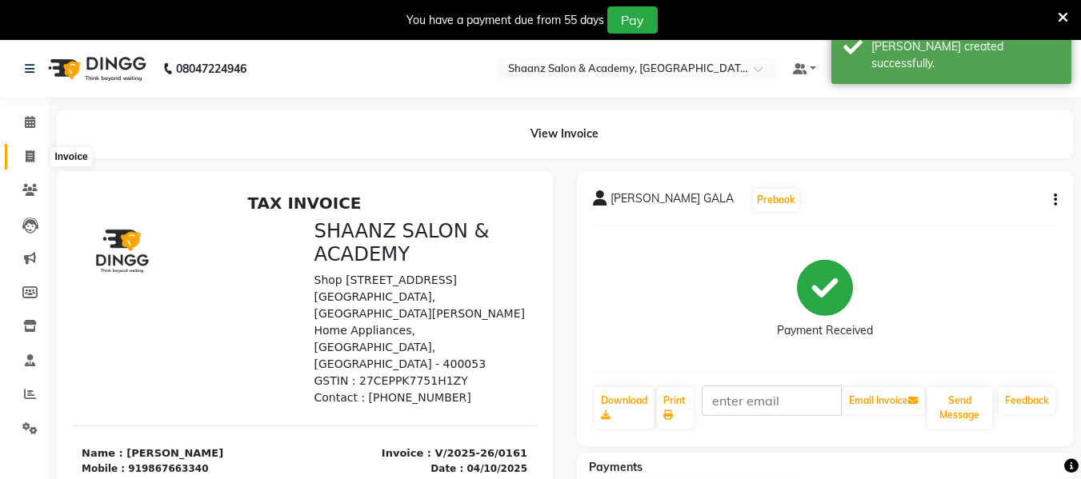
click at [27, 161] on icon at bounding box center [30, 156] width 9 height 12
select select "service"
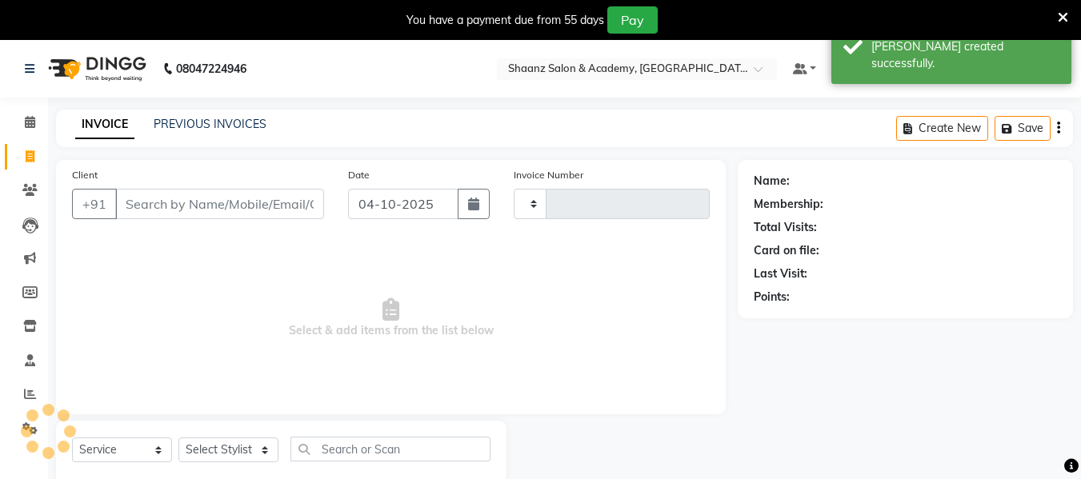
type input "0162"
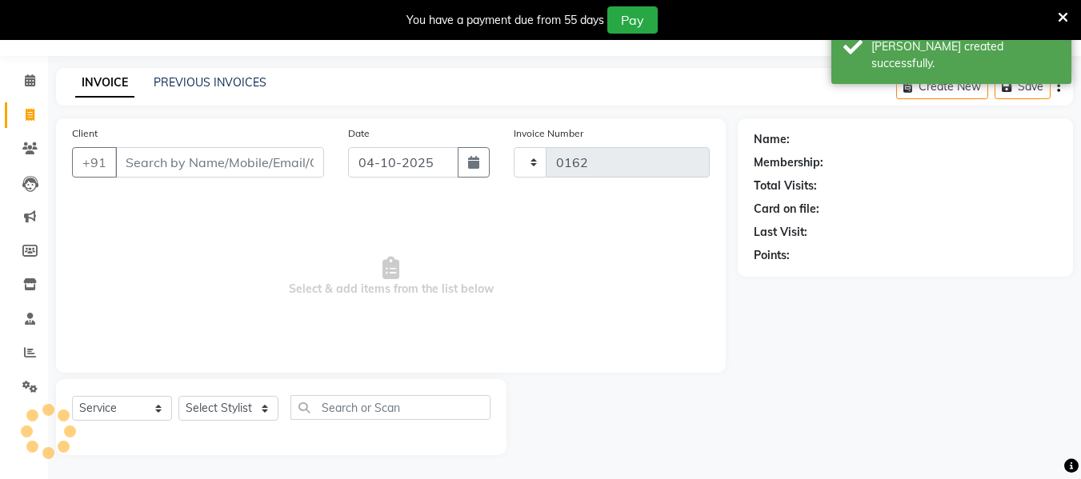
select select "8719"
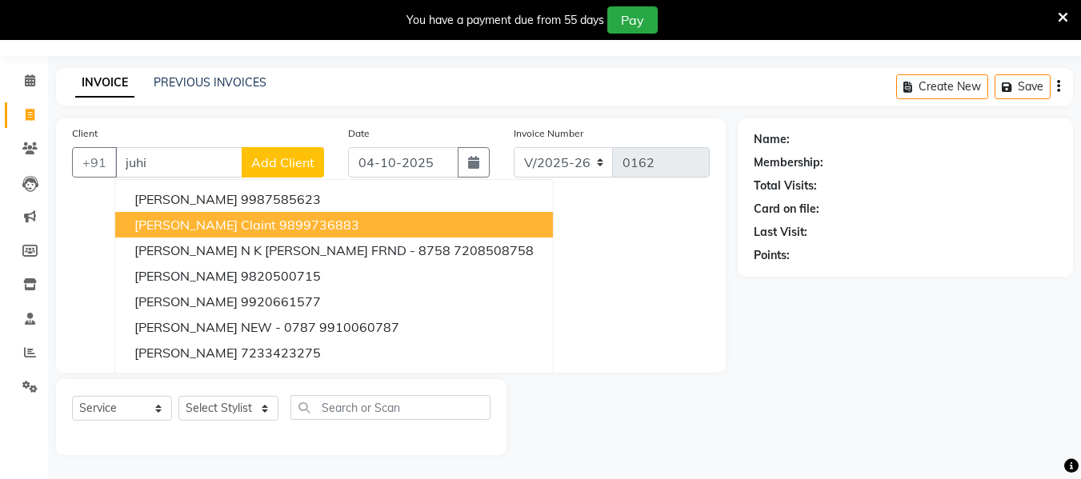
click at [177, 223] on span "[PERSON_NAME] Claint" at bounding box center [205, 225] width 142 height 16
type input "9899736883"
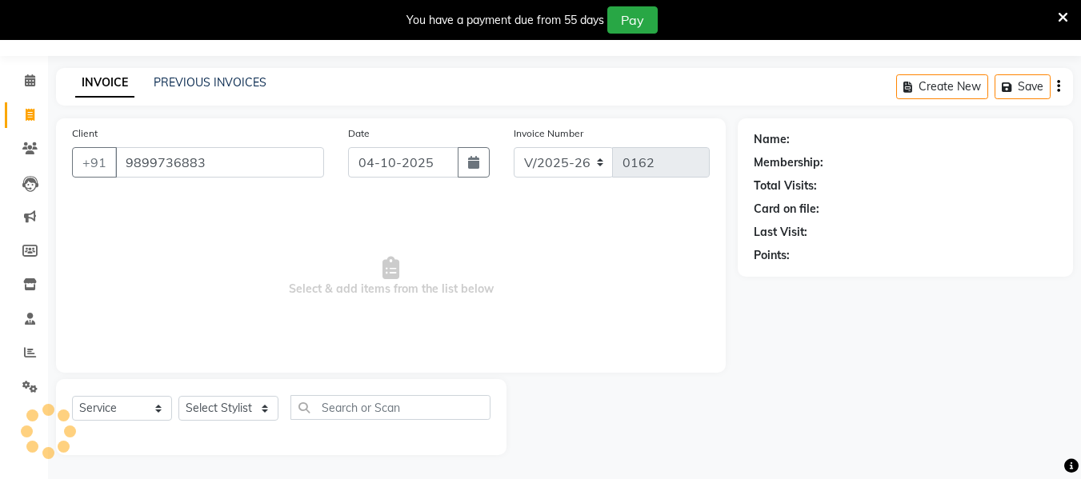
click at [177, 223] on span "Select & add items from the list below" at bounding box center [391, 277] width 638 height 160
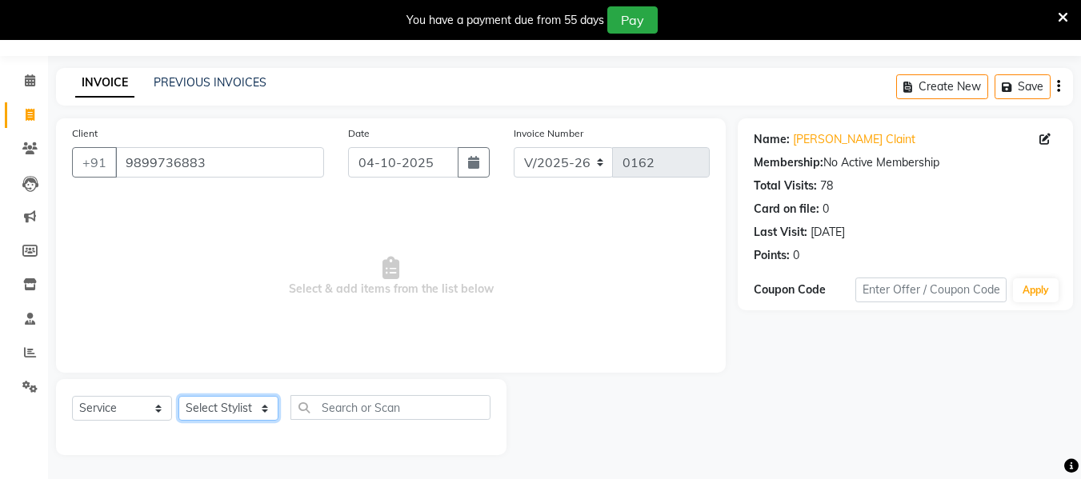
click at [263, 404] on select "Select Stylist [PERSON_NAME] deepa [PERSON_NAME] Front Desk(Versova) [PERSON_NA…" at bounding box center [228, 408] width 100 height 25
select select "88486"
click at [178, 396] on select "Select Stylist [PERSON_NAME] deepa [PERSON_NAME] Front Desk(Versova) [PERSON_NA…" at bounding box center [228, 408] width 100 height 25
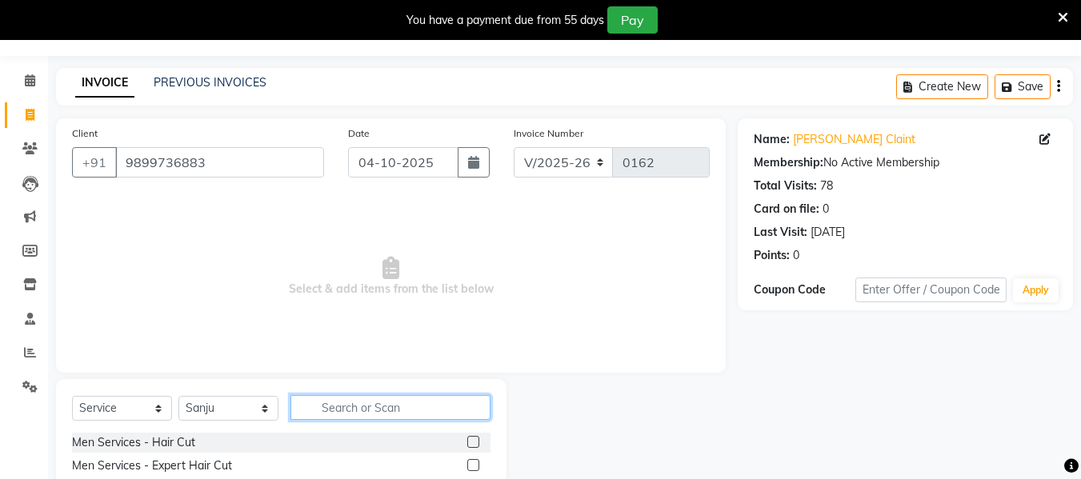
click at [342, 401] on input "text" at bounding box center [390, 407] width 200 height 25
type input "wax"
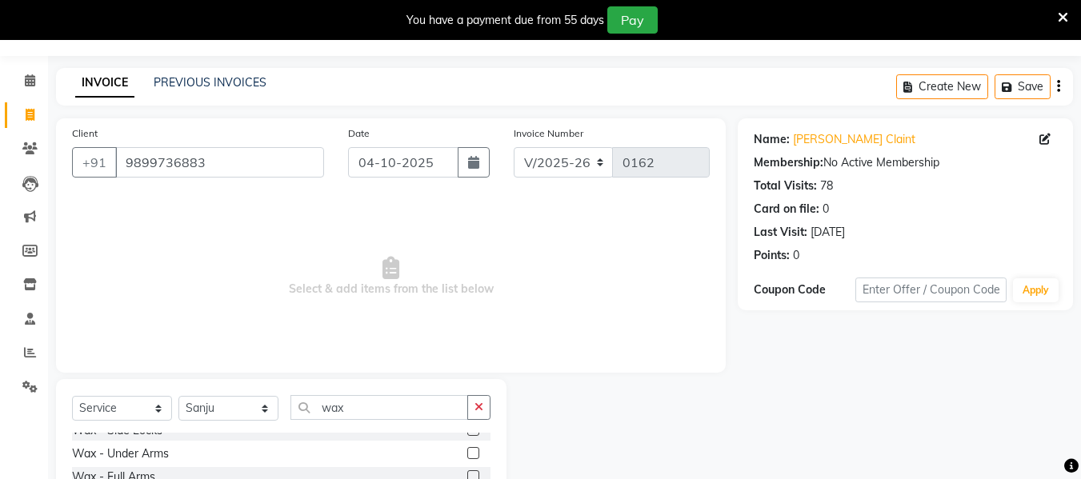
scroll to position [288, 0]
click at [467, 454] on label at bounding box center [473, 456] width 12 height 12
click at [467, 454] on input "checkbox" at bounding box center [472, 456] width 10 height 10
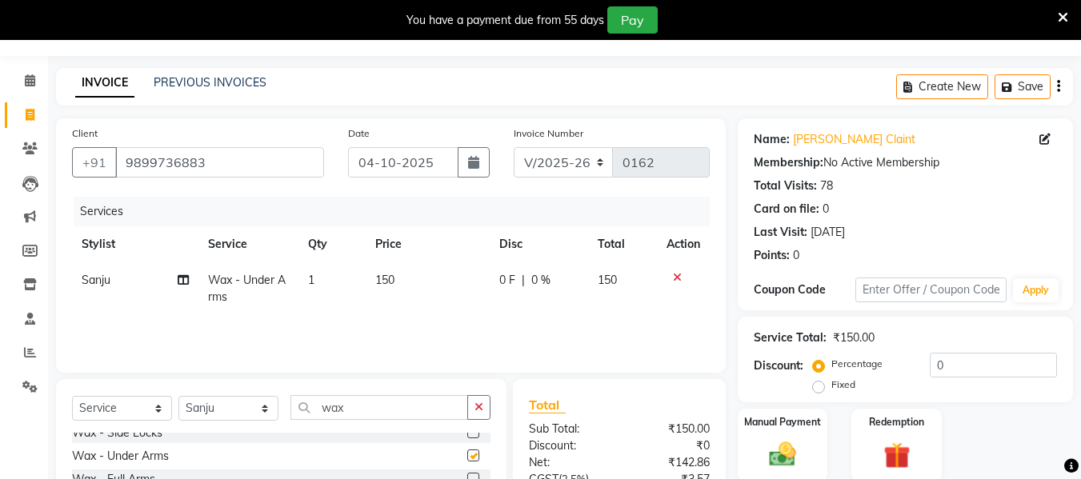
click at [467, 454] on label at bounding box center [473, 456] width 12 height 12
click at [467, 454] on input "checkbox" at bounding box center [472, 456] width 10 height 10
checkbox input "false"
click at [401, 283] on td "150" at bounding box center [428, 288] width 124 height 53
select select "88486"
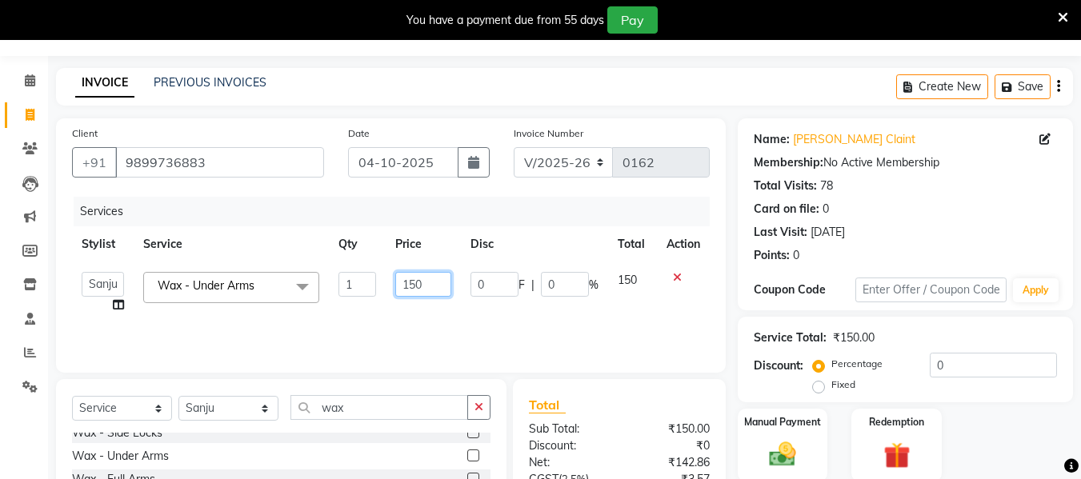
click at [426, 282] on input "150" at bounding box center [422, 284] width 55 height 25
type input "1"
type input "200"
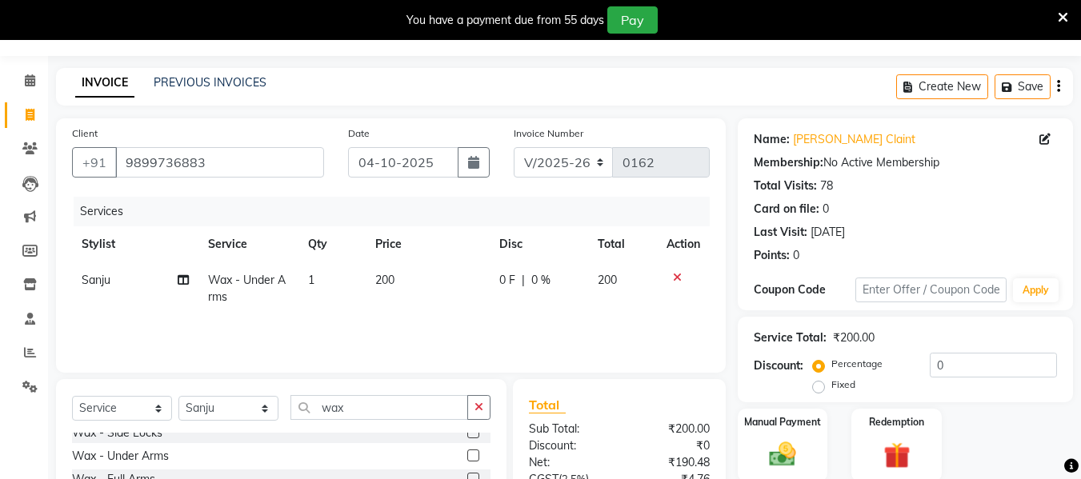
click at [565, 331] on div "Services Stylist Service Qty Price Disc Total Action [PERSON_NAME] Wax - Under …" at bounding box center [391, 277] width 638 height 160
click at [774, 440] on img at bounding box center [782, 454] width 45 height 32
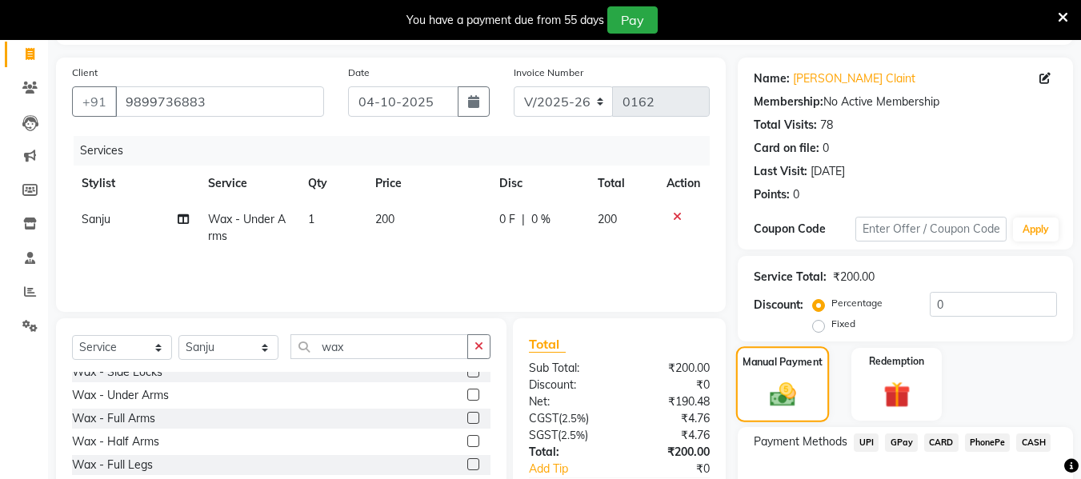
scroll to position [106, 0]
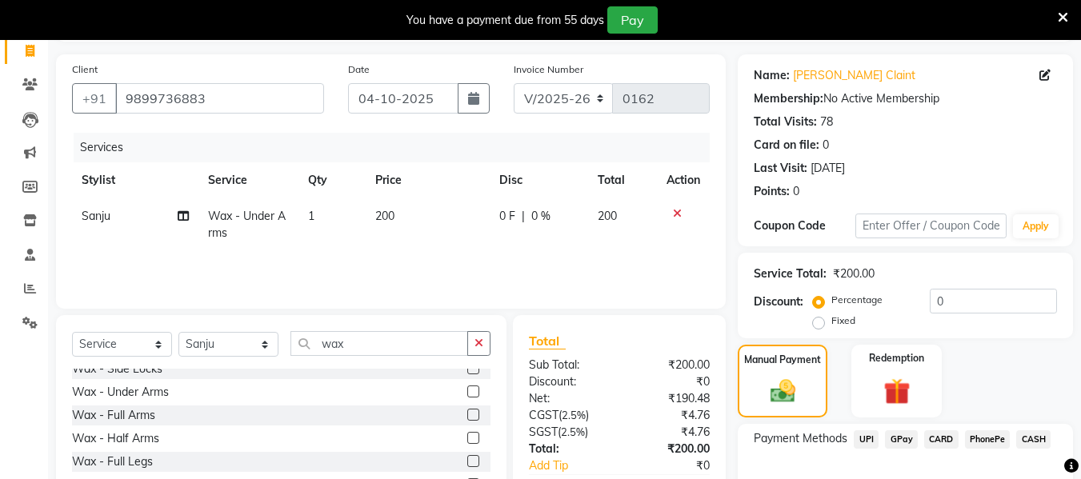
click at [912, 438] on span "GPay" at bounding box center [901, 439] width 33 height 18
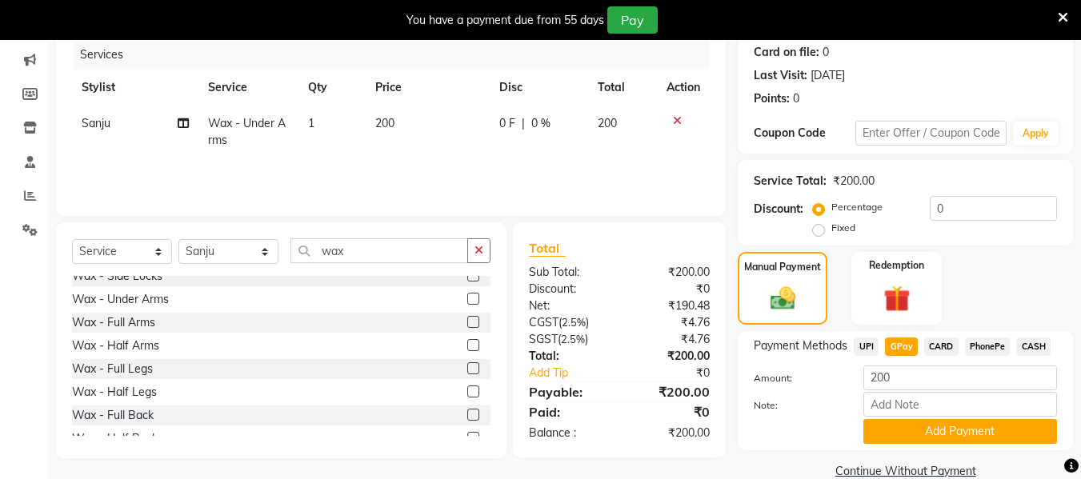
scroll to position [202, 0]
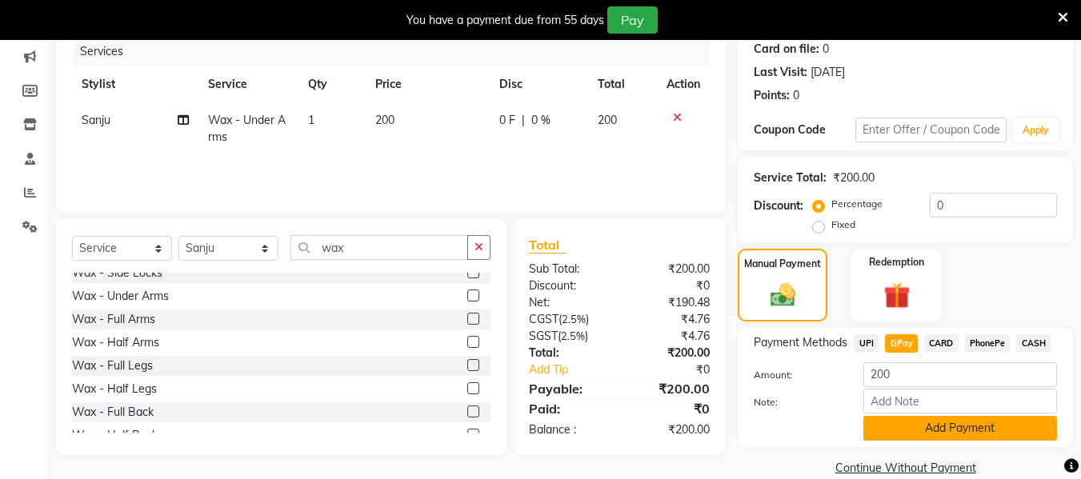
click at [966, 422] on button "Add Payment" at bounding box center [960, 428] width 194 height 25
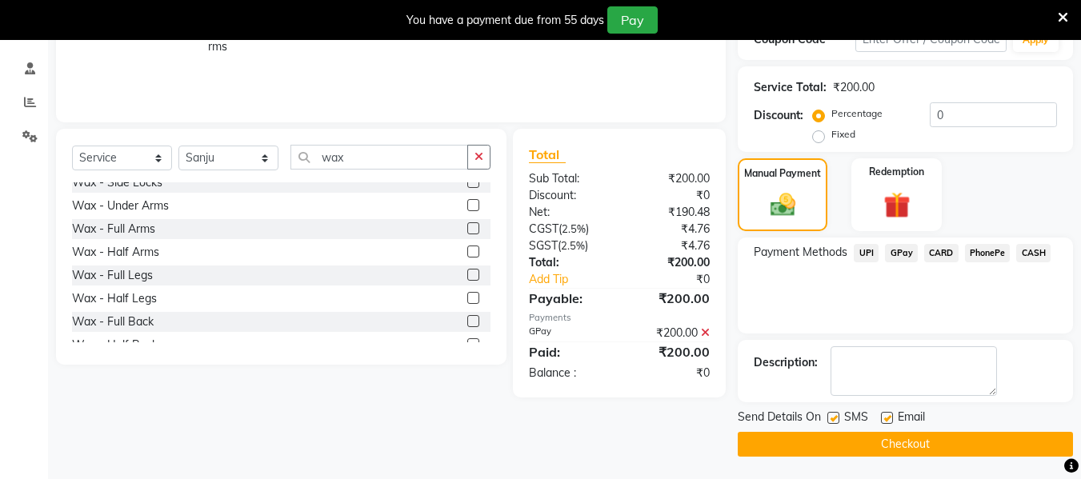
scroll to position [294, 0]
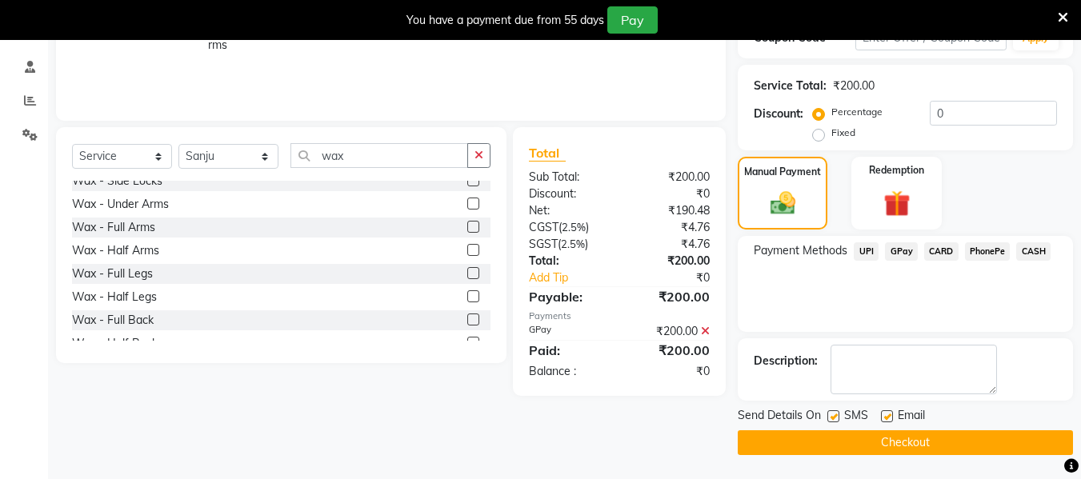
click at [935, 437] on button "Checkout" at bounding box center [905, 442] width 335 height 25
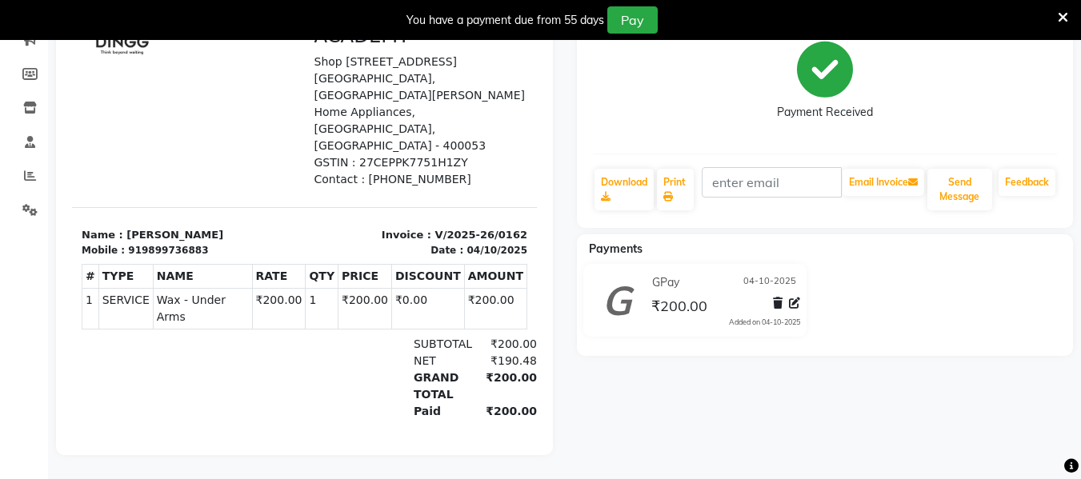
click at [578, 117] on div "[PERSON_NAME] Claint Prebook Payment Received Download Print Email Invoice Send…" at bounding box center [825, 90] width 497 height 275
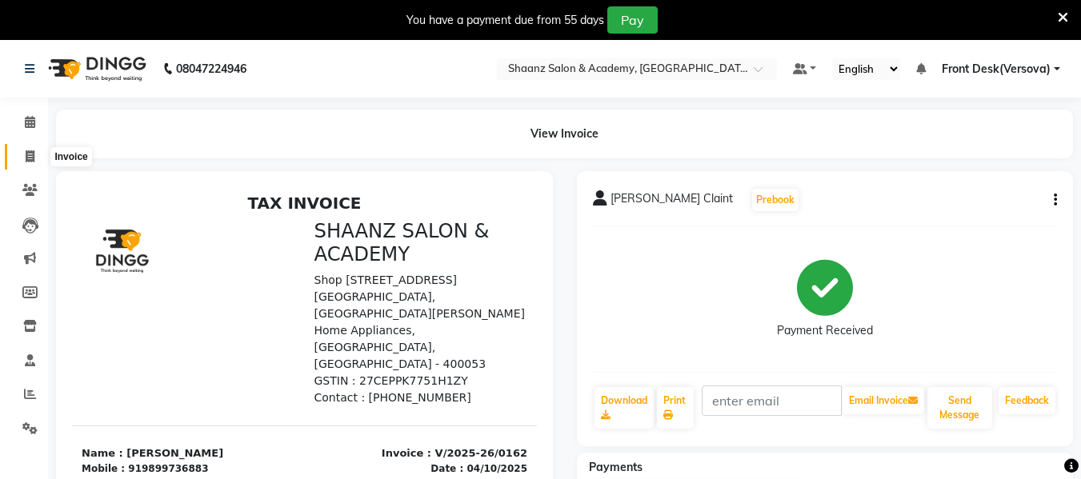
click at [38, 154] on span at bounding box center [30, 157] width 28 height 18
select select "service"
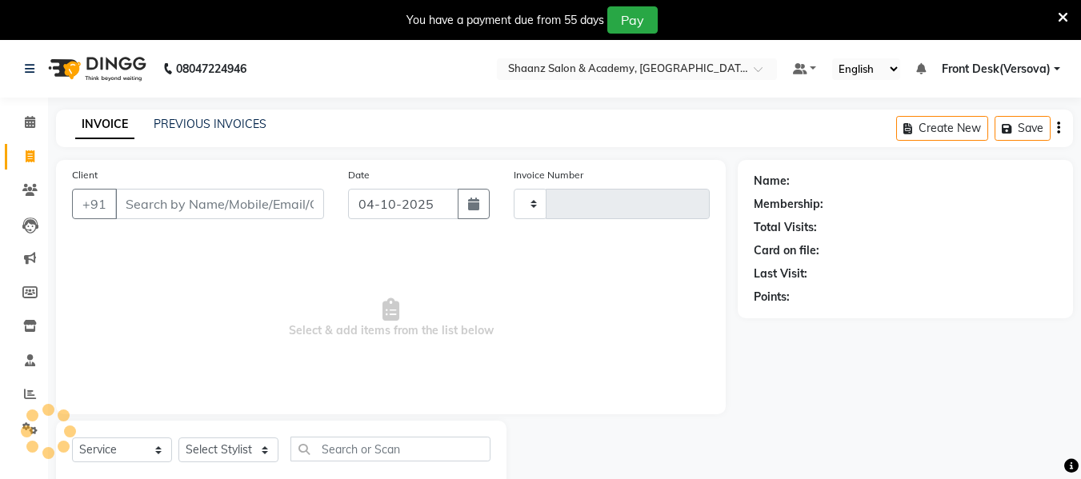
scroll to position [42, 0]
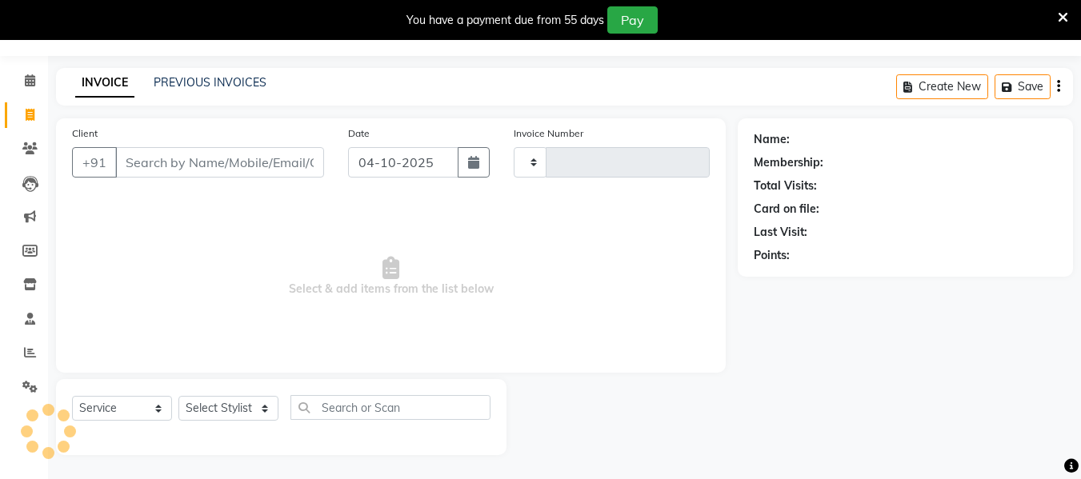
type input "0163"
select select "8719"
click at [141, 166] on input "Client" at bounding box center [219, 162] width 209 height 30
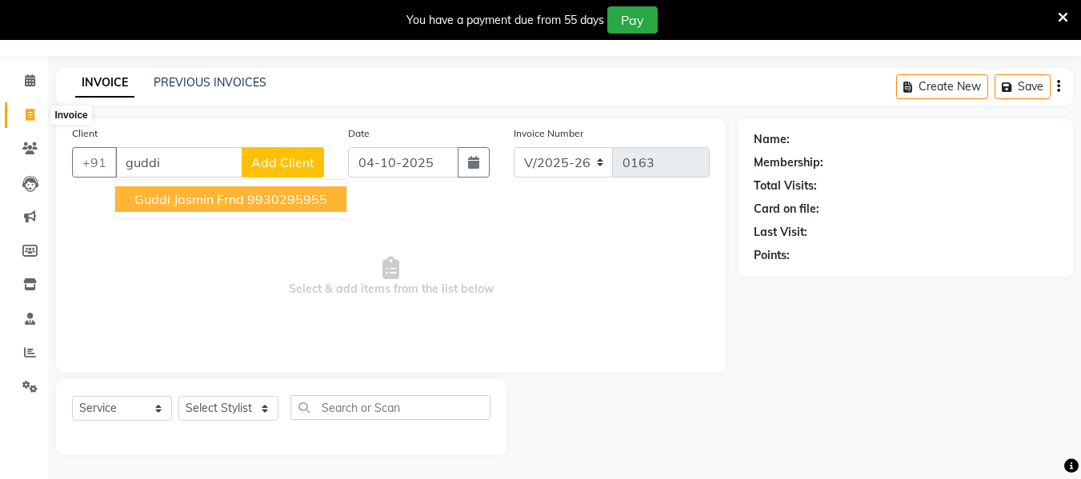
type input "guddi"
click at [32, 115] on icon at bounding box center [30, 115] width 9 height 12
select select "8719"
select select "service"
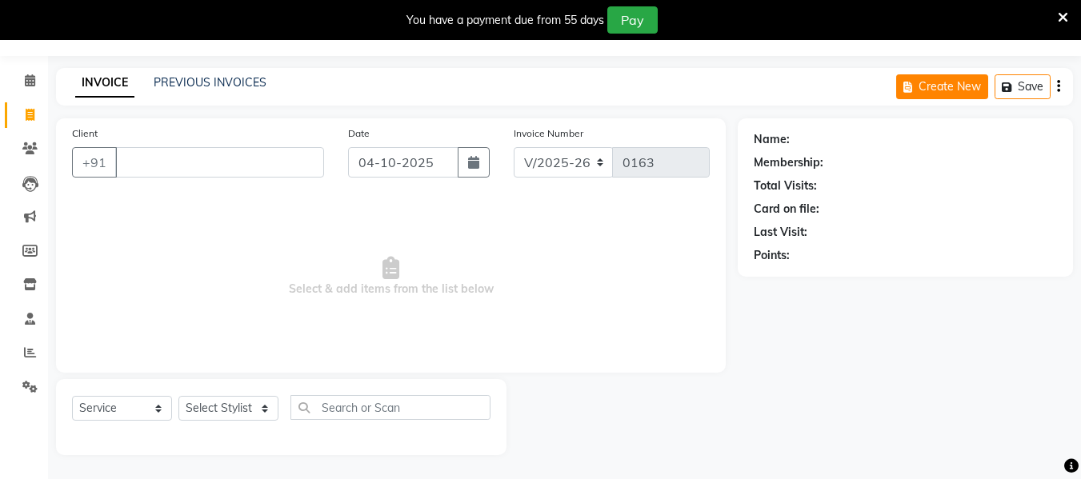
click at [937, 80] on button "Create New" at bounding box center [942, 86] width 92 height 25
select select "service"
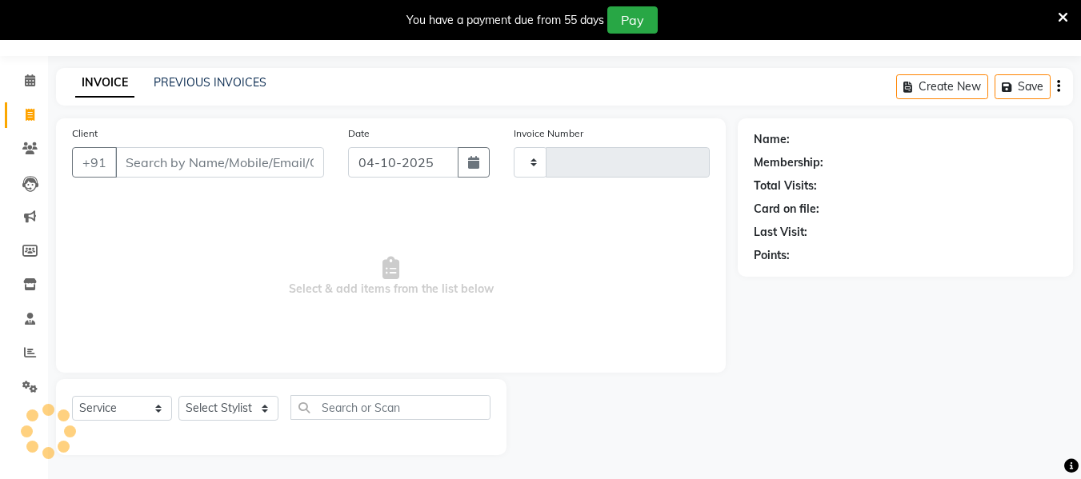
type input "0163"
select select "8719"
type input "0"
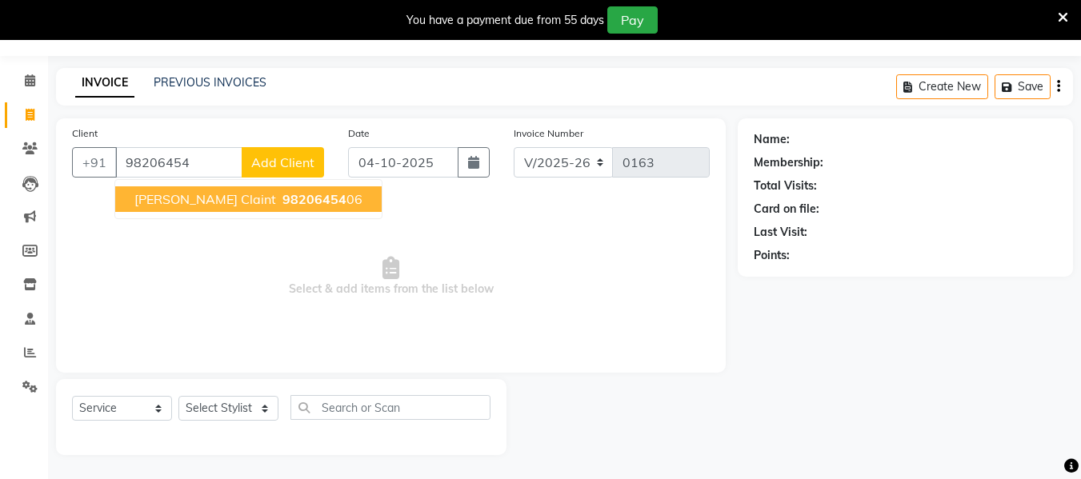
click at [166, 200] on span "[PERSON_NAME] Claint" at bounding box center [205, 199] width 142 height 16
type input "9820645406"
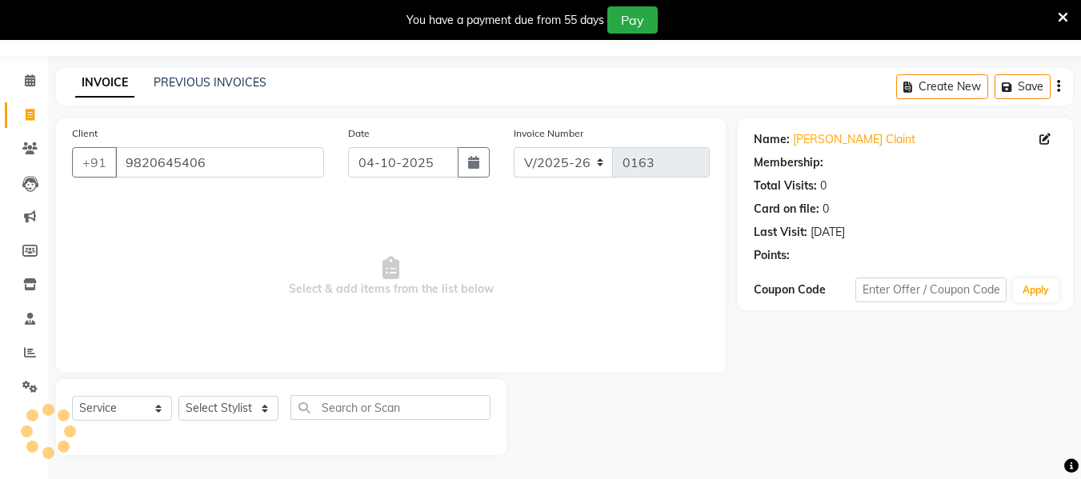
click at [166, 200] on span "Select & add items from the list below" at bounding box center [391, 277] width 638 height 160
click at [262, 402] on select "Select Stylist [PERSON_NAME] deepa [PERSON_NAME] Front Desk(Versova) [PERSON_NA…" at bounding box center [228, 408] width 100 height 25
select select "88487"
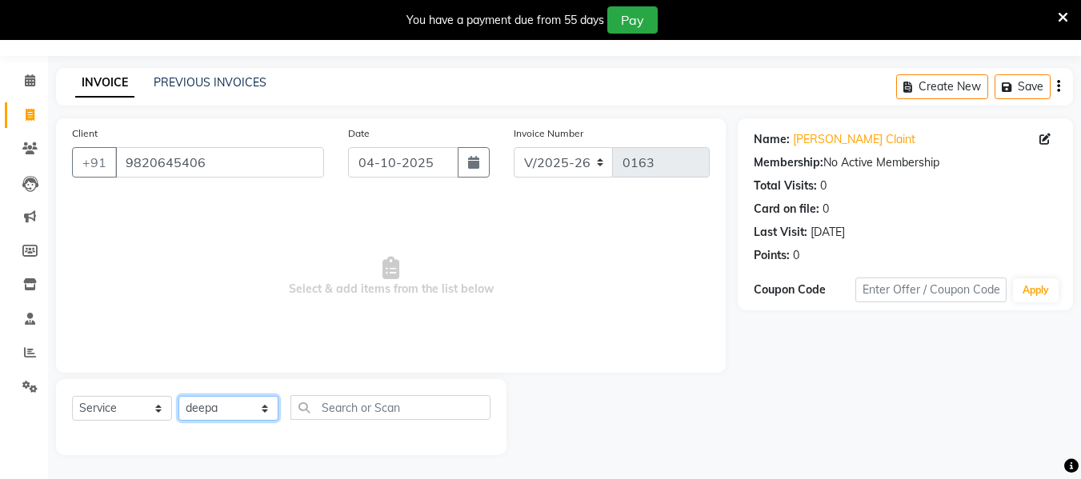
click at [178, 396] on select "Select Stylist [PERSON_NAME] deepa [PERSON_NAME] Front Desk(Versova) [PERSON_NA…" at bounding box center [228, 408] width 100 height 25
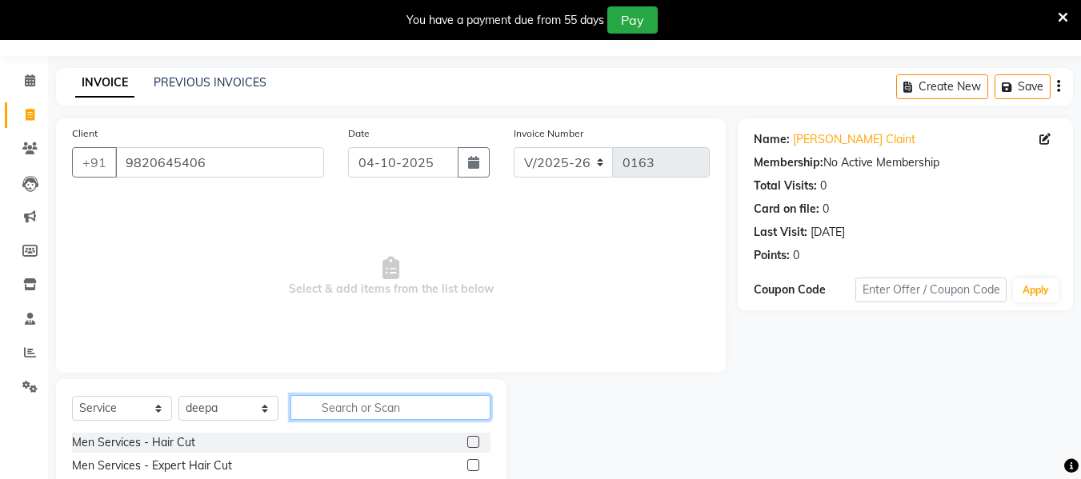
click at [325, 406] on input "text" at bounding box center [390, 407] width 200 height 25
type input "eye"
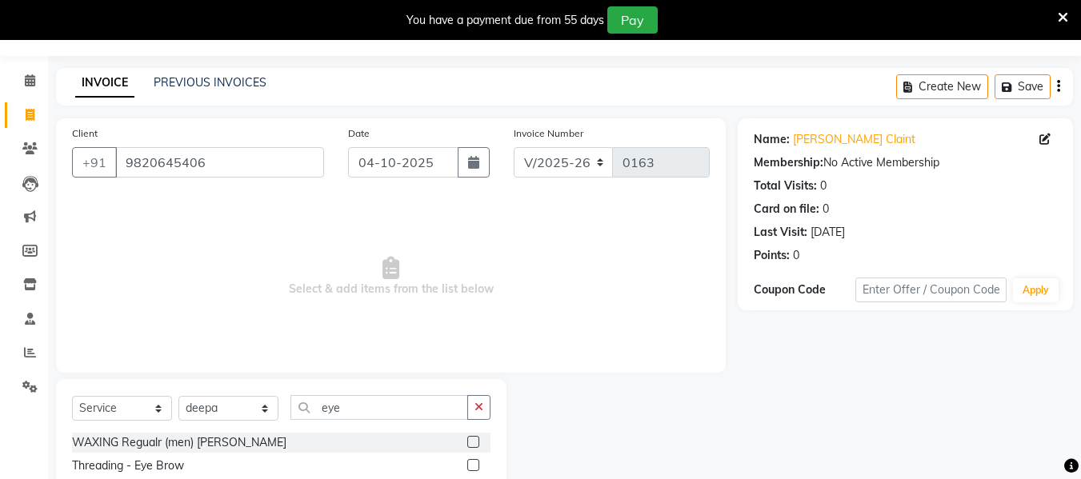
click at [467, 468] on label at bounding box center [473, 465] width 12 height 12
click at [467, 468] on input "checkbox" at bounding box center [472, 466] width 10 height 10
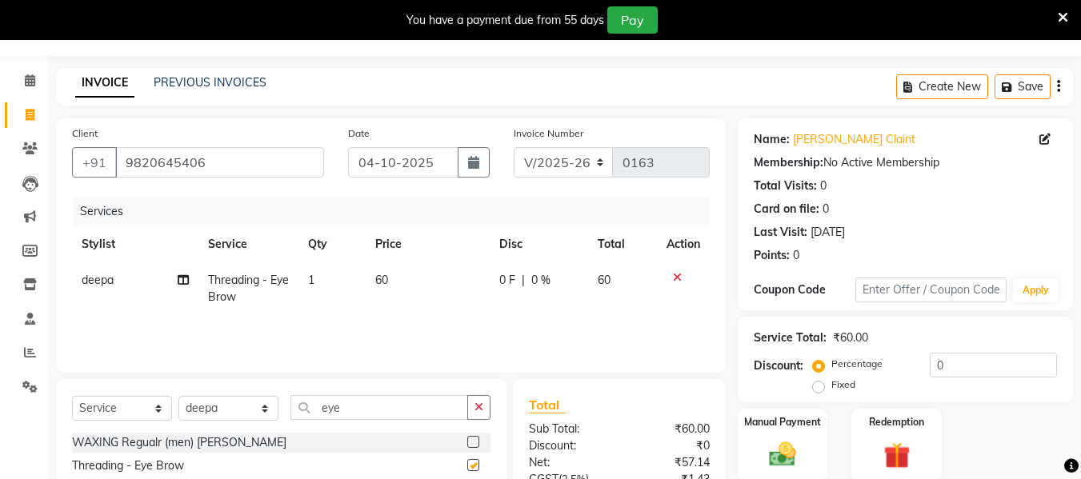
checkbox input "false"
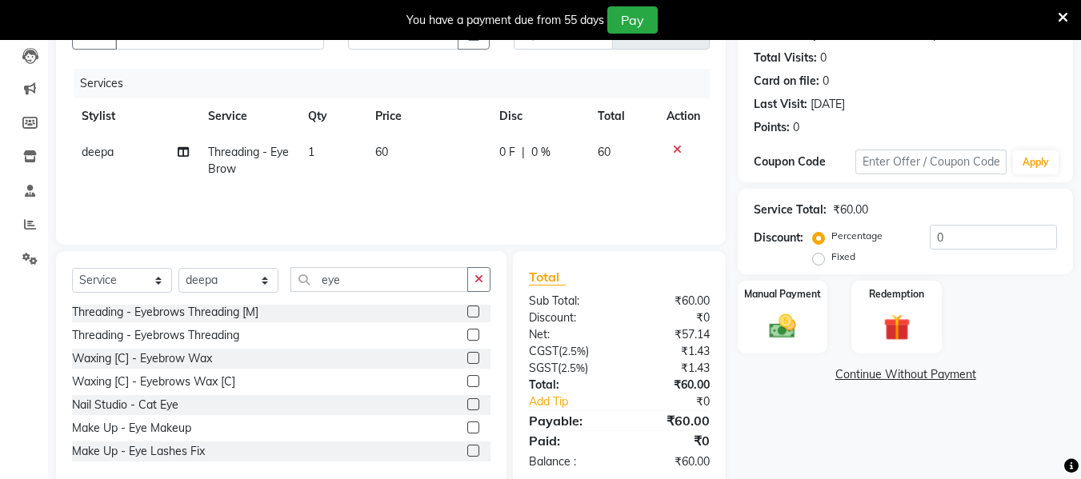
scroll to position [202, 0]
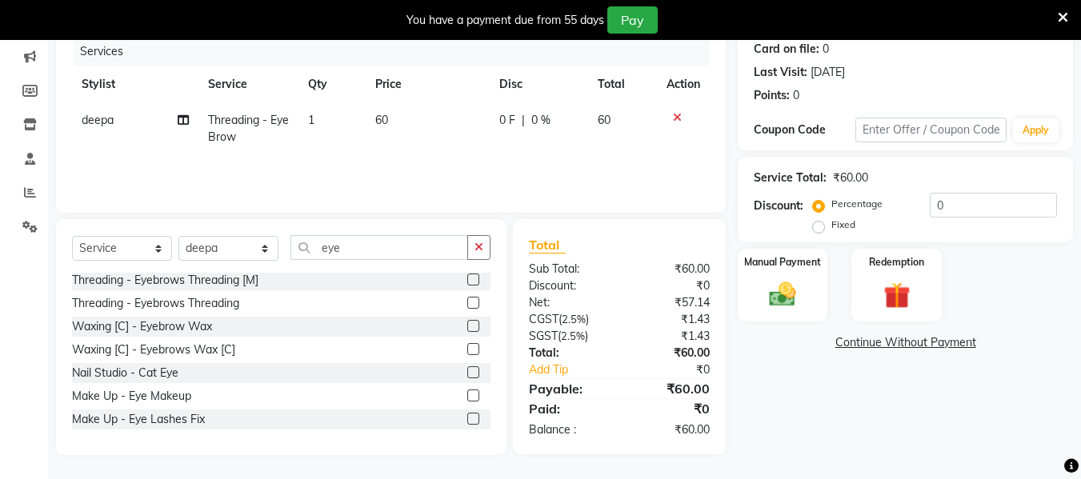
click at [401, 302] on div "Threading - Eyebrows Threading" at bounding box center [281, 304] width 418 height 20
click at [498, 408] on div "Select Service Product Membership Package Voucher Prepaid Gift Card Select Styl…" at bounding box center [281, 337] width 450 height 236
click at [494, 416] on div "Select Service Product Membership Package Voucher Prepaid Gift Card Select Styl…" at bounding box center [281, 337] width 450 height 236
click at [494, 426] on div "Select Service Product Membership Package Voucher Prepaid Gift Card Select Styl…" at bounding box center [281, 337] width 450 height 236
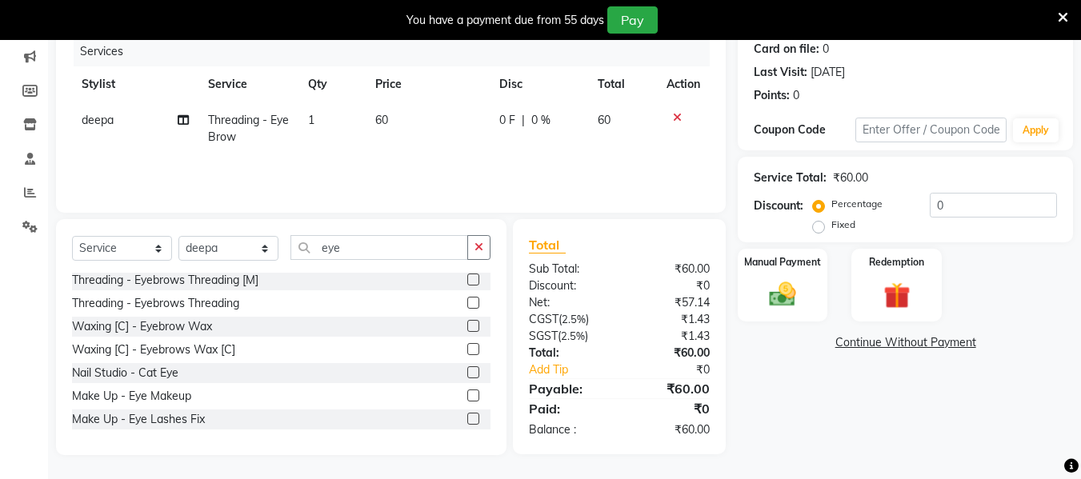
click at [494, 426] on div "Select Service Product Membership Package Voucher Prepaid Gift Card Select Styl…" at bounding box center [281, 337] width 450 height 236
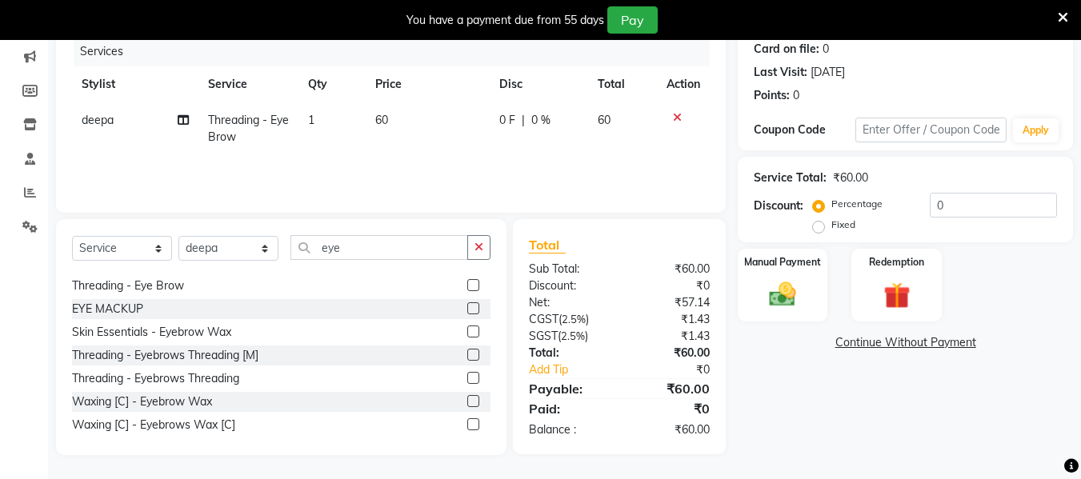
scroll to position [0, 0]
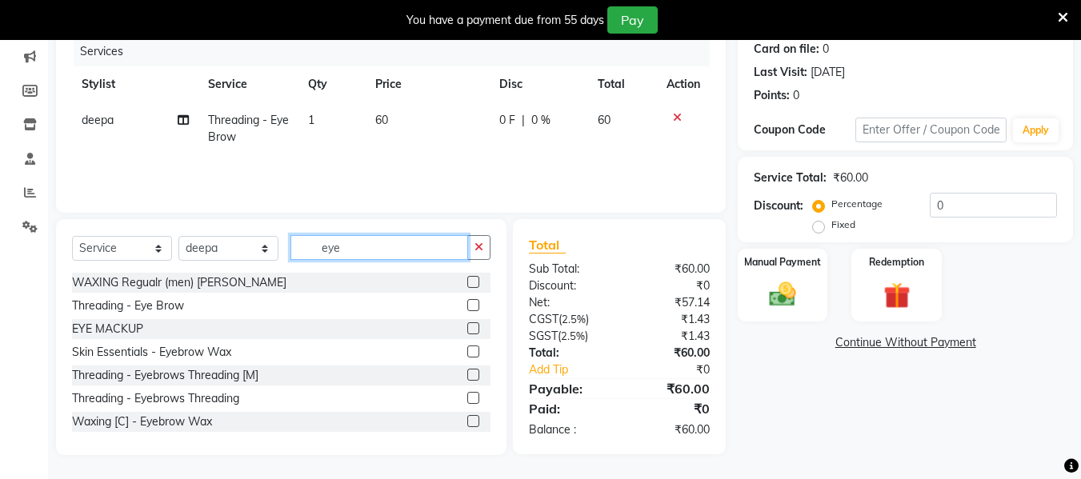
click at [345, 246] on input "eye" at bounding box center [379, 247] width 178 height 25
type input "e"
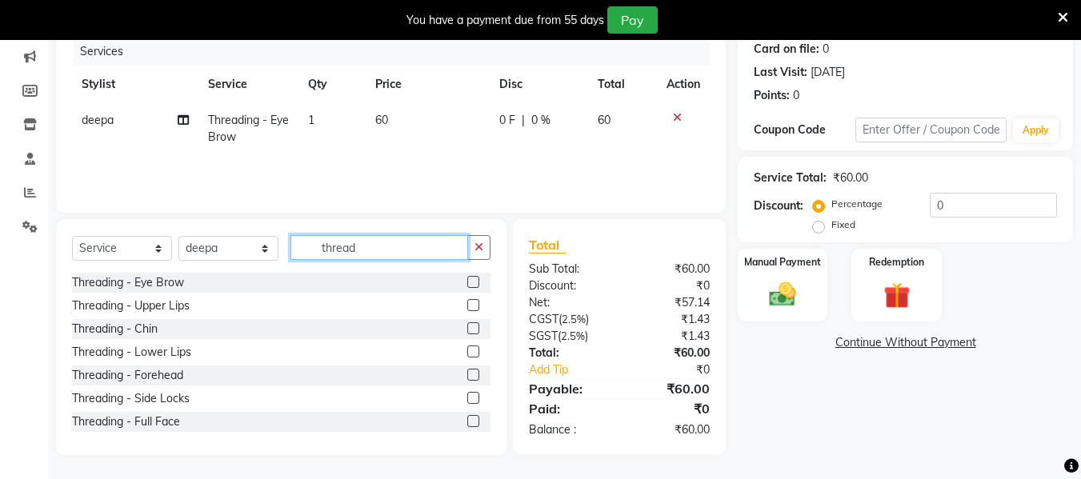
type input "thread"
click at [467, 306] on label at bounding box center [473, 305] width 12 height 12
click at [467, 306] on input "checkbox" at bounding box center [472, 306] width 10 height 10
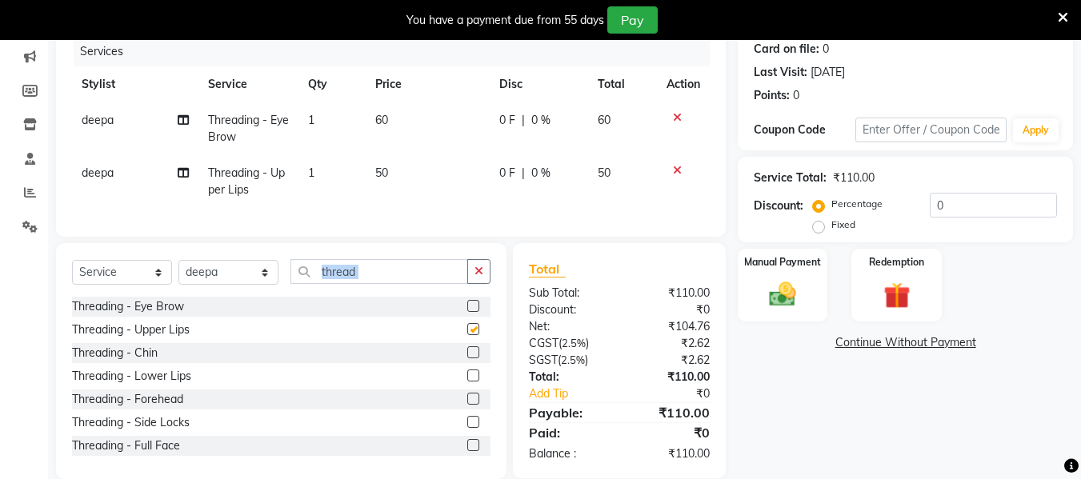
click at [459, 297] on div "Select Service Product Membership Package Voucher Prepaid Gift Card Select Styl…" at bounding box center [281, 278] width 418 height 38
checkbox input "false"
click at [389, 171] on td "50" at bounding box center [428, 181] width 124 height 53
select select "88487"
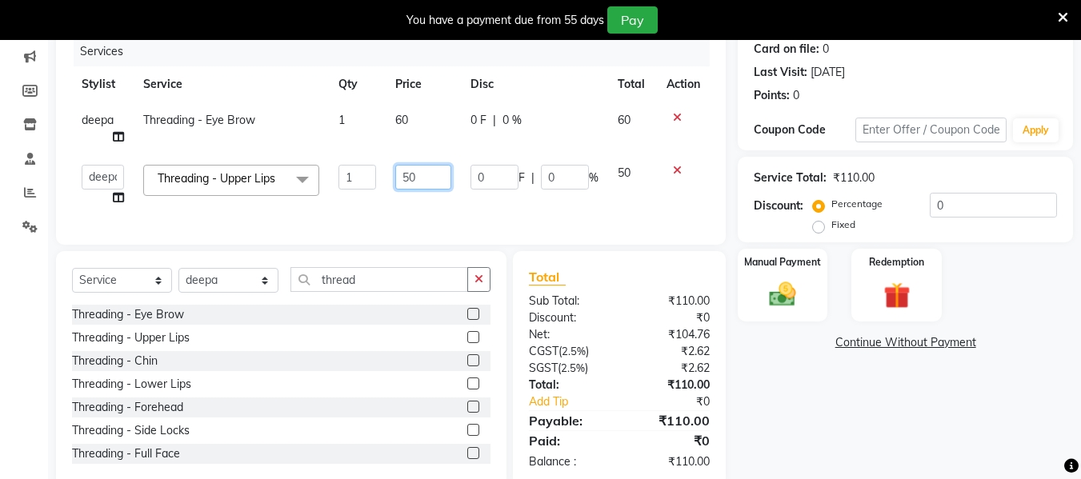
click at [420, 172] on input "50" at bounding box center [422, 177] width 55 height 25
type input "5"
type input "40"
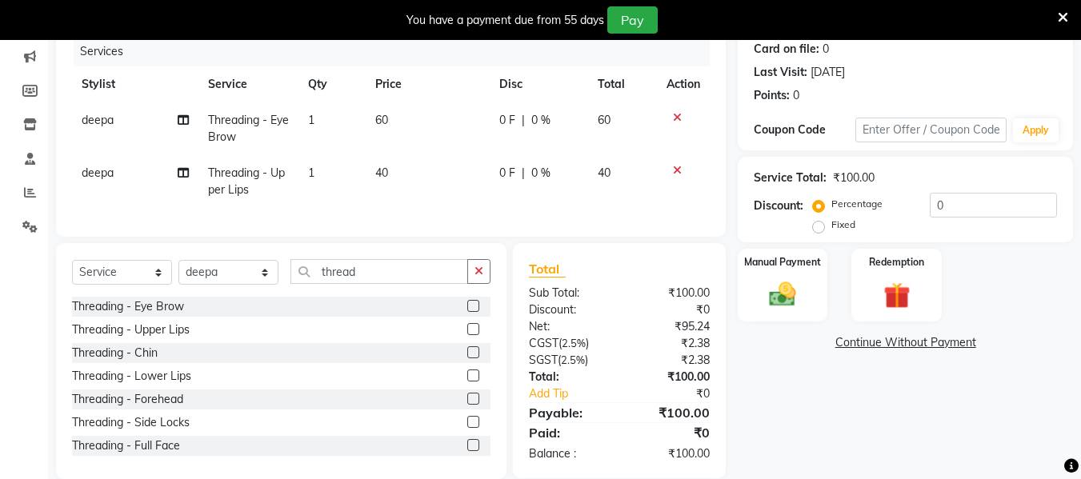
click at [534, 213] on div "Services Stylist Service Qty Price Disc Total Action deepa Threading - Eye Brow…" at bounding box center [391, 129] width 638 height 184
click at [807, 294] on div "Manual Payment" at bounding box center [783, 285] width 94 height 76
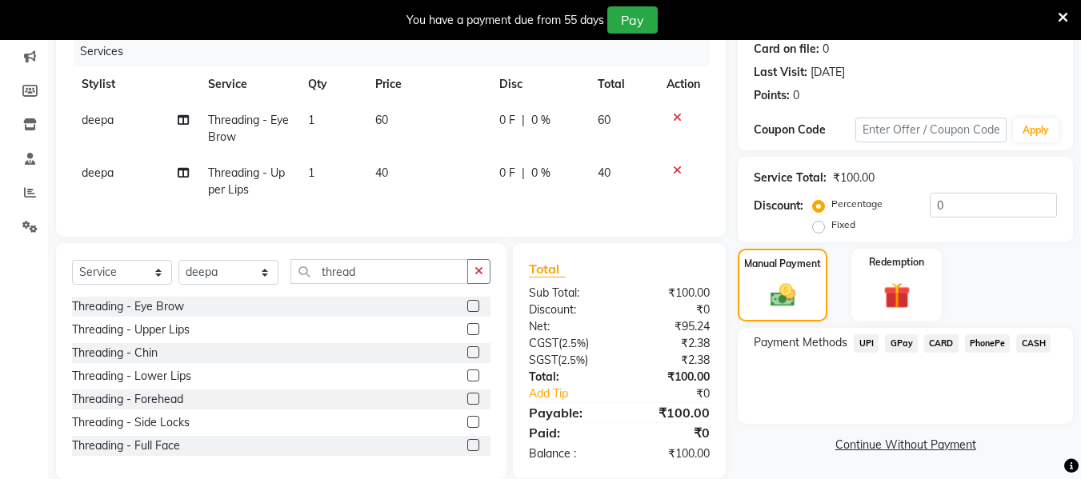
click at [723, 198] on div "Client [PHONE_NUMBER] Date [DATE] Invoice Number V/2025 V/[PHONE_NUMBER] Servic…" at bounding box center [391, 97] width 670 height 278
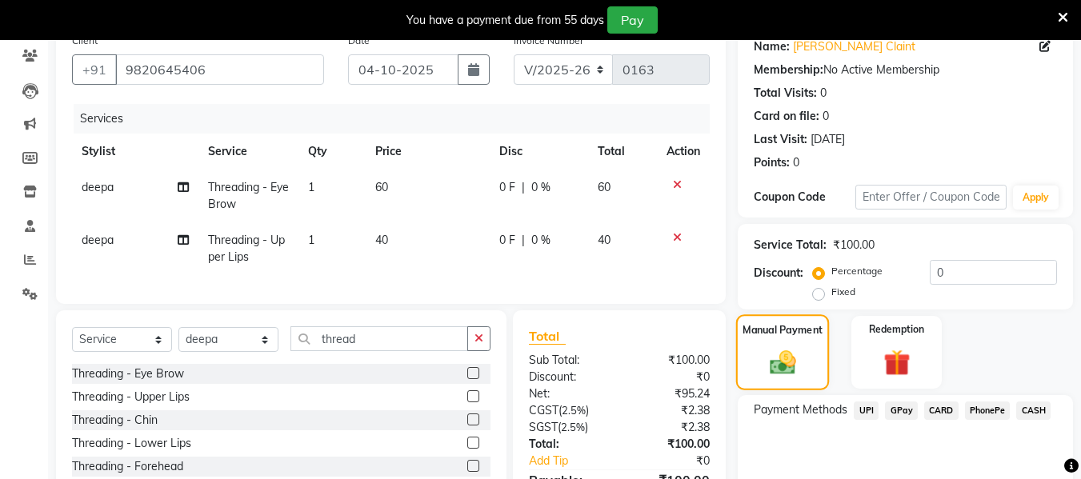
scroll to position [138, 0]
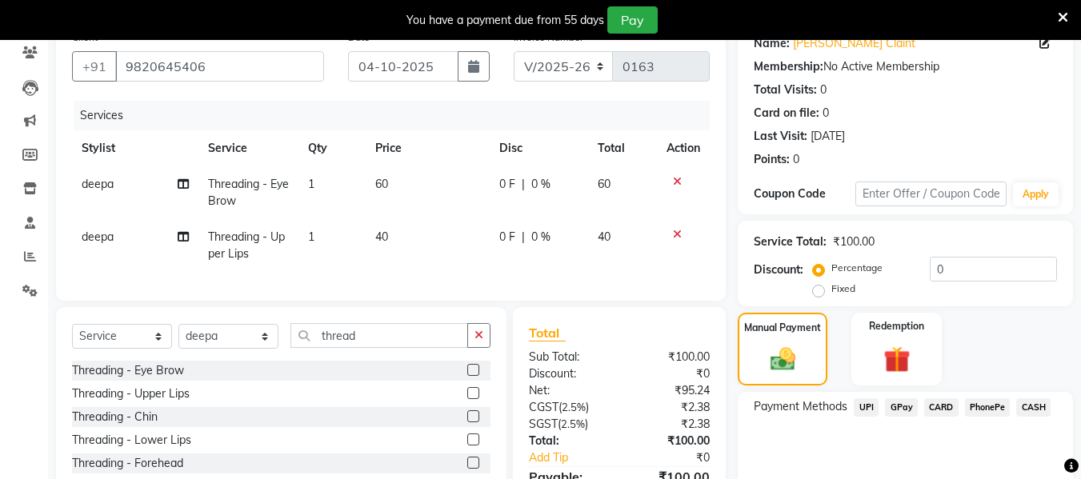
click at [906, 405] on span "GPay" at bounding box center [901, 407] width 33 height 18
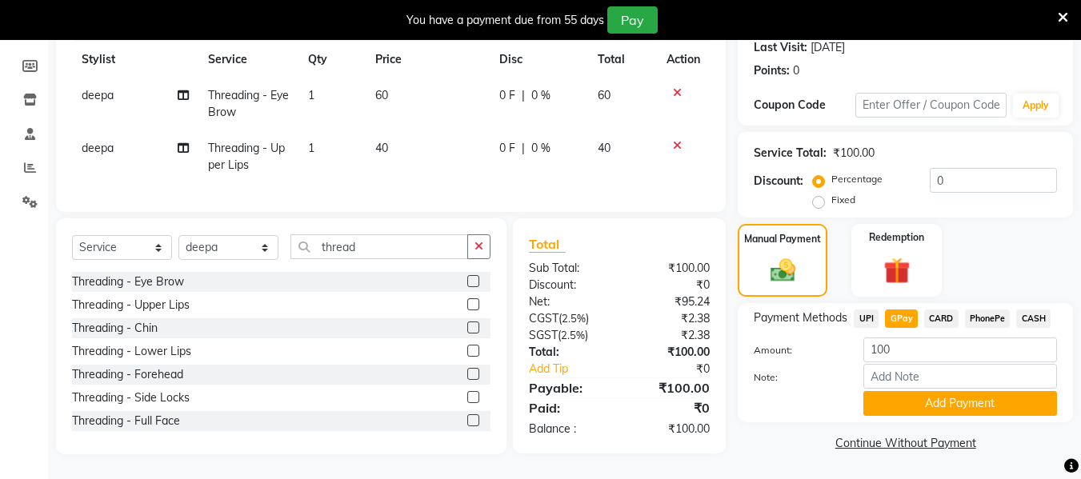
scroll to position [234, 0]
click at [906, 405] on button "Add Payment" at bounding box center [960, 403] width 194 height 25
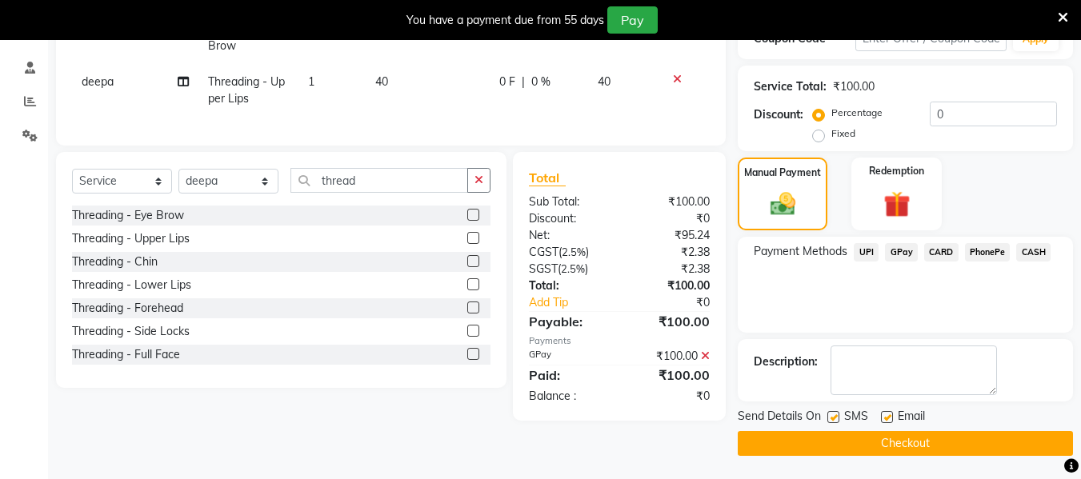
scroll to position [294, 0]
click at [888, 441] on button "Checkout" at bounding box center [905, 442] width 335 height 25
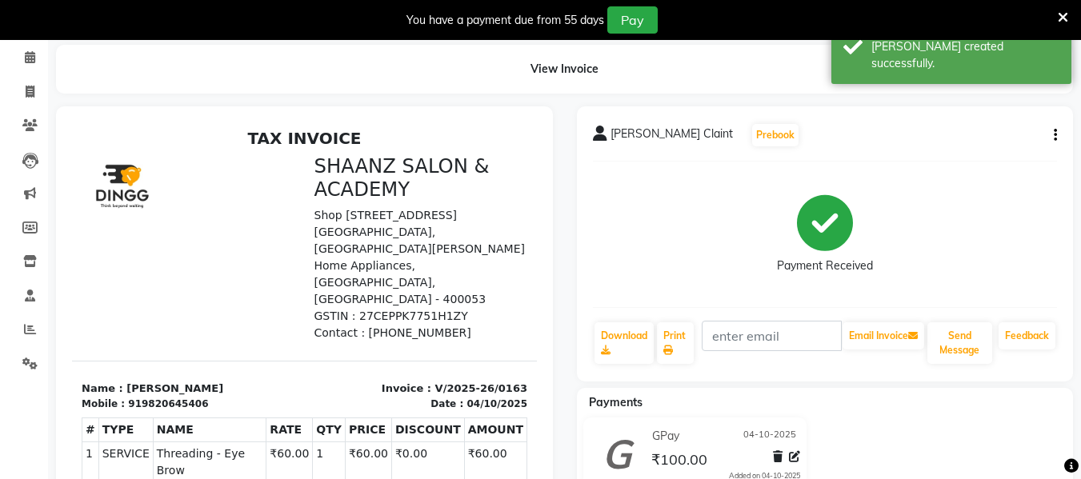
scroll to position [62, 0]
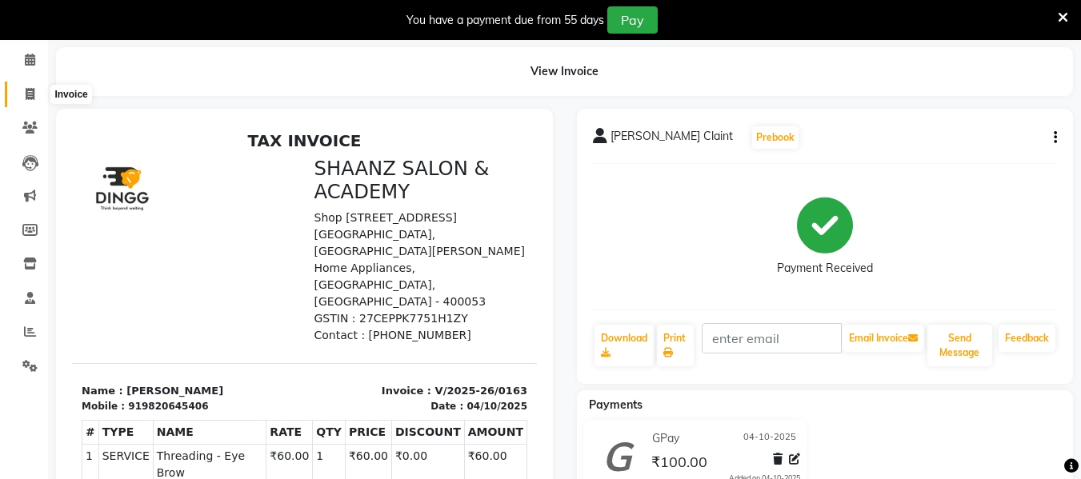
click at [26, 96] on icon at bounding box center [30, 94] width 9 height 12
select select "service"
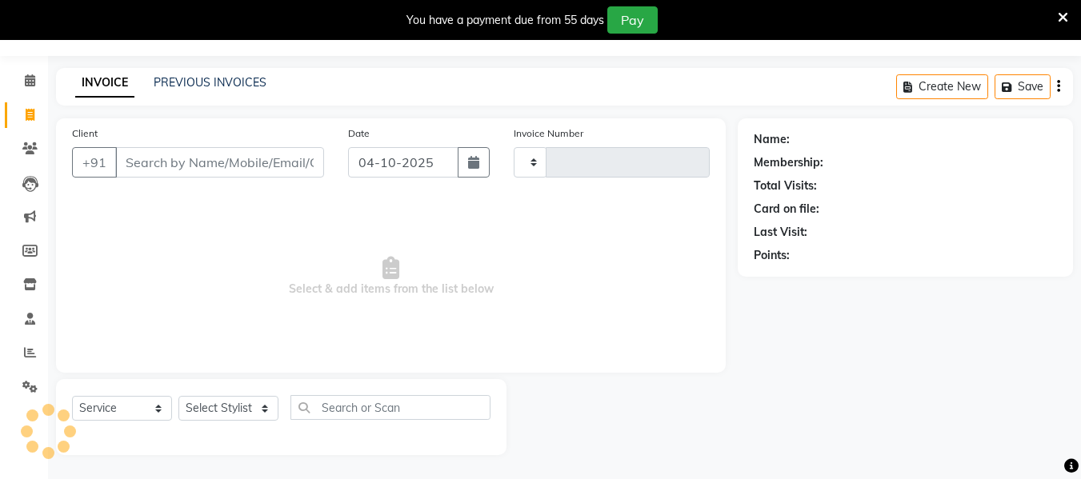
scroll to position [42, 0]
type input "0164"
select select "8719"
click at [165, 165] on input "Client" at bounding box center [219, 162] width 209 height 30
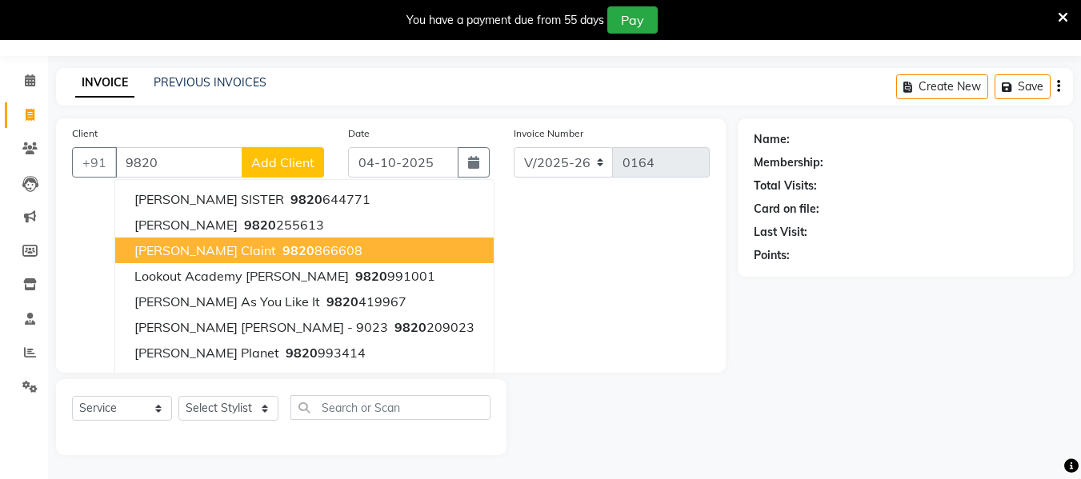
click at [168, 256] on span "[PERSON_NAME] Claint" at bounding box center [205, 250] width 142 height 16
type input "9820866608"
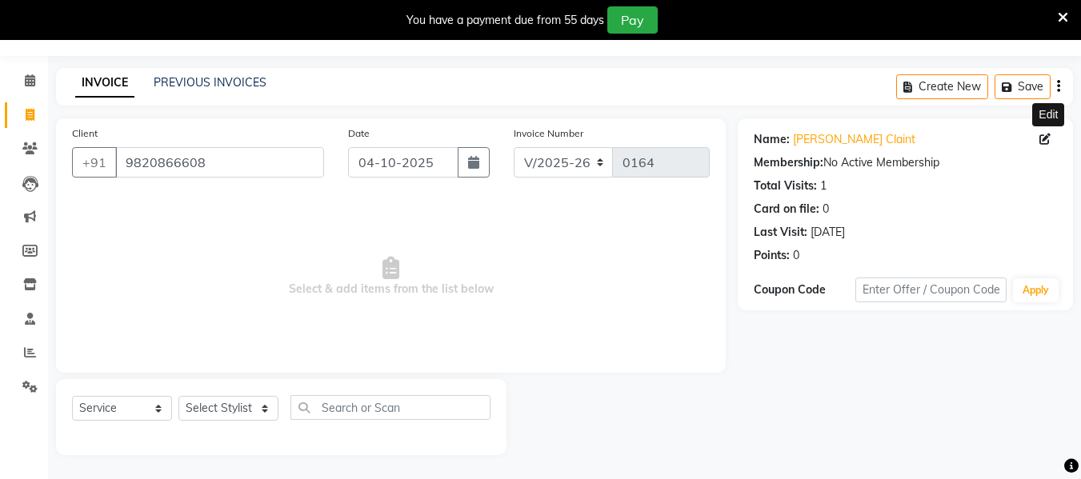
click at [1046, 141] on icon at bounding box center [1044, 139] width 11 height 11
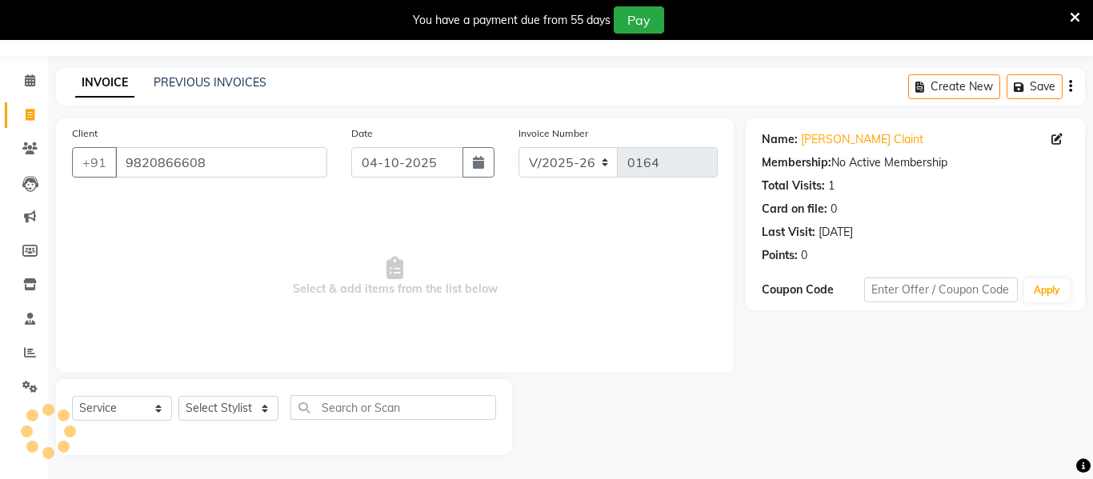
select select "[DEMOGRAPHIC_DATA]"
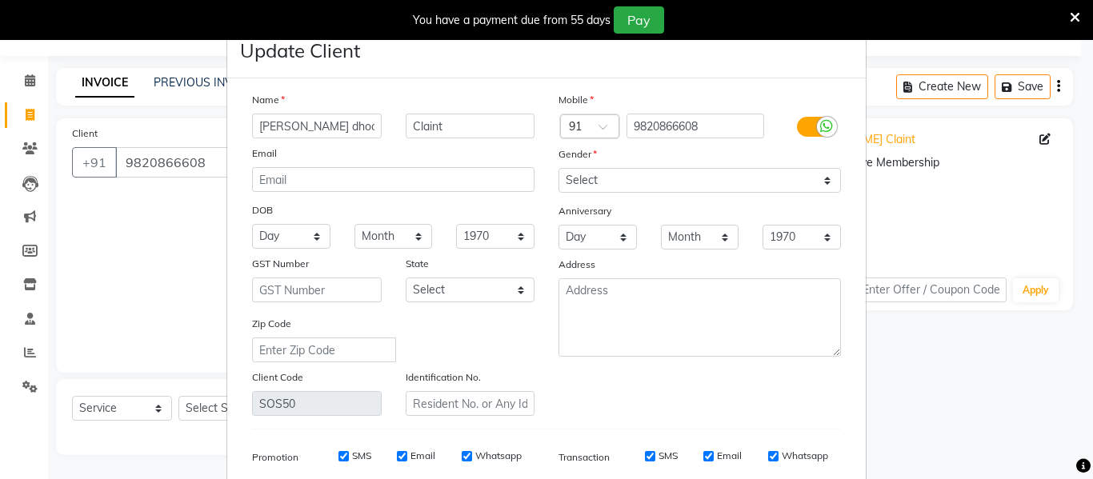
type input "[PERSON_NAME] dhootte"
click at [358, 53] on div "Update Client" at bounding box center [546, 50] width 638 height 55
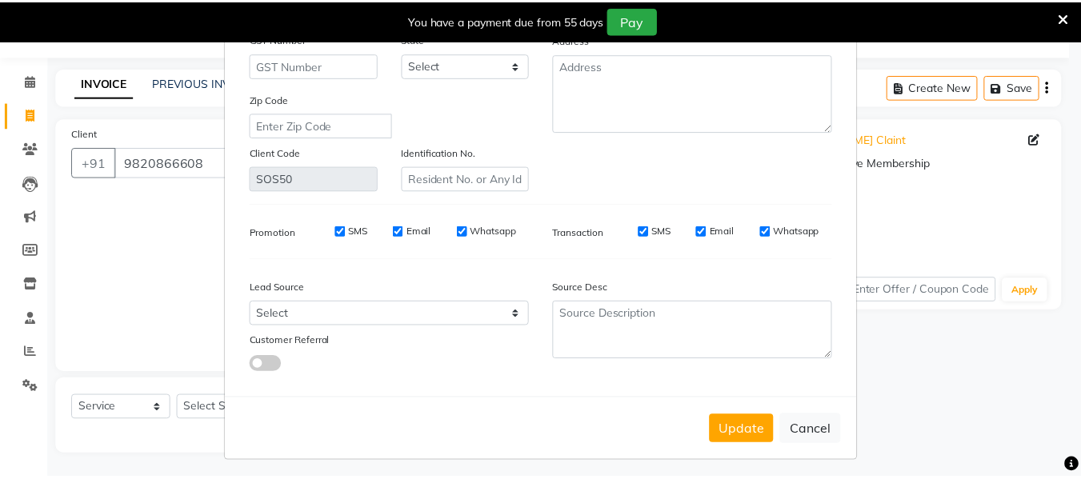
scroll to position [230, 0]
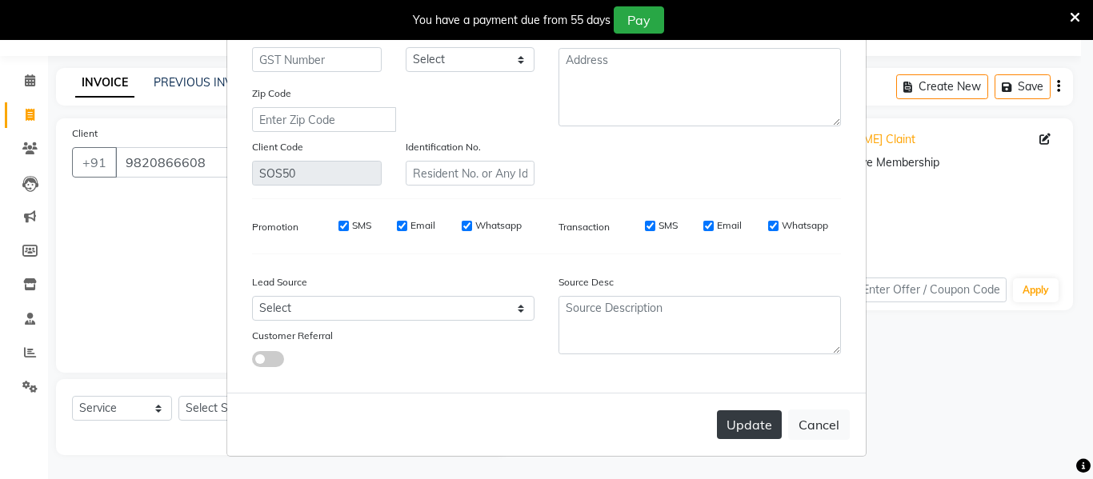
click at [762, 419] on button "Update" at bounding box center [749, 424] width 65 height 29
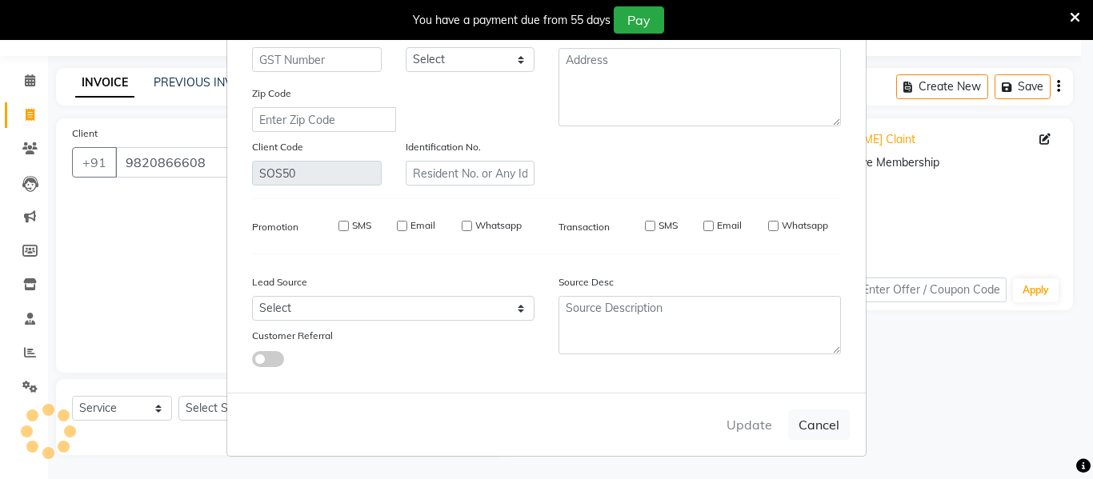
select select
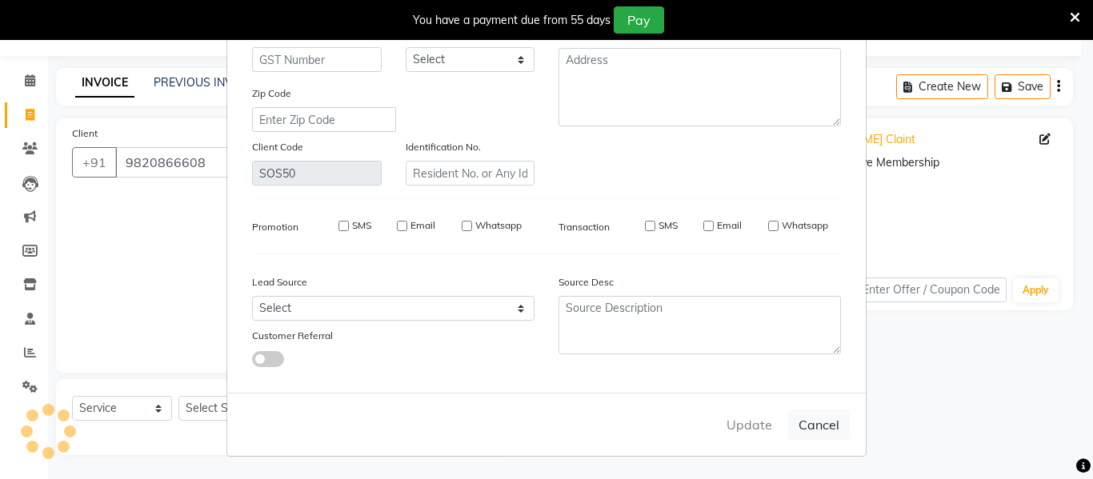
select select
checkbox input "false"
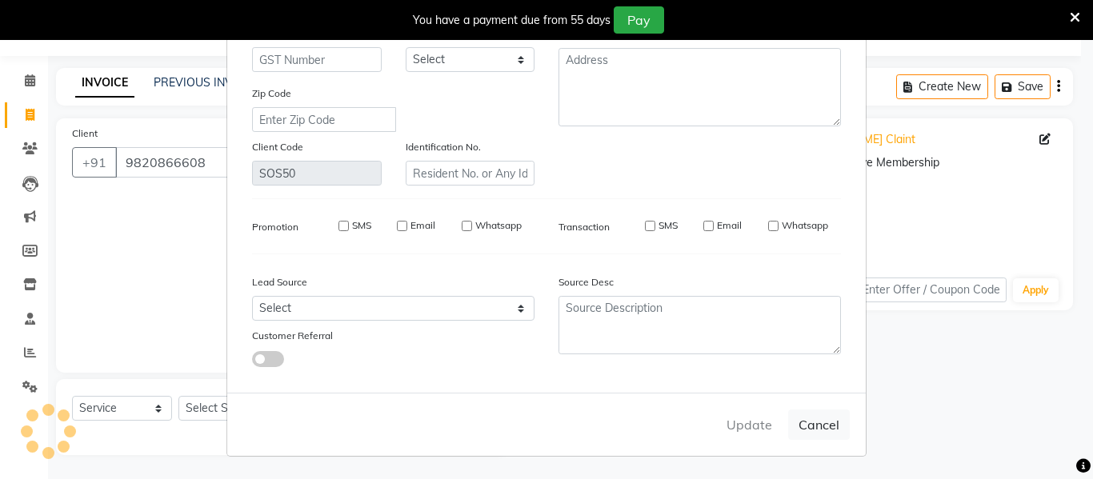
checkbox input "false"
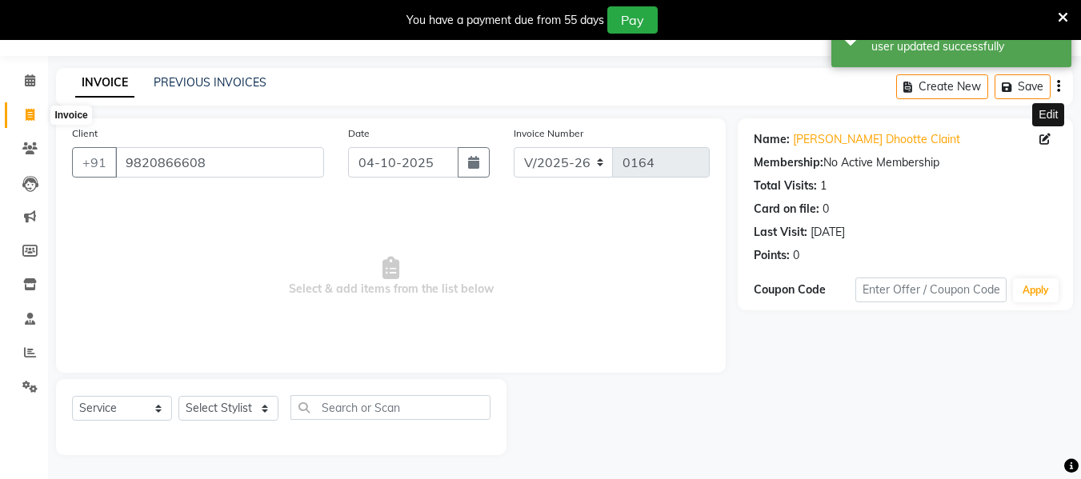
click at [24, 113] on span at bounding box center [30, 115] width 28 height 18
select select "service"
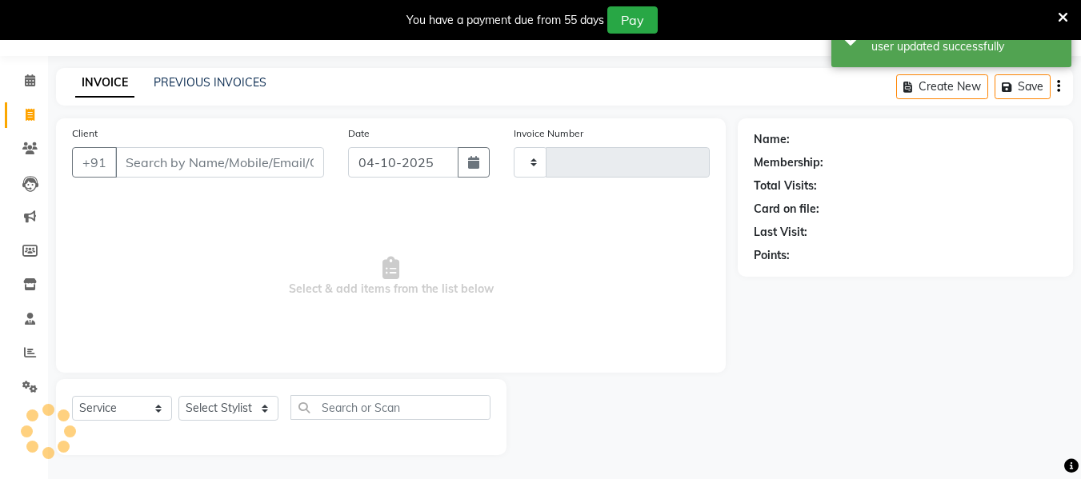
type input "0164"
select select "8719"
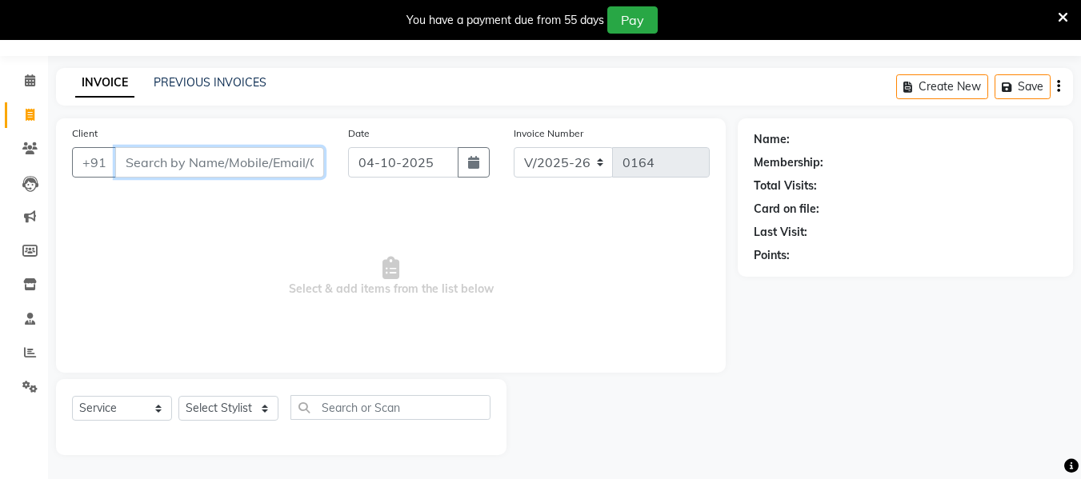
click at [158, 162] on input "Client" at bounding box center [219, 162] width 209 height 30
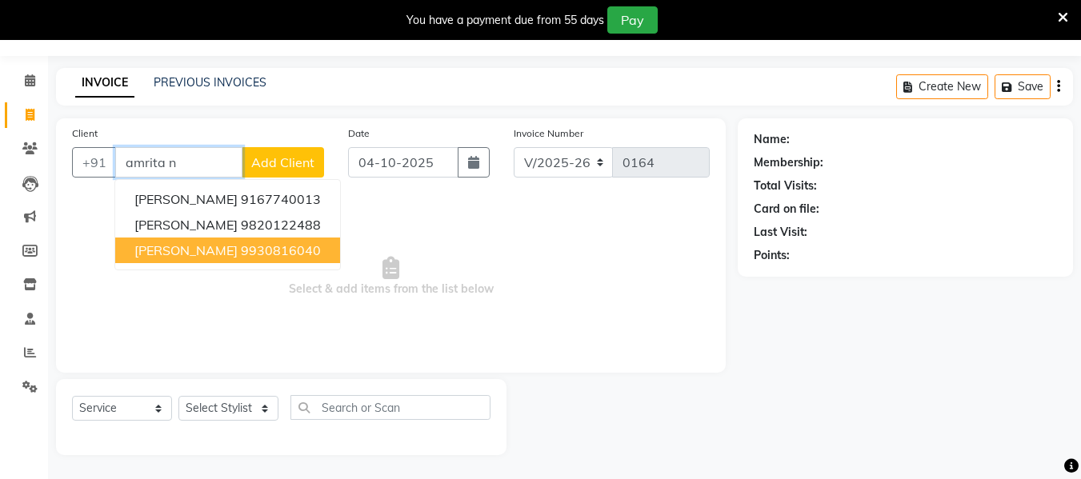
click at [161, 243] on span "[PERSON_NAME]" at bounding box center [185, 250] width 103 height 16
type input "9930816040"
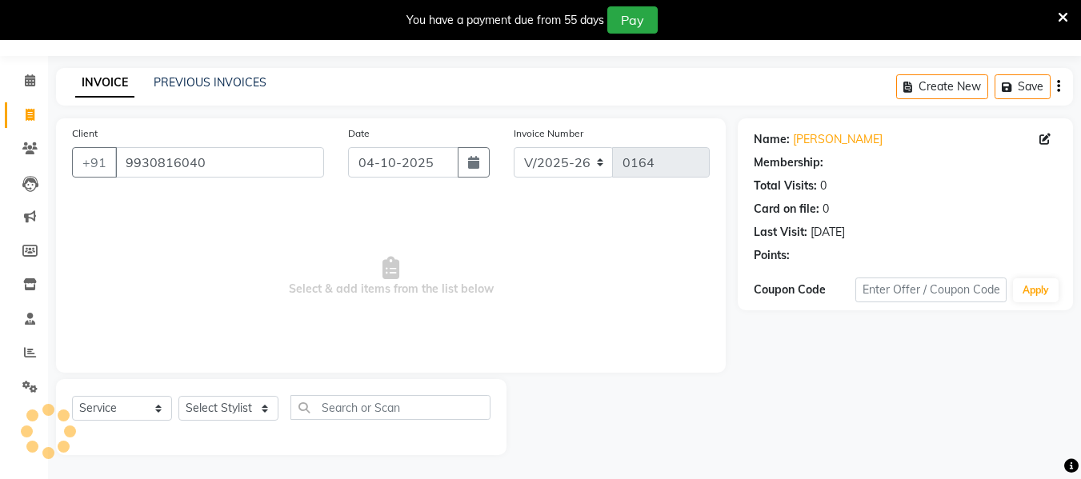
click at [161, 243] on span "Select & add items from the list below" at bounding box center [391, 277] width 638 height 160
